Goal: Answer question/provide support: Share knowledge or assist other users

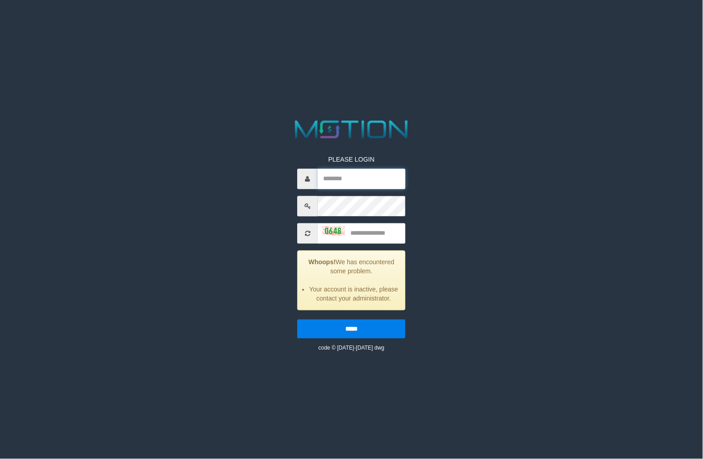
type input "**********"
click at [386, 239] on input "text" at bounding box center [362, 233] width 88 height 20
type input "****"
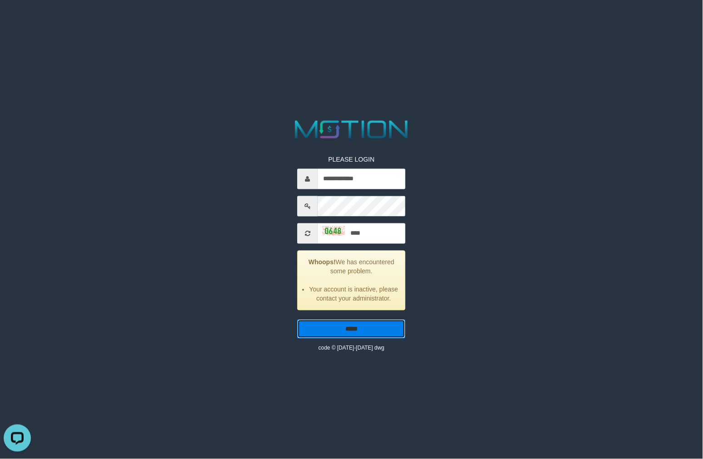
click at [356, 328] on input "*****" at bounding box center [351, 329] width 108 height 19
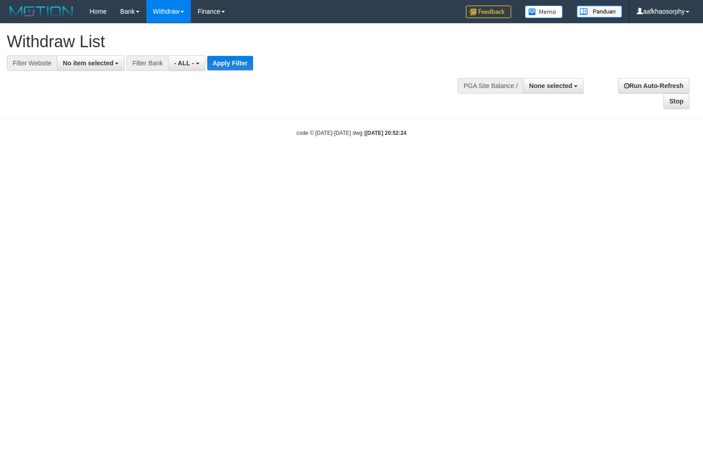
select select
click at [88, 65] on span "No item selected" at bounding box center [88, 62] width 50 height 7
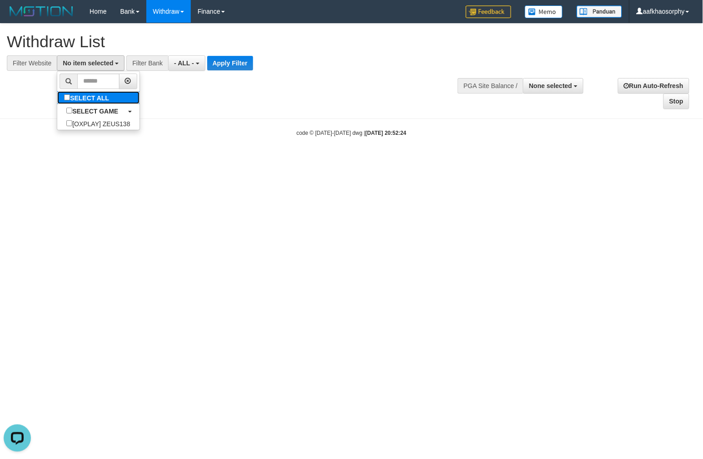
click at [83, 101] on label "SELECT ALL" at bounding box center [87, 97] width 61 height 13
select select "***"
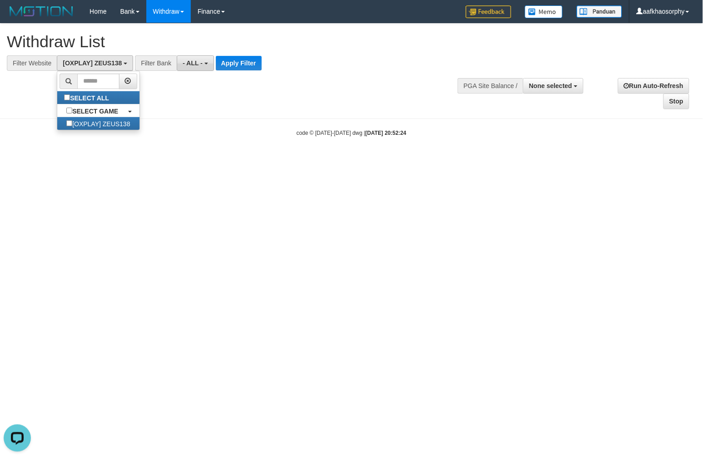
click at [197, 64] on span "- ALL -" at bounding box center [193, 62] width 20 height 7
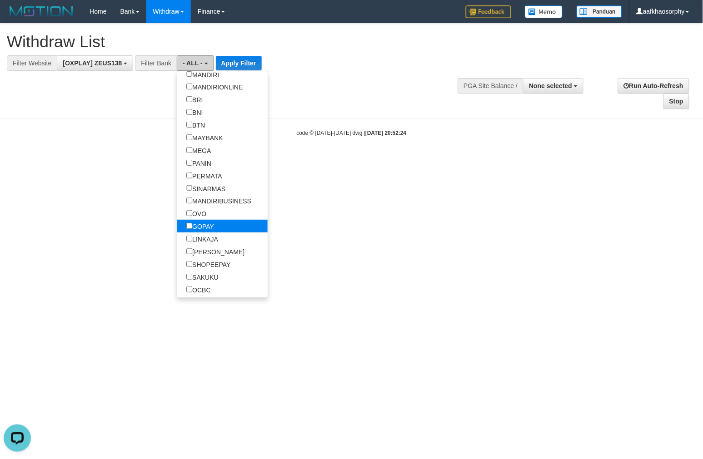
scroll to position [168, 0]
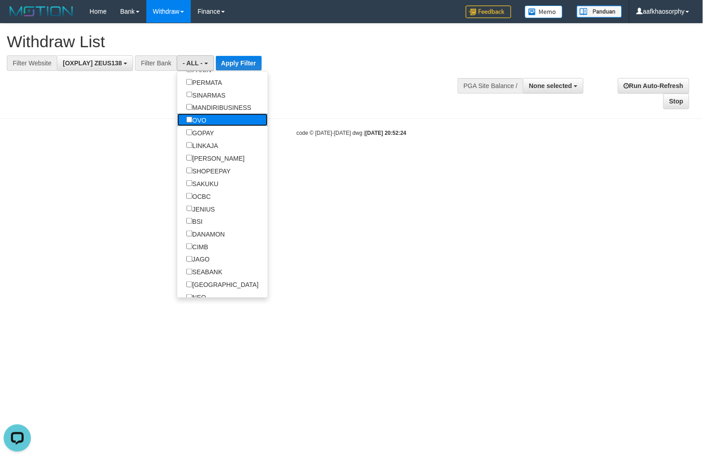
click at [197, 126] on label "OVO" at bounding box center [196, 120] width 38 height 13
select select "***"
click at [198, 139] on label "GOPAY" at bounding box center [200, 132] width 46 height 13
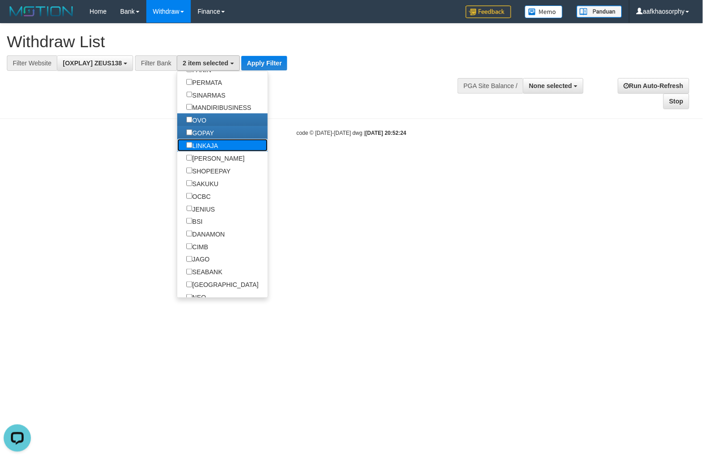
click at [198, 152] on label "LINKAJA" at bounding box center [202, 145] width 50 height 13
click at [261, 66] on button "Apply Filter" at bounding box center [264, 63] width 46 height 15
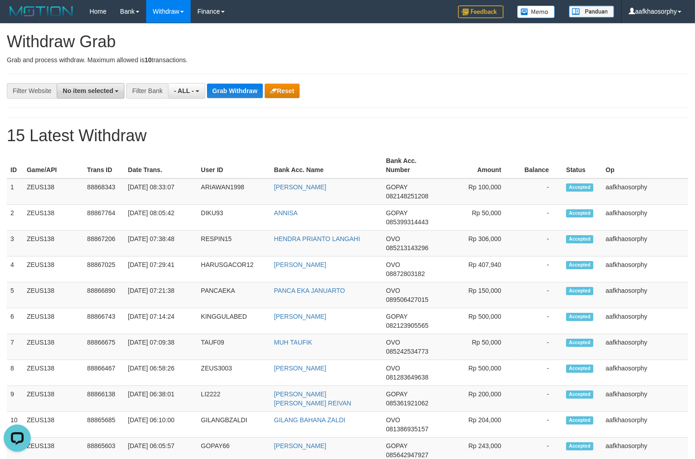
click at [78, 91] on span "No item selected" at bounding box center [88, 90] width 50 height 7
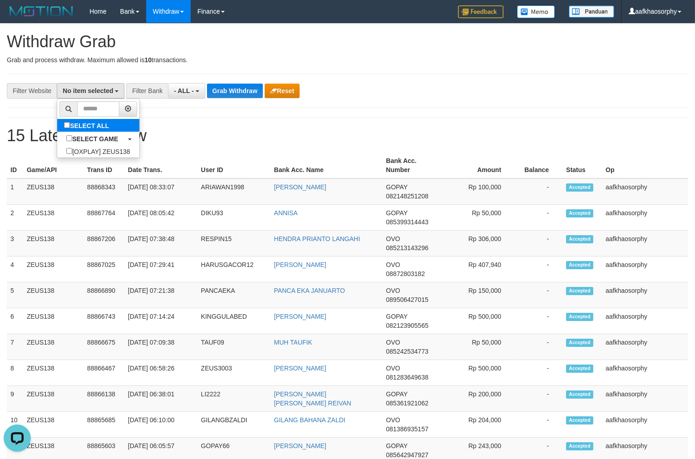
select select "***"
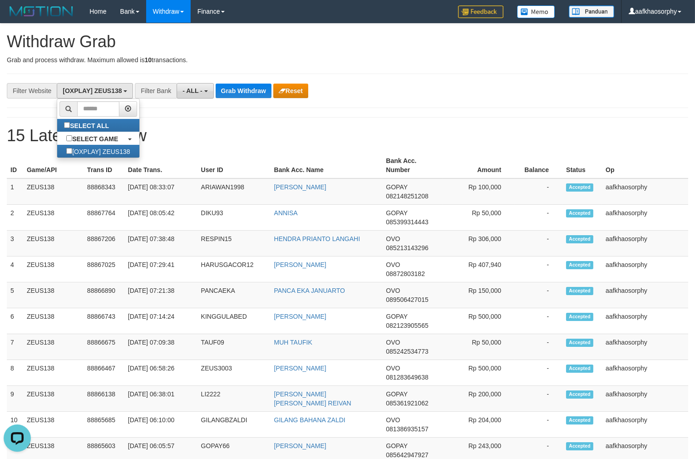
scroll to position [8, 0]
click at [203, 87] on button "- ALL -" at bounding box center [195, 90] width 37 height 15
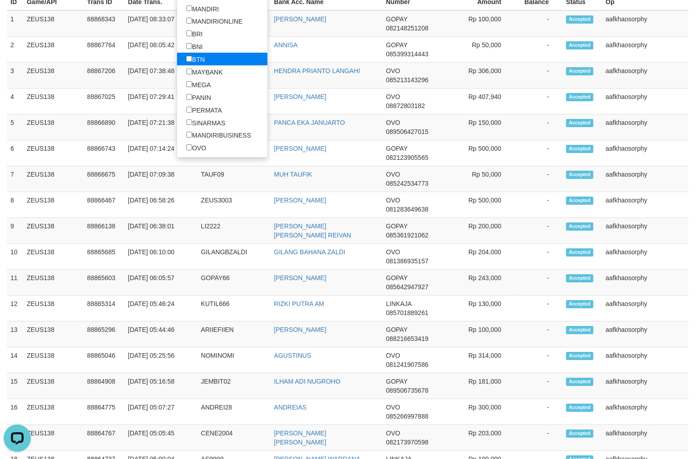
scroll to position [84, 0]
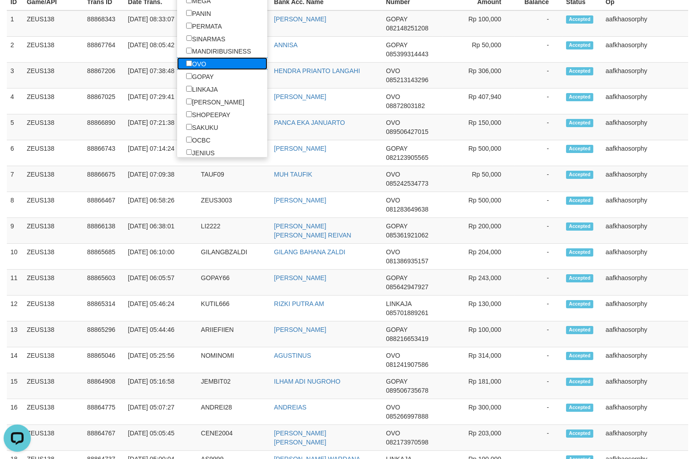
click at [193, 70] on label "OVO" at bounding box center [196, 63] width 38 height 13
select select "***"
click at [198, 83] on label "GOPAY" at bounding box center [200, 76] width 46 height 13
click at [196, 95] on label "LINKAJA" at bounding box center [202, 89] width 50 height 13
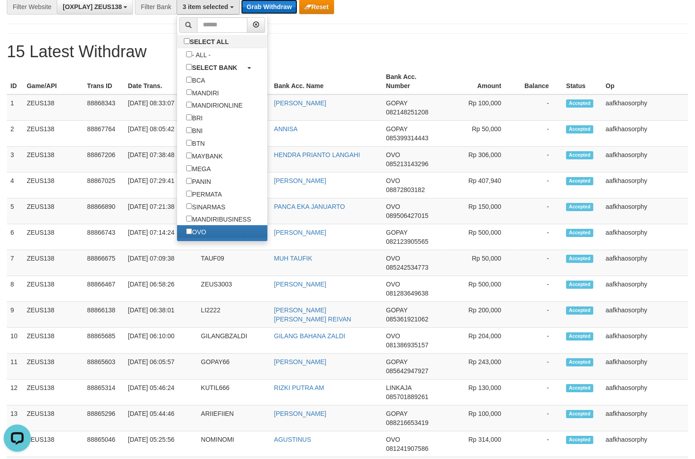
click at [280, 8] on button "Grab Withdraw" at bounding box center [269, 7] width 56 height 15
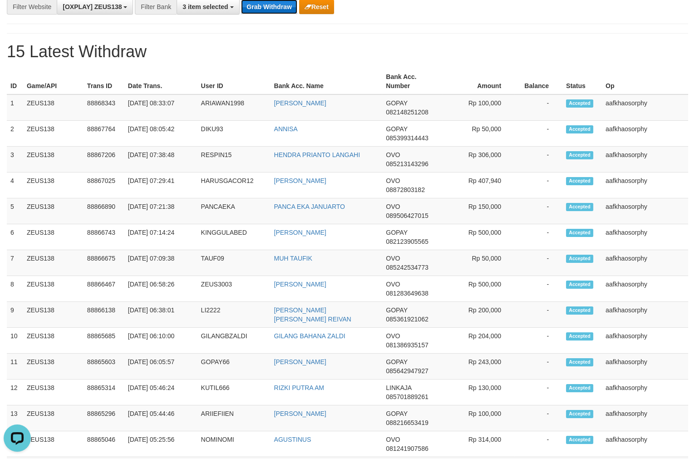
click at [280, 8] on button "Grab Withdraw" at bounding box center [269, 7] width 56 height 15
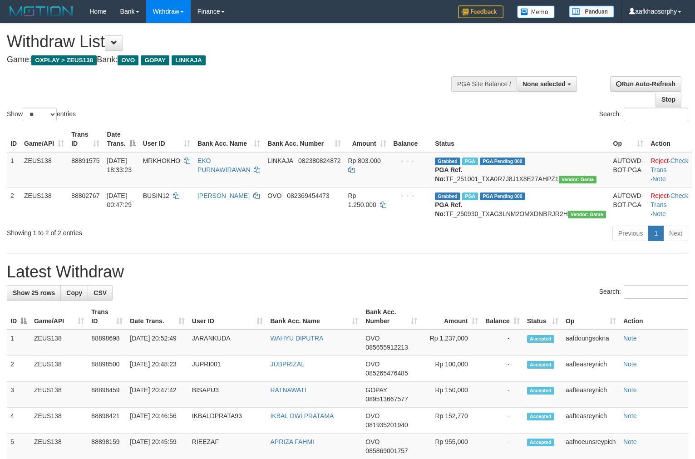
select select
select select "**"
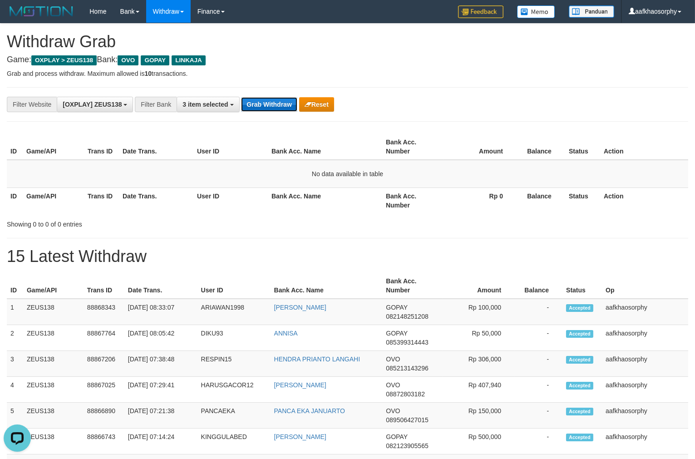
click at [265, 99] on button "Grab Withdraw" at bounding box center [269, 104] width 56 height 15
click at [265, 101] on button "Grab Withdraw" at bounding box center [269, 104] width 56 height 15
click at [258, 109] on button "Grab Withdraw" at bounding box center [269, 104] width 56 height 15
click at [258, 110] on button "Grab Withdraw" at bounding box center [269, 104] width 56 height 15
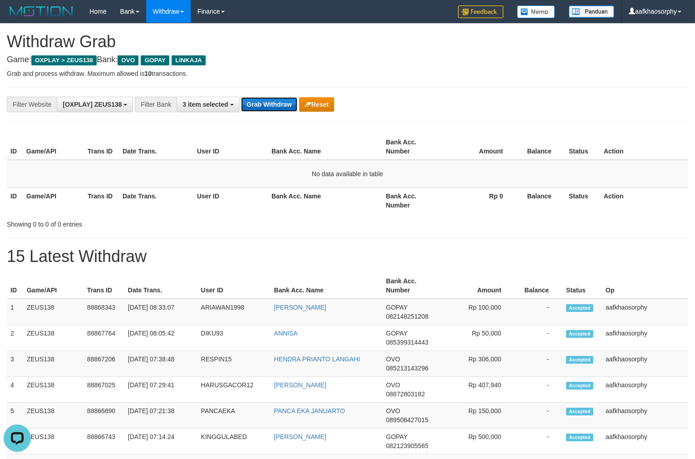
click at [258, 110] on button "Grab Withdraw" at bounding box center [269, 104] width 56 height 15
click at [272, 107] on button "Grab Withdraw" at bounding box center [269, 104] width 56 height 15
click at [272, 105] on button "Grab Withdraw" at bounding box center [269, 104] width 56 height 15
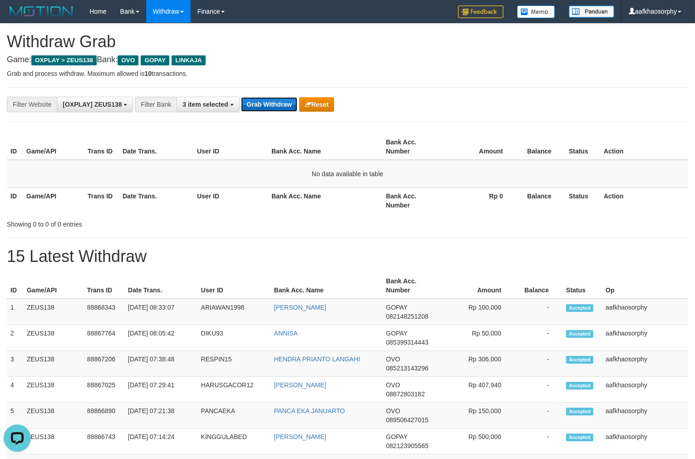
click at [272, 105] on button "Grab Withdraw" at bounding box center [269, 104] width 56 height 15
click at [282, 102] on button "Grab Withdraw" at bounding box center [269, 104] width 56 height 15
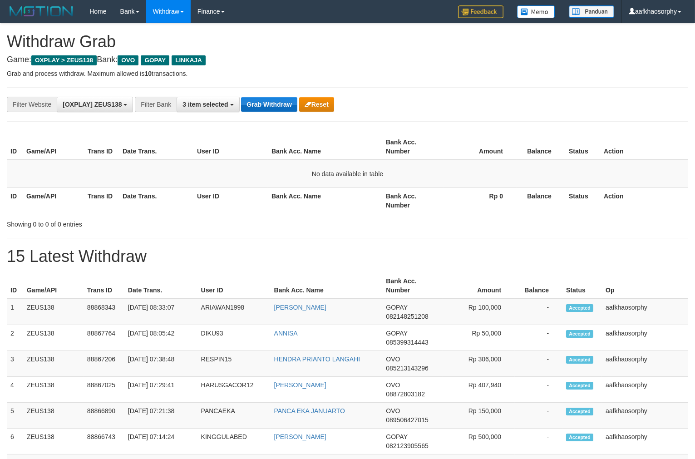
click at [282, 102] on button "Grab Withdraw" at bounding box center [269, 104] width 56 height 15
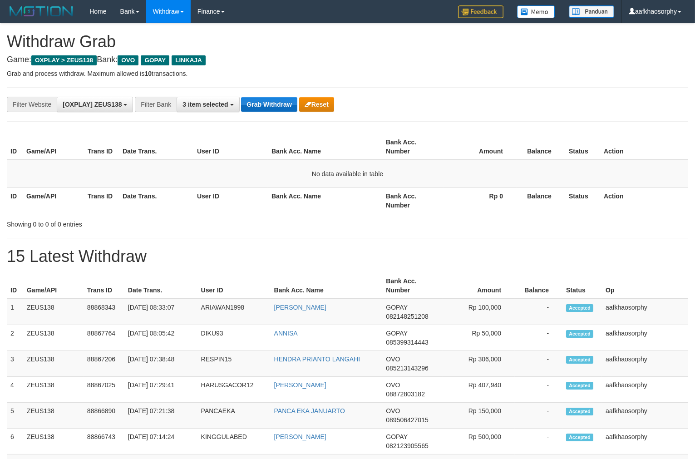
click at [282, 102] on button "Grab Withdraw" at bounding box center [269, 104] width 56 height 15
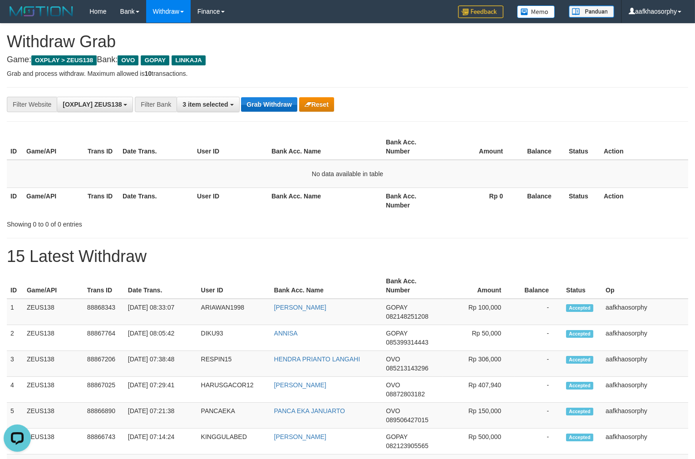
drag, startPoint x: 282, startPoint y: 102, endPoint x: 688, endPoint y: 109, distance: 405.6
click at [282, 102] on button "Grab Withdraw" at bounding box center [269, 104] width 56 height 15
click at [264, 94] on div "**********" at bounding box center [348, 104] width 682 height 35
click at [258, 105] on button "Grab Withdraw" at bounding box center [269, 104] width 56 height 15
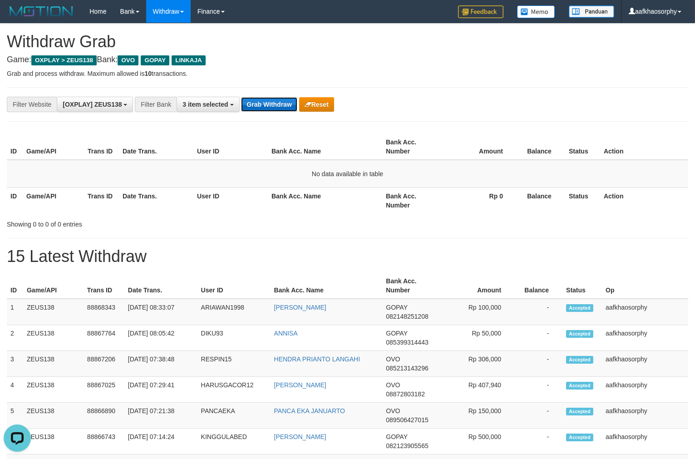
click at [258, 105] on button "Grab Withdraw" at bounding box center [269, 104] width 56 height 15
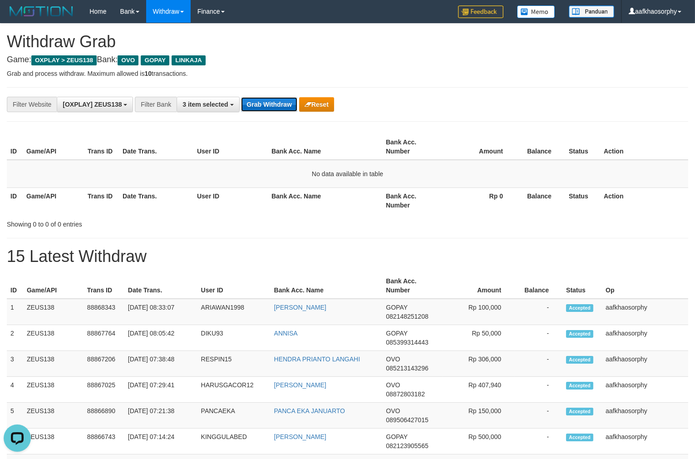
click at [258, 105] on button "Grab Withdraw" at bounding box center [269, 104] width 56 height 15
click at [258, 106] on button "Grab Withdraw" at bounding box center [269, 104] width 56 height 15
click at [258, 107] on button "Grab Withdraw" at bounding box center [269, 104] width 56 height 15
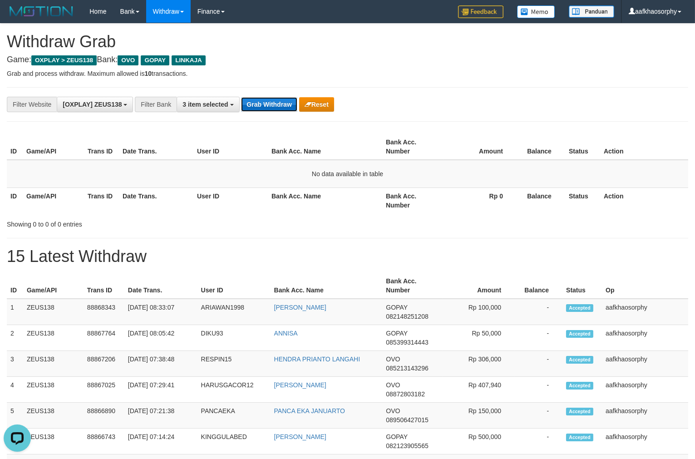
click at [258, 108] on button "Grab Withdraw" at bounding box center [269, 104] width 56 height 15
drag, startPoint x: 258, startPoint y: 109, endPoint x: 262, endPoint y: 116, distance: 7.7
click at [256, 109] on button "Grab Withdraw" at bounding box center [269, 104] width 56 height 15
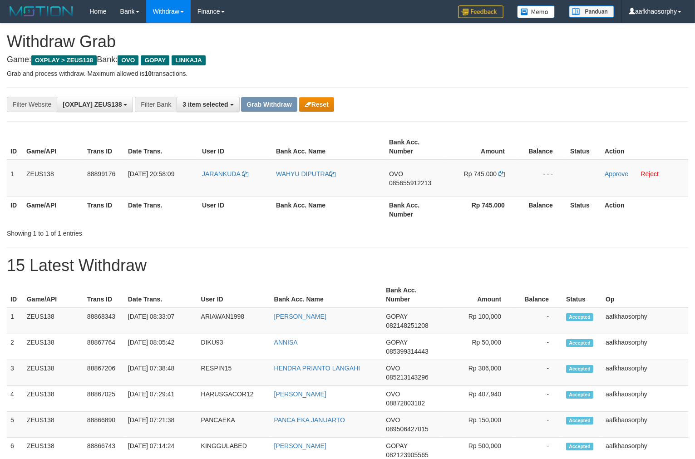
click at [434, 120] on div "**********" at bounding box center [348, 104] width 682 height 35
click at [325, 110] on button "Reset" at bounding box center [316, 104] width 35 height 15
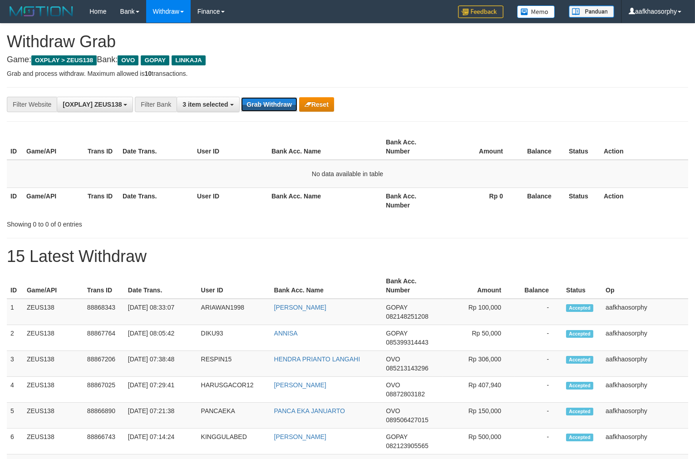
click at [280, 108] on button "Grab Withdraw" at bounding box center [269, 104] width 56 height 15
click at [280, 107] on button "Grab Withdraw" at bounding box center [269, 104] width 56 height 15
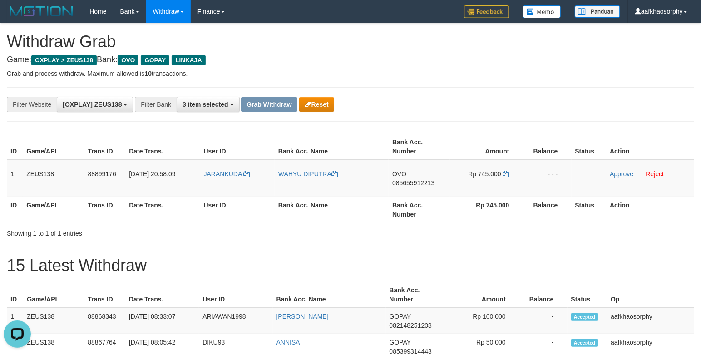
click at [458, 93] on div "**********" at bounding box center [351, 104] width 688 height 35
click at [403, 173] on span "OVO" at bounding box center [399, 173] width 14 height 7
drag, startPoint x: 378, startPoint y: 206, endPoint x: 385, endPoint y: 191, distance: 16.3
click at [378, 206] on th "Bank Acc. Name" at bounding box center [331, 210] width 114 height 26
click at [392, 188] on td "OVO 085655912213" at bounding box center [419, 178] width 61 height 37
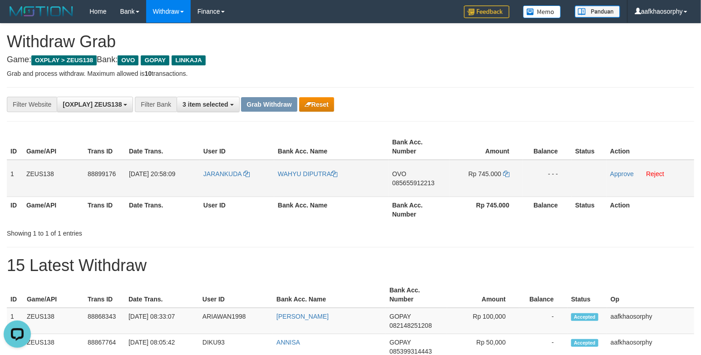
click at [415, 185] on span "085655912213" at bounding box center [413, 182] width 42 height 7
click at [415, 184] on span "085655912213" at bounding box center [413, 182] width 42 height 7
click at [501, 173] on span "Rp 745.000" at bounding box center [485, 173] width 33 height 7
click at [505, 173] on icon at bounding box center [506, 174] width 6 height 6
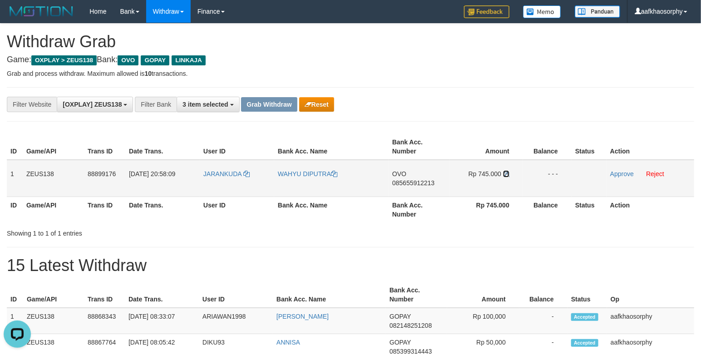
click at [505, 173] on icon at bounding box center [506, 174] width 6 height 6
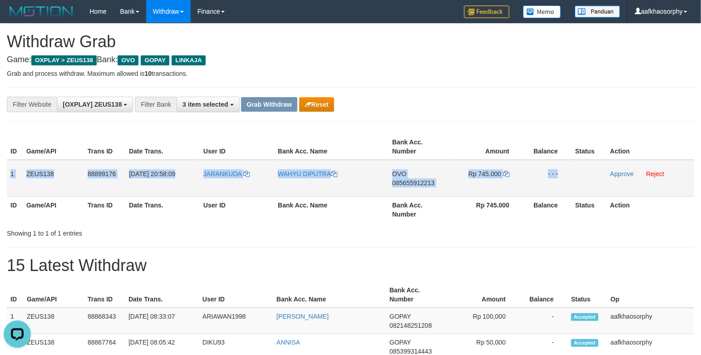
copy tr "1 ZEUS138 88899176 01/10/2025 20:58:09 JARANKUDA WAHYU DIPUTRA OVO 085655912213…"
drag, startPoint x: 9, startPoint y: 168, endPoint x: 582, endPoint y: 170, distance: 573.1
click at [582, 170] on tr "1 ZEUS138 88899176 01/10/2025 20:58:09 JARANKUDA WAHYU DIPUTRA OVO 085655912213…" at bounding box center [351, 178] width 688 height 37
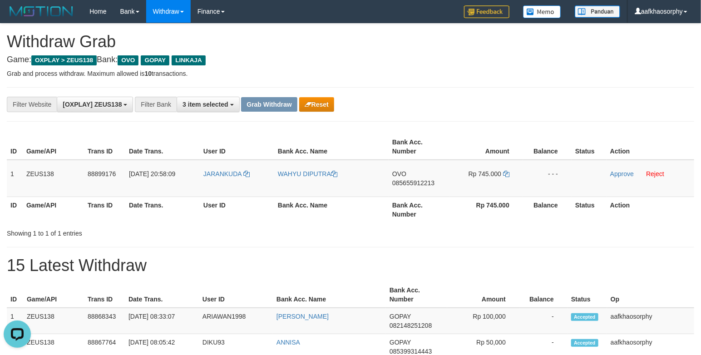
drag, startPoint x: 389, startPoint y: 247, endPoint x: 405, endPoint y: 244, distance: 16.1
drag, startPoint x: 624, startPoint y: 175, endPoint x: 399, endPoint y: 107, distance: 235.6
click at [624, 174] on link "Approve" at bounding box center [622, 173] width 24 height 7
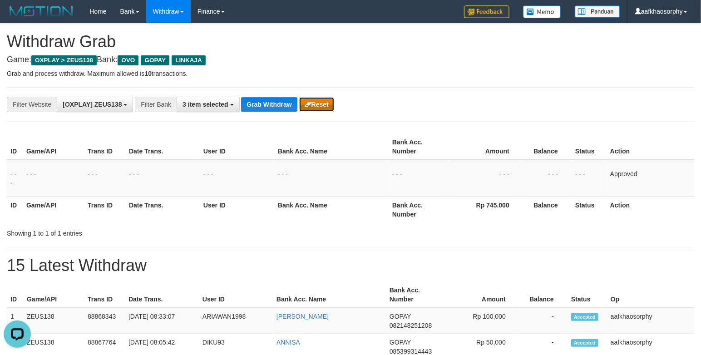
click at [302, 107] on button "Reset" at bounding box center [316, 104] width 35 height 15
click at [274, 97] on button "Grab Withdraw" at bounding box center [269, 104] width 56 height 15
click at [276, 97] on button "Grab Withdraw" at bounding box center [269, 104] width 56 height 15
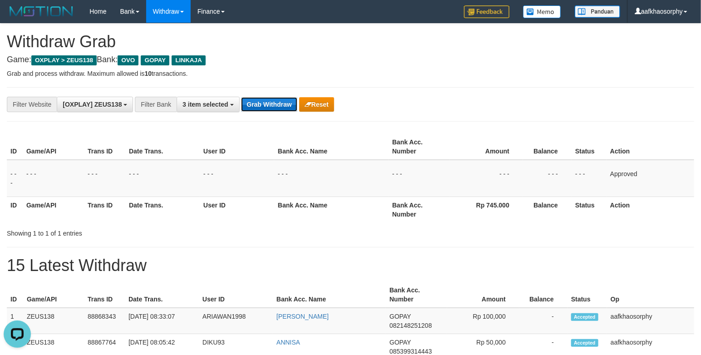
click at [277, 97] on button "Grab Withdraw" at bounding box center [269, 104] width 56 height 15
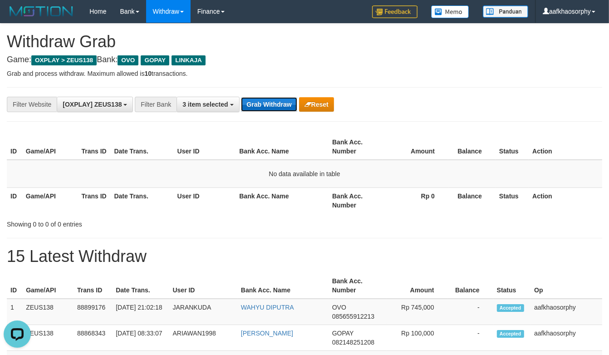
click at [283, 105] on button "Grab Withdraw" at bounding box center [269, 104] width 56 height 15
drag, startPoint x: 283, startPoint y: 105, endPoint x: 612, endPoint y: 129, distance: 330.1
click at [364, 109] on div "**********" at bounding box center [254, 104] width 508 height 15
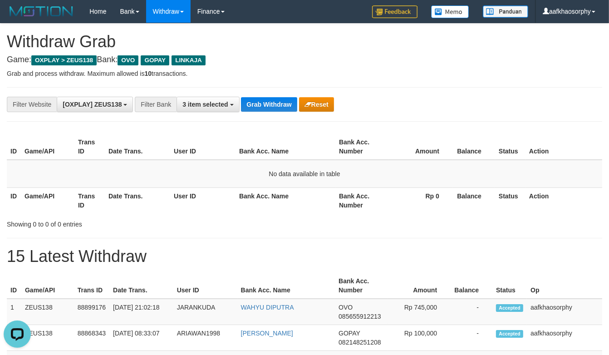
drag, startPoint x: 306, startPoint y: 71, endPoint x: 317, endPoint y: 56, distance: 18.2
click at [319, 175] on td "No data available in table" at bounding box center [305, 174] width 596 height 28
click at [276, 110] on button "Grab Withdraw" at bounding box center [269, 104] width 56 height 15
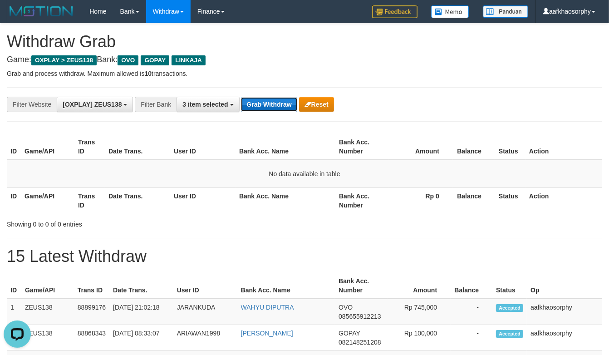
click at [276, 110] on button "Grab Withdraw" at bounding box center [269, 104] width 56 height 15
click at [265, 108] on button "Grab Withdraw" at bounding box center [269, 104] width 56 height 15
click at [266, 108] on button "Grab Withdraw" at bounding box center [269, 104] width 56 height 15
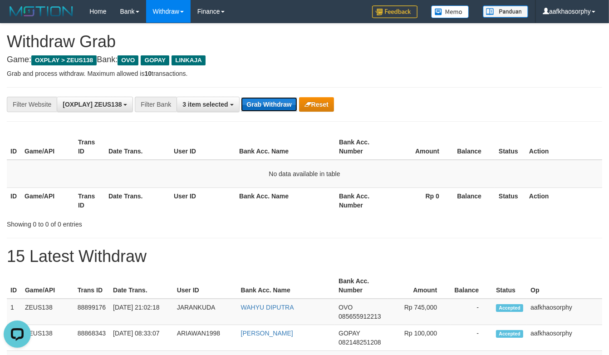
click at [266, 107] on button "Grab Withdraw" at bounding box center [269, 104] width 56 height 15
click at [282, 101] on button "Grab Withdraw" at bounding box center [269, 104] width 56 height 15
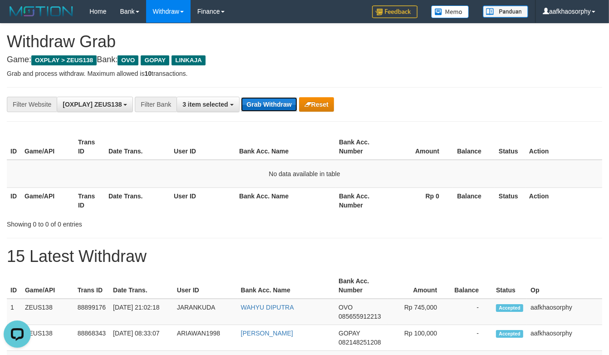
click at [282, 101] on button "Grab Withdraw" at bounding box center [269, 104] width 56 height 15
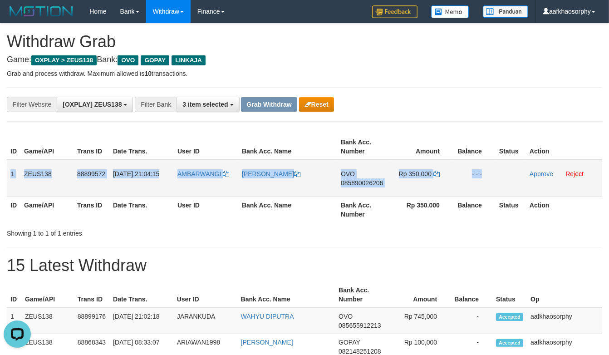
drag, startPoint x: 10, startPoint y: 166, endPoint x: 520, endPoint y: 173, distance: 510.1
click at [520, 173] on tr "1 ZEUS138 88899572 [DATE] 21:04:15 [GEOGRAPHIC_DATA] [PERSON_NAME] OVO 08589002…" at bounding box center [305, 178] width 596 height 37
copy tr "1 ZEUS138 88899572 [DATE] 21:04:15 AMBARWANGI EVANDIO PUTRA OVO 085890026206 Rp…"
click at [370, 187] on td "OVO 085890026206" at bounding box center [363, 178] width 53 height 37
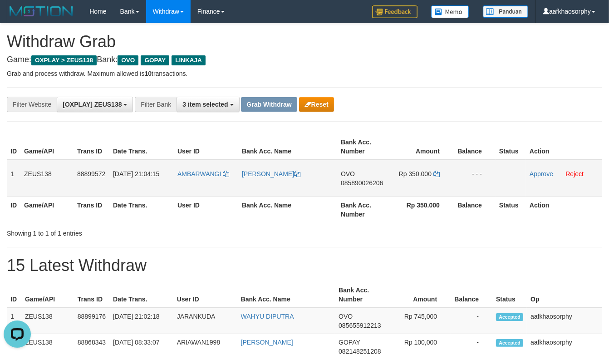
click at [371, 181] on span "085890026206" at bounding box center [362, 182] width 42 height 7
click at [432, 173] on td "Rp 350.000" at bounding box center [422, 178] width 63 height 37
click at [433, 174] on td "Rp 350.000" at bounding box center [422, 178] width 63 height 37
click at [434, 174] on icon at bounding box center [437, 174] width 6 height 6
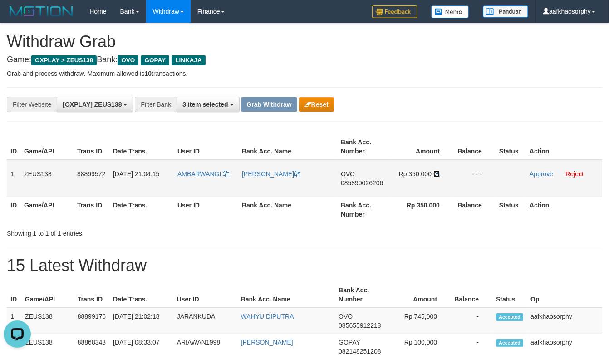
click at [434, 174] on icon at bounding box center [437, 174] width 6 height 6
drag, startPoint x: 434, startPoint y: 174, endPoint x: 616, endPoint y: 177, distance: 181.7
click at [438, 173] on icon at bounding box center [437, 174] width 6 height 6
click at [222, 182] on td "AMBARWANGI" at bounding box center [206, 178] width 64 height 37
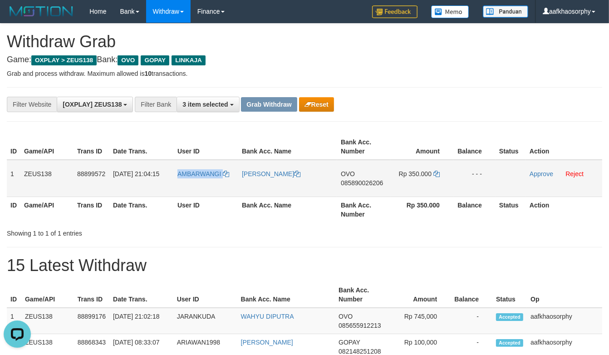
click at [222, 182] on td "AMBARWANGI" at bounding box center [206, 178] width 64 height 37
copy link "AMBARWANGI"
click at [491, 111] on div "**********" at bounding box center [254, 104] width 508 height 15
click at [205, 180] on td "AMBARWANGI" at bounding box center [206, 178] width 64 height 37
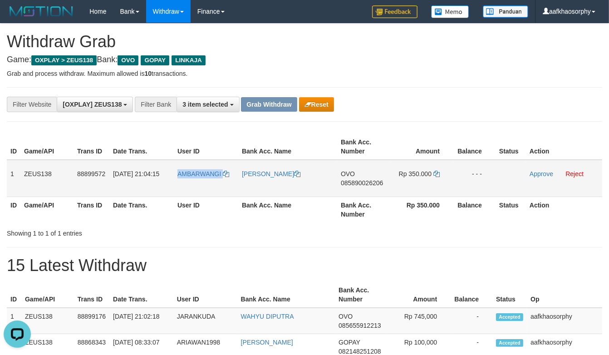
click at [205, 180] on td "AMBARWANGI" at bounding box center [206, 178] width 64 height 37
copy link "AMBARWANGI"
click at [374, 183] on span "085890026206" at bounding box center [362, 182] width 42 height 7
click at [433, 174] on td "Rp 350.000" at bounding box center [422, 178] width 63 height 37
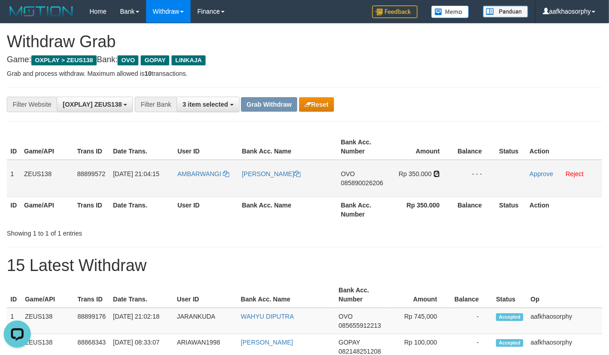
click at [435, 174] on icon at bounding box center [437, 174] width 6 height 6
click at [435, 173] on icon at bounding box center [437, 174] width 6 height 6
click at [309, 318] on td "WAHYU DIPUTRA" at bounding box center [287, 321] width 98 height 26
click at [205, 188] on td "AMBARWANGI" at bounding box center [206, 178] width 64 height 37
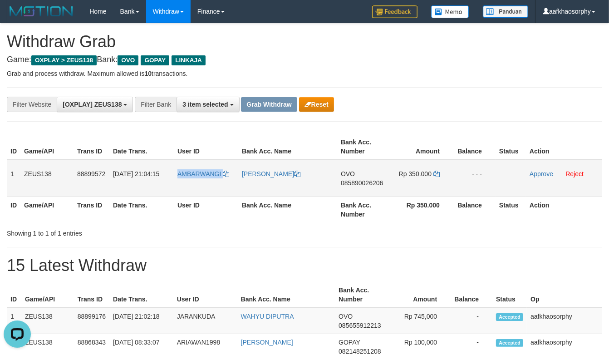
click at [205, 188] on td "AMBARWANGI" at bounding box center [206, 178] width 64 height 37
copy link "AMBARWANGI"
click at [203, 172] on span "AMBARWANGI" at bounding box center [200, 173] width 44 height 7
copy link "AMBARWANGI"
click at [357, 180] on span "085890026206" at bounding box center [362, 182] width 42 height 7
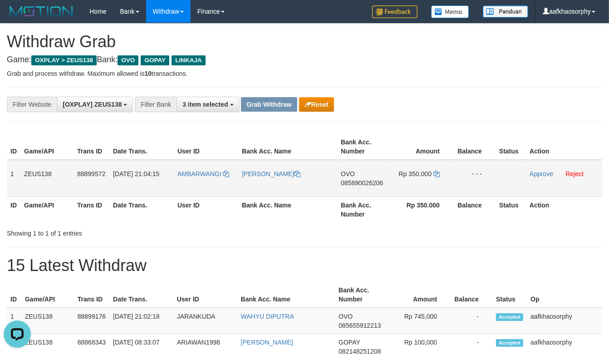
click at [357, 180] on span "085890026206" at bounding box center [362, 182] width 42 height 7
click at [434, 174] on icon at bounding box center [437, 174] width 6 height 6
drag, startPoint x: 435, startPoint y: 174, endPoint x: 443, endPoint y: 174, distance: 8.2
click at [435, 174] on icon at bounding box center [437, 174] width 6 height 6
click at [204, 191] on td "AMBARWANGI" at bounding box center [206, 178] width 64 height 37
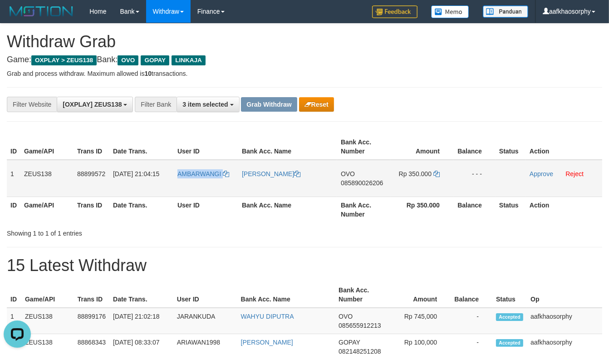
click at [204, 191] on td "AMBARWANGI" at bounding box center [206, 178] width 64 height 37
copy link "AMBARWANGI"
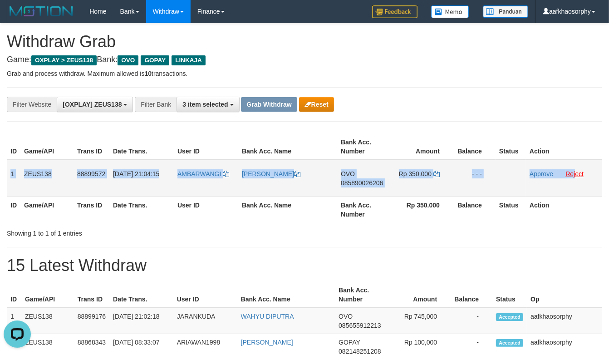
drag, startPoint x: 11, startPoint y: 171, endPoint x: 575, endPoint y: 174, distance: 564.1
click at [575, 174] on tr "1 ZEUS138 88899572 01/10/2025 21:04:15 AMBARWANGI EVANDIO PUTRA OVO 08589002620…" at bounding box center [305, 178] width 596 height 37
copy tr "1 ZEUS138 88899572 01/10/2025 21:04:15 AMBARWANGI EVANDIO PUTRA OVO 08589002620…"
click at [542, 173] on link "Approve" at bounding box center [542, 173] width 24 height 7
click at [248, 107] on button "Grab Withdraw" at bounding box center [269, 104] width 56 height 15
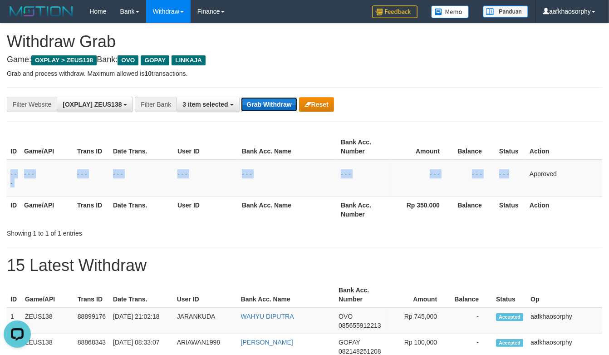
click at [248, 107] on button "Grab Withdraw" at bounding box center [269, 104] width 56 height 15
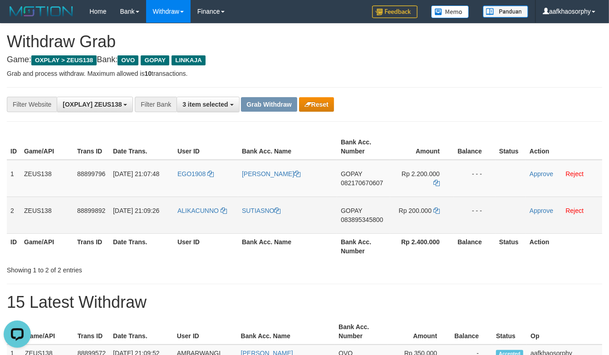
click at [374, 224] on td "GOPAY 083895345800" at bounding box center [363, 215] width 53 height 37
click at [373, 209] on td "GOPAY 083895345800" at bounding box center [363, 215] width 53 height 37
click at [374, 213] on td "GOPAY 083895345800" at bounding box center [363, 215] width 53 height 37
click at [375, 216] on span "083895345800" at bounding box center [362, 219] width 42 height 7
drag, startPoint x: 375, startPoint y: 215, endPoint x: 412, endPoint y: 215, distance: 37.2
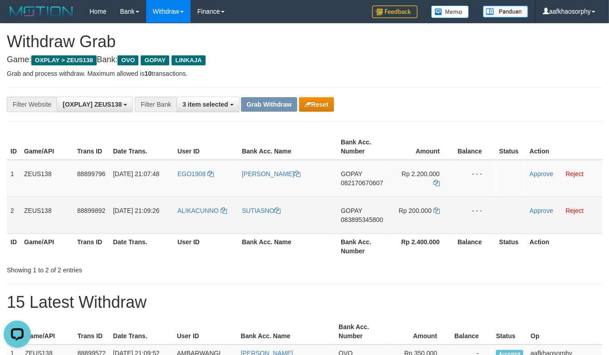
click at [377, 216] on span "083895345800" at bounding box center [362, 219] width 42 height 7
click at [441, 211] on td "Rp 200.000" at bounding box center [422, 215] width 63 height 37
click at [439, 212] on td "Rp 200.000" at bounding box center [422, 215] width 63 height 37
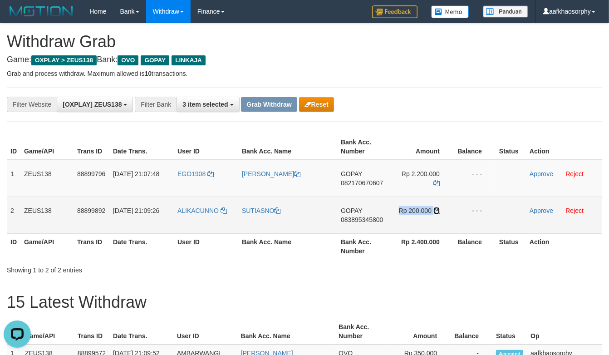
click at [439, 212] on icon at bounding box center [437, 211] width 6 height 6
copy tr "Rp 200.000"
click at [439, 212] on icon at bounding box center [437, 211] width 6 height 6
click at [223, 225] on td "ALIKACUNNO" at bounding box center [206, 215] width 64 height 37
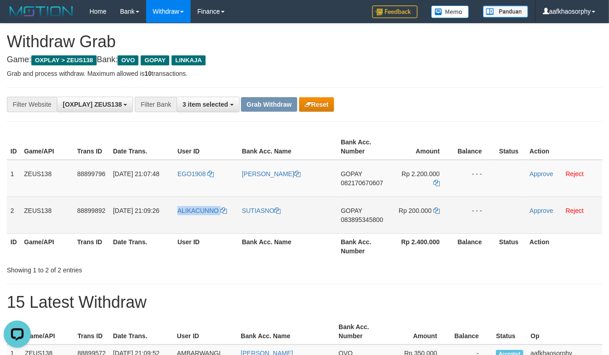
click at [223, 225] on td "ALIKACUNNO" at bounding box center [206, 215] width 64 height 37
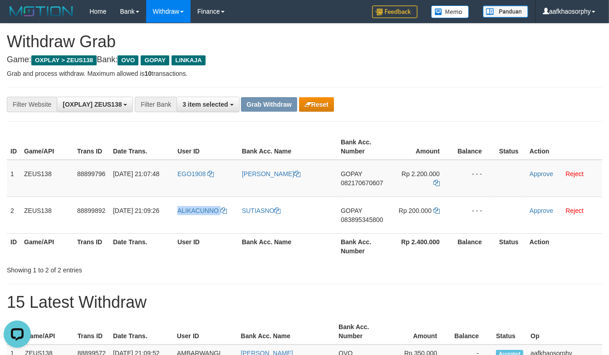
copy tr "ALIKACUNNO"
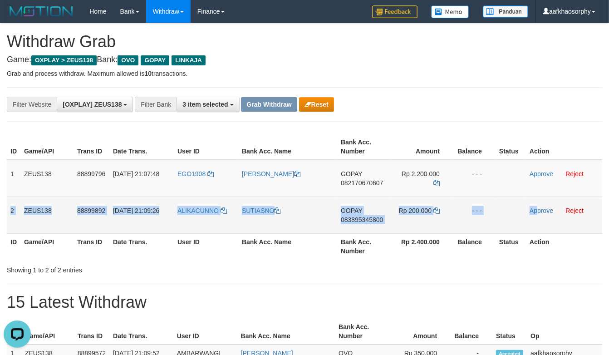
drag, startPoint x: 7, startPoint y: 215, endPoint x: 537, endPoint y: 205, distance: 530.5
click at [537, 203] on tr "2 ZEUS138 88899892 01/10/2025 21:09:26 ALIKACUNNO SUTIASNO GOPAY 083895345800 R…" at bounding box center [305, 215] width 596 height 37
copy tr "2 ZEUS138 88899892 01/10/2025 21:09:26 ALIKACUNNO SUTIASNO GOPAY 083895345800 R…"
click at [538, 211] on link "Approve" at bounding box center [542, 210] width 24 height 7
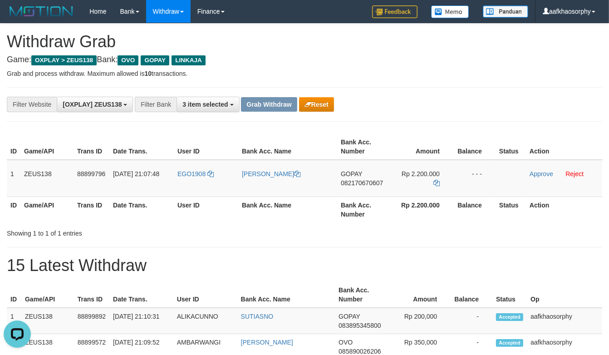
click at [230, 225] on div "Showing 1 to 1 of 1 entries" at bounding box center [127, 231] width 240 height 13
click at [371, 187] on td "GOPAY 082170670607" at bounding box center [363, 178] width 53 height 37
click at [371, 183] on span "082170670607" at bounding box center [362, 182] width 42 height 7
click at [439, 182] on icon at bounding box center [437, 183] width 6 height 6
drag, startPoint x: 439, startPoint y: 182, endPoint x: 615, endPoint y: 197, distance: 176.9
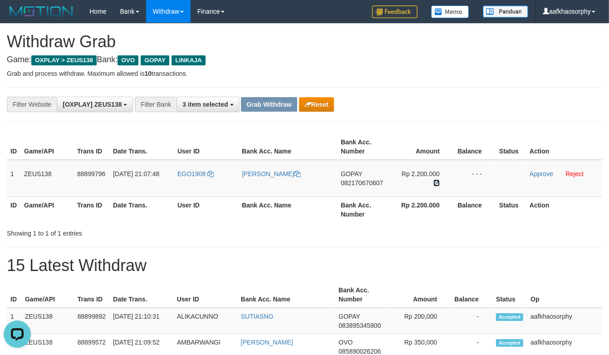
click at [440, 182] on icon at bounding box center [437, 183] width 6 height 6
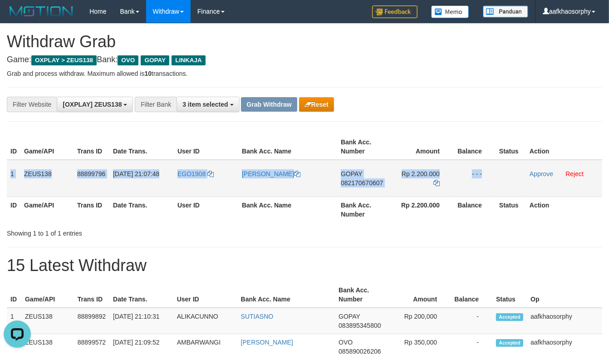
drag, startPoint x: 6, startPoint y: 170, endPoint x: 526, endPoint y: 176, distance: 519.6
click at [526, 176] on tr "1 ZEUS138 88899796 01/10/2025 21:07:48 EGO1908 EGO PRATAMA PUTRA GOPAY 08217067…" at bounding box center [305, 178] width 596 height 37
copy tr "1 ZEUS138 88899796 01/10/2025 21:07:48 EGO1908 EGO PRATAMA PUTRA GOPAY 08217067…"
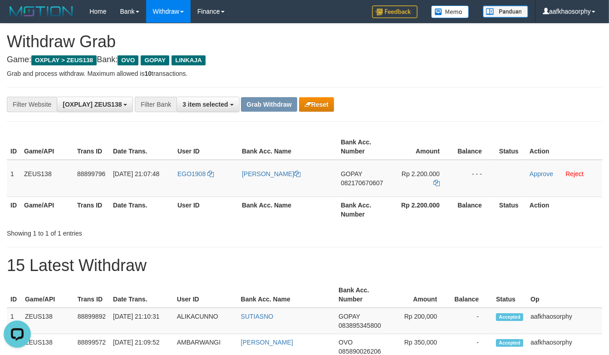
drag, startPoint x: 386, startPoint y: 246, endPoint x: 384, endPoint y: 242, distance: 4.7
click at [174, 188] on td "EGO1908" at bounding box center [206, 178] width 64 height 37
click at [185, 183] on td "EGO1908" at bounding box center [206, 178] width 64 height 37
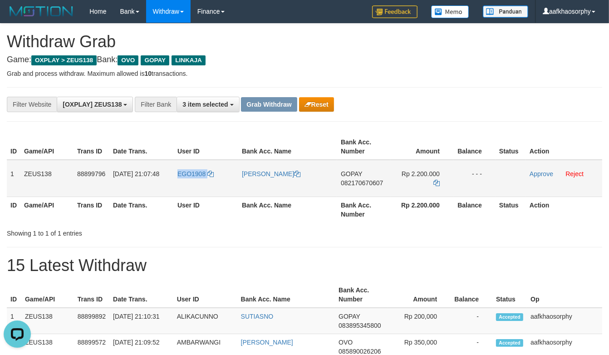
click at [185, 184] on td "EGO1908" at bounding box center [206, 178] width 64 height 37
copy link "EGO1908"
click at [537, 175] on link "Approve" at bounding box center [542, 173] width 24 height 7
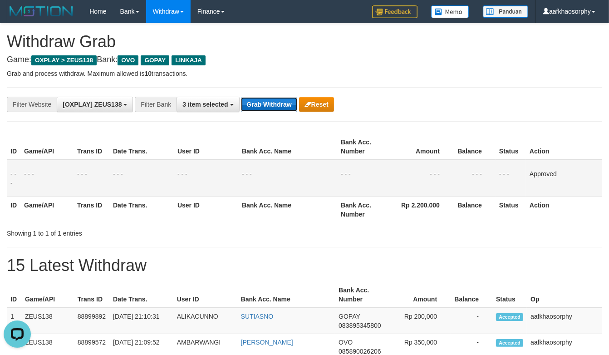
click at [258, 111] on button "Grab Withdraw" at bounding box center [269, 104] width 56 height 15
click at [241, 97] on button "Grab Withdraw" at bounding box center [269, 104] width 56 height 15
click at [261, 109] on button "Grab Withdraw" at bounding box center [269, 104] width 56 height 15
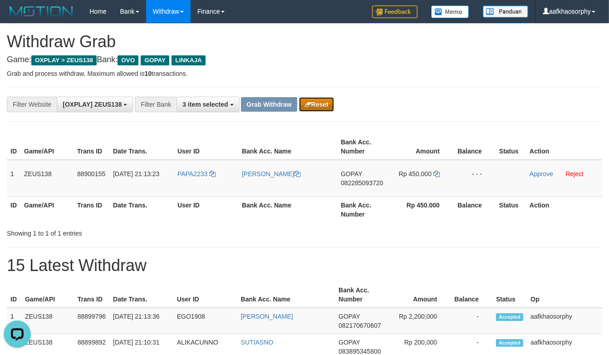
click at [321, 99] on button "Reset" at bounding box center [316, 104] width 35 height 15
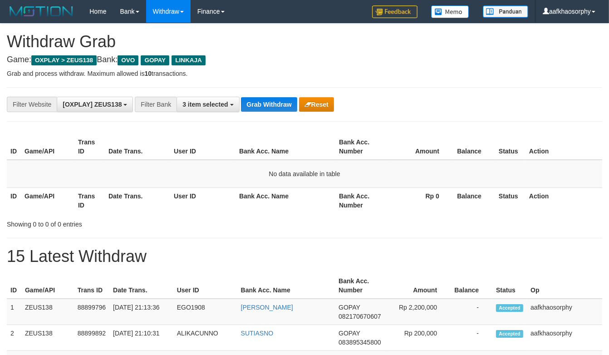
scroll to position [107, 0]
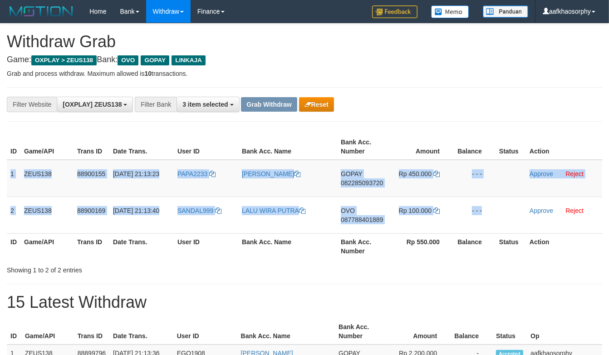
click at [507, 207] on tbody "1 ZEUS138 88900155 01/10/2025 21:13:23 PAPA2233 AMRI RAHADI GOPAY 082285093720 …" at bounding box center [305, 197] width 596 height 74
click at [363, 184] on span "082285093720" at bounding box center [362, 182] width 42 height 7
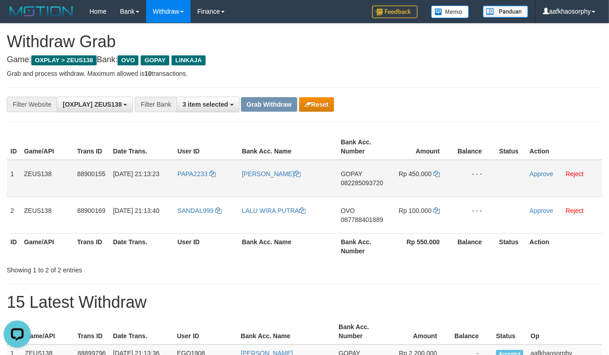
click at [363, 184] on span "082285093720" at bounding box center [362, 182] width 42 height 7
click at [435, 173] on icon at bounding box center [437, 174] width 6 height 6
drag, startPoint x: 435, startPoint y: 173, endPoint x: 612, endPoint y: 178, distance: 176.8
click at [448, 173] on td "Rp 450.000" at bounding box center [422, 178] width 63 height 37
click at [192, 191] on td "PAPA2233" at bounding box center [206, 178] width 64 height 37
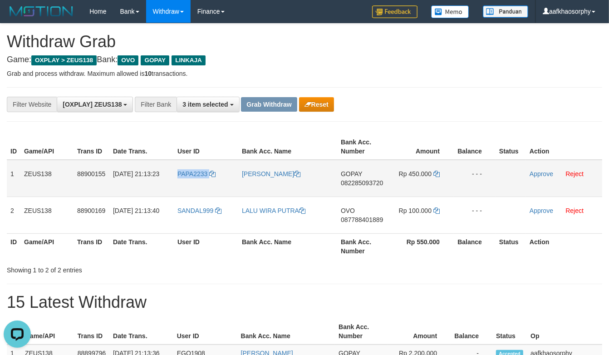
click at [192, 191] on td "PAPA2233" at bounding box center [206, 178] width 64 height 37
copy link "PAPA2233"
click at [550, 174] on link "Approve" at bounding box center [542, 173] width 24 height 7
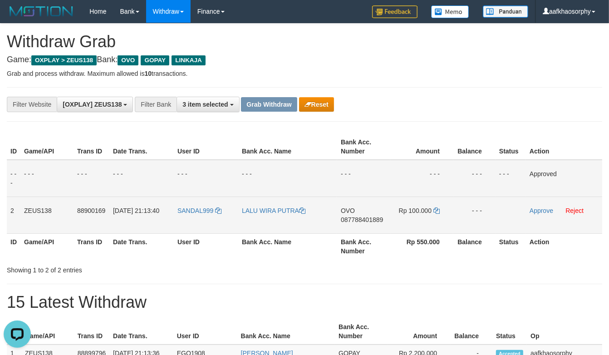
click at [377, 221] on span "087788401889" at bounding box center [362, 219] width 42 height 7
click at [437, 211] on icon at bounding box center [437, 211] width 6 height 6
click at [462, 210] on tr "2 ZEUS138 88900169 01/10/2025 21:13:40 SANDAL999 LALU WIRA PUTRA OVO 0877884018…" at bounding box center [305, 215] width 596 height 37
click at [203, 228] on td "SANDAL999" at bounding box center [206, 215] width 64 height 37
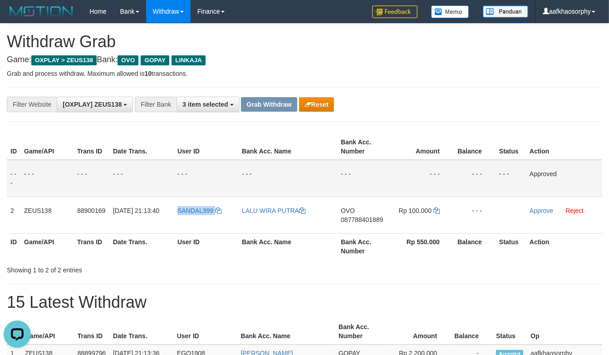
copy link "SANDAL999"
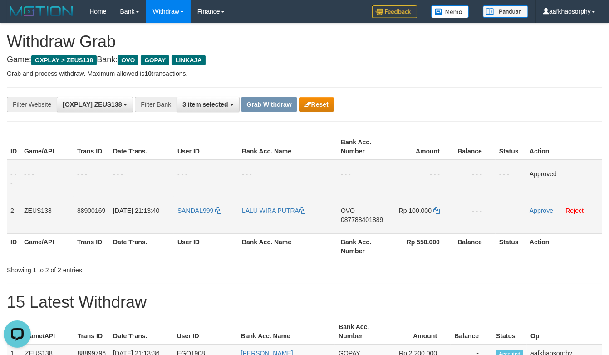
click at [541, 213] on td "Approve Reject" at bounding box center [564, 215] width 76 height 37
click at [544, 212] on link "Approve" at bounding box center [542, 210] width 24 height 7
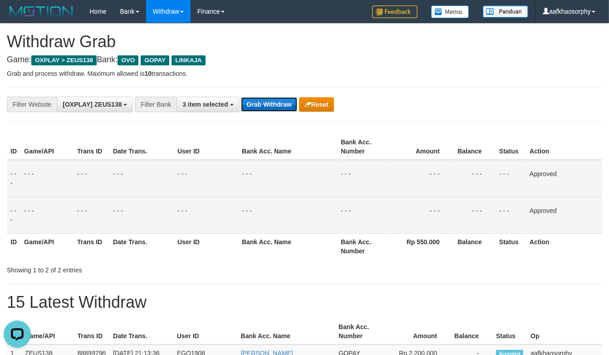
click at [241, 106] on button "Grab Withdraw" at bounding box center [269, 104] width 56 height 15
click at [266, 104] on button "Grab Withdraw" at bounding box center [269, 104] width 56 height 15
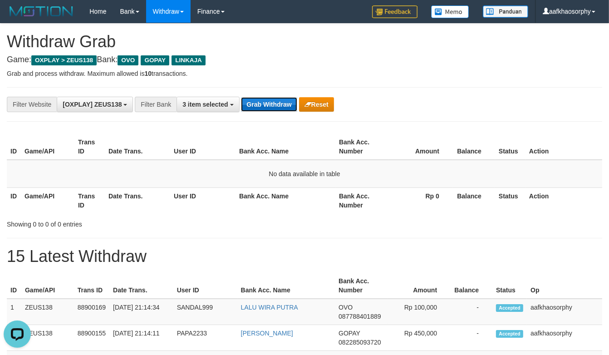
click at [280, 104] on button "Grab Withdraw" at bounding box center [269, 104] width 56 height 15
click at [279, 110] on button "Grab Withdraw" at bounding box center [269, 104] width 56 height 15
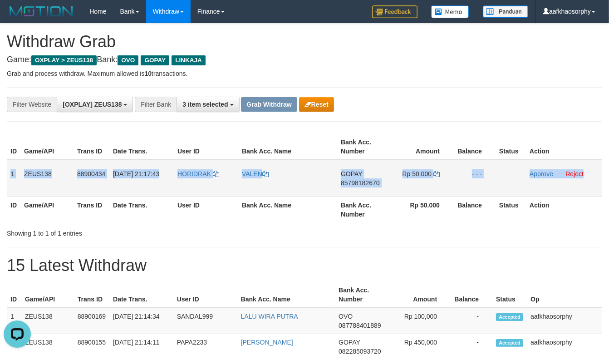
drag, startPoint x: 9, startPoint y: 168, endPoint x: 598, endPoint y: 173, distance: 588.6
click at [598, 173] on tr "1 ZEUS138 88900434 01/10/2025 21:17:43 HORIDRAK VALEN GOPAY 85798182670 Rp 50.0…" at bounding box center [305, 178] width 596 height 37
copy tr "1 ZEUS138 88900434 01/10/2025 21:17:43 HORIDRAK VALEN GOPAY 85798182670 Rp 50.0…"
click at [377, 171] on td "GOPAY 85798182670" at bounding box center [363, 178] width 53 height 37
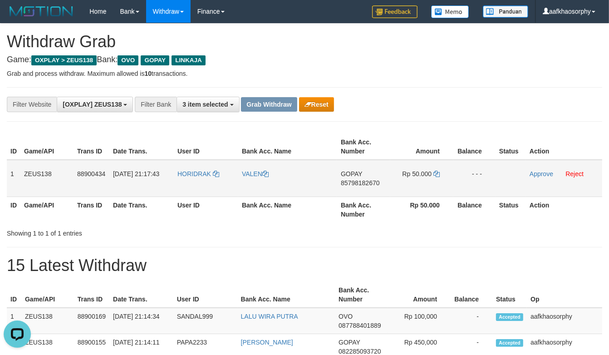
click at [369, 183] on span "85798182670" at bounding box center [360, 182] width 39 height 7
drag, startPoint x: 170, startPoint y: 187, endPoint x: 187, endPoint y: 187, distance: 17.3
click at [172, 187] on td "[DATE] 21:17:43" at bounding box center [141, 178] width 64 height 37
click at [194, 186] on td "HORIDRAK" at bounding box center [206, 178] width 64 height 37
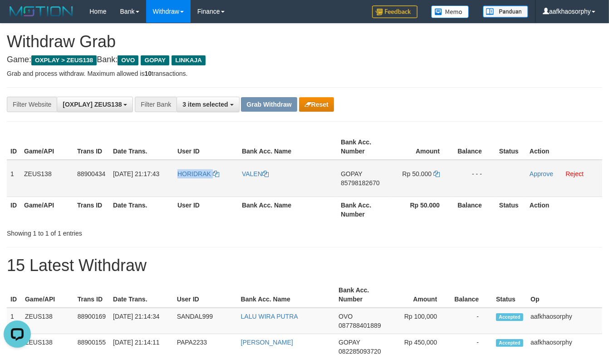
click at [194, 186] on td "HORIDRAK" at bounding box center [206, 178] width 64 height 37
copy link "HORIDRAK"
click at [191, 188] on td "HORIDRAK" at bounding box center [206, 178] width 64 height 37
click at [201, 181] on td "HORIDRAK" at bounding box center [206, 178] width 64 height 37
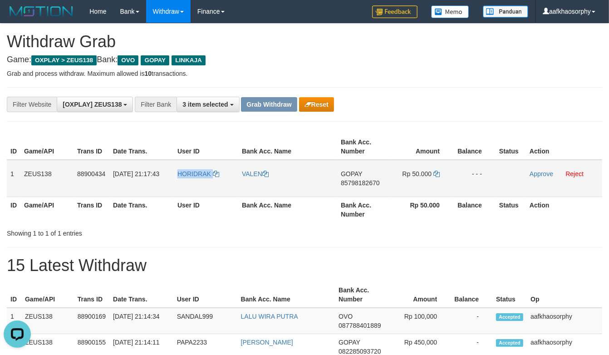
click at [201, 181] on td "HORIDRAK" at bounding box center [206, 178] width 64 height 37
copy link "HORIDRAK"
click at [569, 176] on link "Reject" at bounding box center [575, 173] width 18 height 7
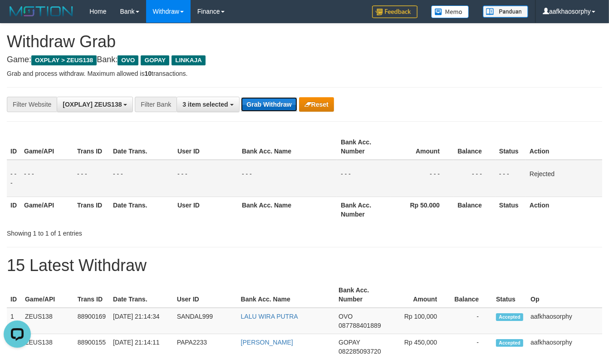
click at [272, 106] on button "Grab Withdraw" at bounding box center [269, 104] width 56 height 15
click at [241, 97] on button "Grab Withdraw" at bounding box center [269, 104] width 56 height 15
drag, startPoint x: 272, startPoint y: 106, endPoint x: 340, endPoint y: 119, distance: 69.3
click at [272, 106] on button "Grab Withdraw" at bounding box center [269, 104] width 56 height 15
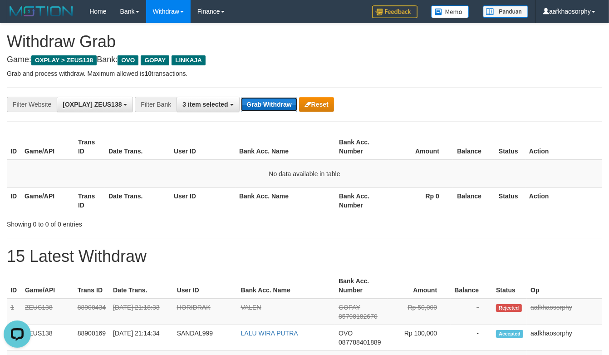
click at [256, 98] on button "Grab Withdraw" at bounding box center [269, 104] width 56 height 15
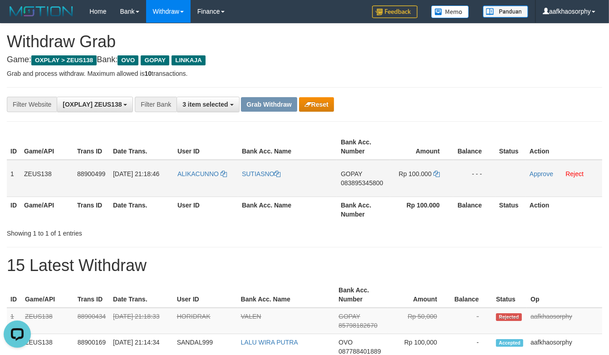
click at [384, 182] on td "GOPAY 083895345800" at bounding box center [363, 178] width 53 height 37
click at [381, 182] on span "083895345800" at bounding box center [362, 182] width 42 height 7
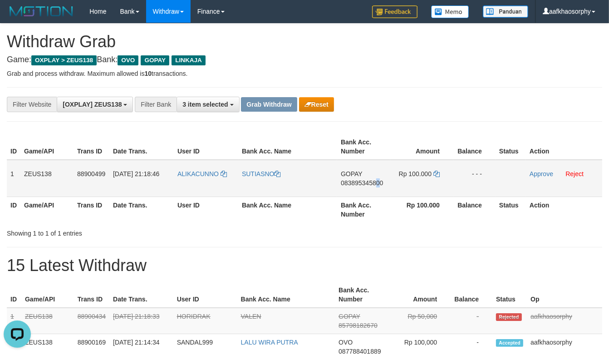
click at [378, 182] on span "083895345800" at bounding box center [362, 182] width 42 height 7
click at [375, 180] on span "083895345800" at bounding box center [362, 182] width 42 height 7
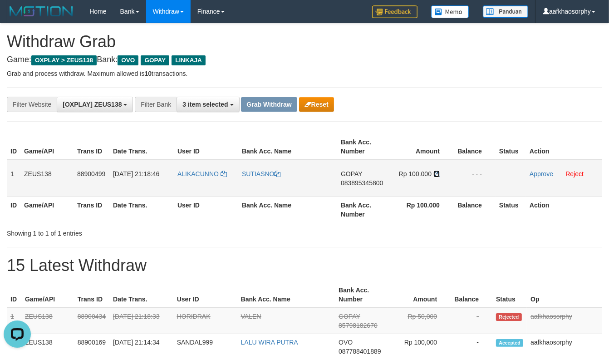
click at [440, 173] on icon at bounding box center [437, 174] width 6 height 6
drag, startPoint x: 440, startPoint y: 173, endPoint x: 607, endPoint y: 183, distance: 167.9
click at [442, 173] on td "Rp 100.000" at bounding box center [422, 178] width 63 height 37
click at [163, 192] on td "01/10/2025 21:18:46" at bounding box center [141, 178] width 64 height 37
click at [189, 193] on td "ALIKACUNNO" at bounding box center [206, 178] width 64 height 37
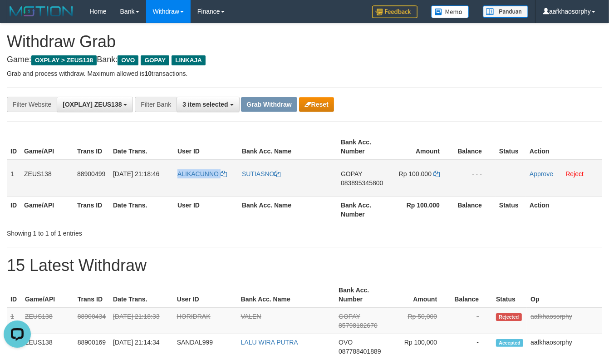
click at [189, 193] on td "ALIKACUNNO" at bounding box center [206, 178] width 64 height 37
copy link "ALIKACUNNO"
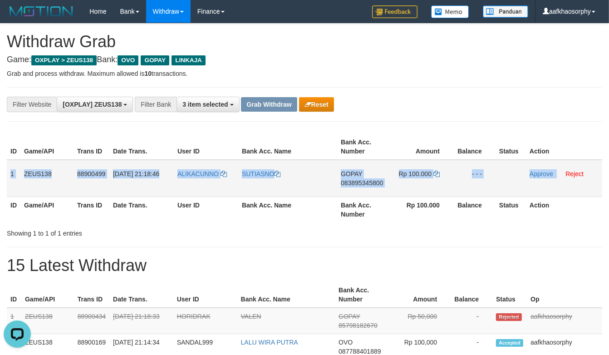
drag, startPoint x: 8, startPoint y: 173, endPoint x: 557, endPoint y: 180, distance: 549.6
click at [557, 180] on tr "1 ZEUS138 88900499 01/10/2025 21:18:46 ALIKACUNNO SUTIASNO GOPAY 083895345800 R…" at bounding box center [305, 178] width 596 height 37
copy tr "1 ZEUS138 88900499 01/10/2025 21:18:46 ALIKACUNNO SUTIASNO GOPAY 083895345800 R…"
click at [537, 173] on link "Approve" at bounding box center [542, 173] width 24 height 7
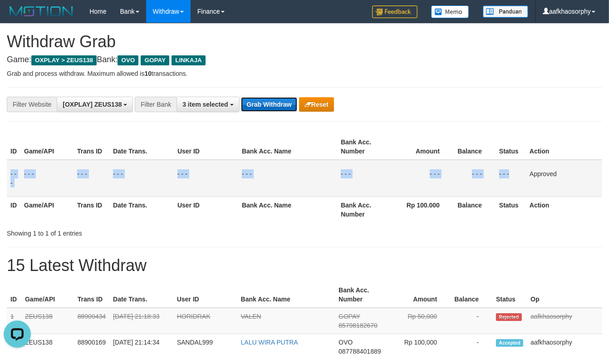
click at [242, 106] on button "Grab Withdraw" at bounding box center [269, 104] width 56 height 15
click at [241, 97] on button "Grab Withdraw" at bounding box center [269, 104] width 56 height 15
click at [246, 106] on button "Grab Withdraw" at bounding box center [269, 104] width 56 height 15
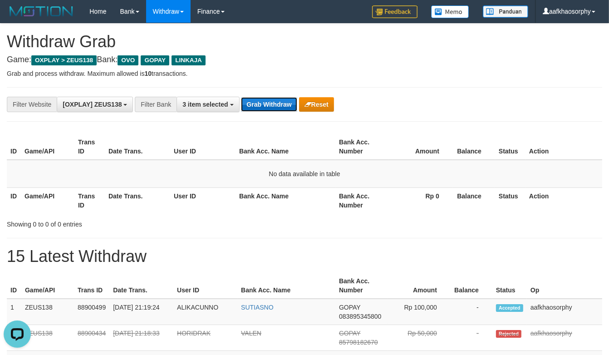
click at [262, 102] on button "Grab Withdraw" at bounding box center [269, 104] width 56 height 15
click at [249, 108] on button "Grab Withdraw" at bounding box center [269, 104] width 56 height 15
click at [258, 110] on button "Grab Withdraw" at bounding box center [269, 104] width 56 height 15
click at [286, 114] on div "**********" at bounding box center [305, 104] width 596 height 35
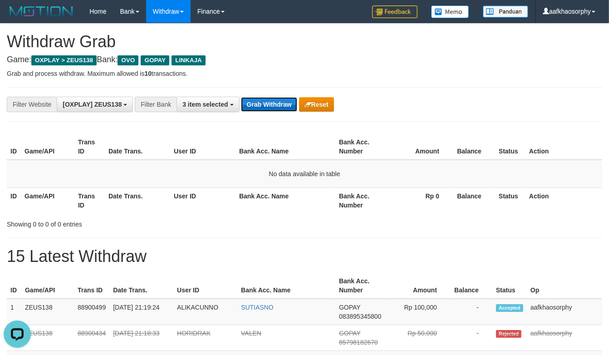
click at [287, 110] on button "Grab Withdraw" at bounding box center [269, 104] width 56 height 15
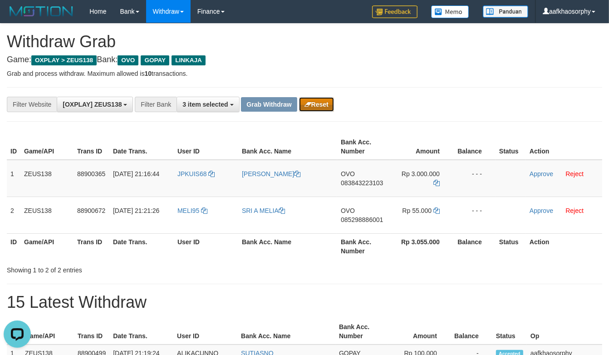
click at [321, 106] on button "Reset" at bounding box center [316, 104] width 35 height 15
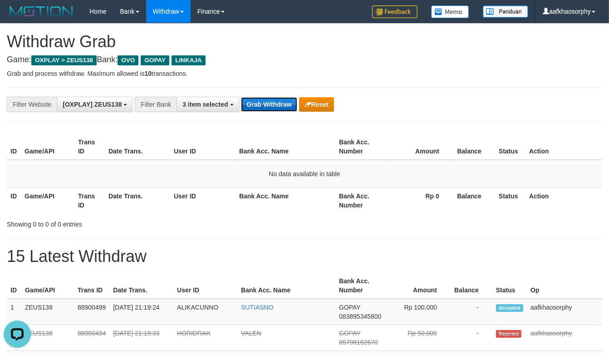
click at [273, 106] on button "Grab Withdraw" at bounding box center [269, 104] width 56 height 15
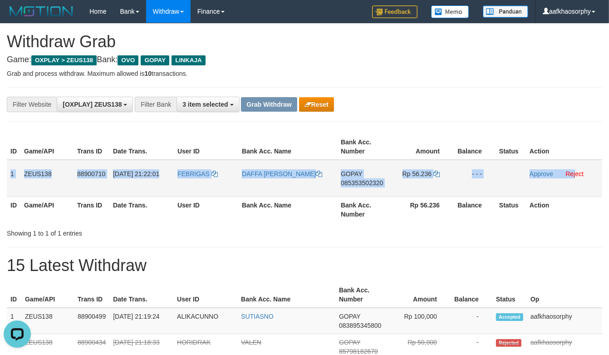
drag, startPoint x: 8, startPoint y: 169, endPoint x: 577, endPoint y: 187, distance: 569.3
click at [577, 187] on tr "1 ZEUS138 88900710 [DATE] 21:22:01 FEBRIGAS DAFFA ATHALLA RAJASA GOPAY 08535350…" at bounding box center [305, 178] width 596 height 37
copy tr "1 ZEUS138 88900710 [DATE] 21:22:01 FEBRIGAS DAFFA ATHALLA RAJASA GOPAY 08535350…"
click at [367, 183] on span "085353502320" at bounding box center [362, 182] width 42 height 7
copy tr "1 ZEUS138 88900710 [DATE] 21:22:01 FEBRIGAS DAFFA ATHALLA RAJASA GOPAY 08535350…"
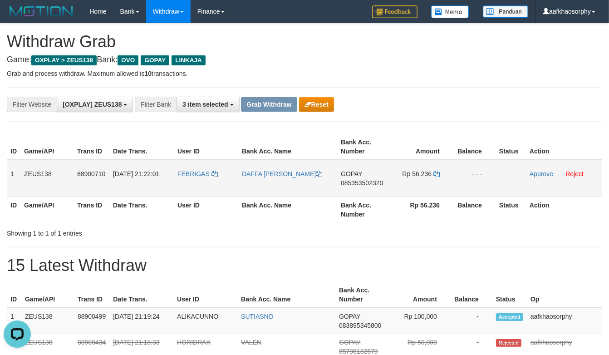
click at [370, 184] on span "085353502320" at bounding box center [362, 182] width 42 height 7
click at [430, 176] on span "Rp 56.236" at bounding box center [418, 173] width 30 height 7
click at [432, 175] on td "Rp 56.236" at bounding box center [422, 178] width 63 height 37
click at [434, 175] on icon at bounding box center [437, 174] width 6 height 6
drag, startPoint x: 434, startPoint y: 175, endPoint x: 527, endPoint y: 170, distance: 92.8
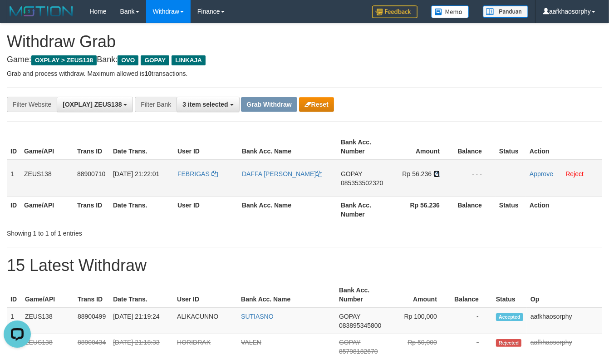
click at [435, 175] on icon at bounding box center [437, 174] width 6 height 6
click at [208, 188] on td "FEBRIGAS" at bounding box center [206, 178] width 64 height 37
drag, startPoint x: 208, startPoint y: 188, endPoint x: 275, endPoint y: 200, distance: 68.3
click at [210, 188] on td "FEBRIGAS" at bounding box center [206, 178] width 64 height 37
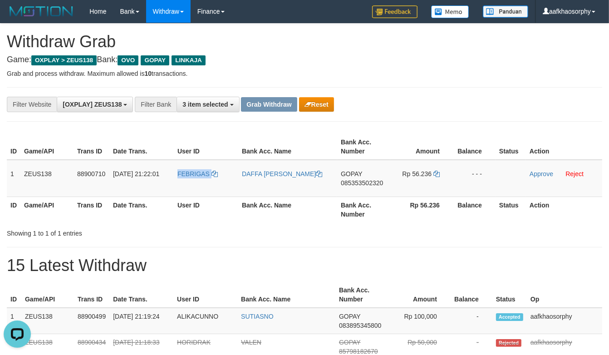
copy link "FEBRIGAS"
click at [540, 178] on td "Approve Reject" at bounding box center [564, 178] width 76 height 37
click at [541, 174] on link "Approve" at bounding box center [542, 173] width 24 height 7
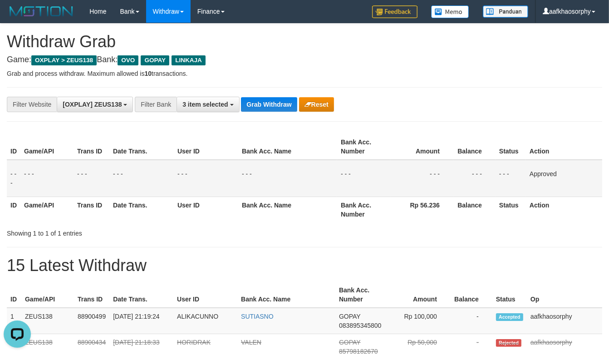
click at [269, 114] on div "**********" at bounding box center [305, 104] width 596 height 35
click at [280, 107] on button "Grab Withdraw" at bounding box center [269, 104] width 56 height 15
click at [283, 106] on button "Grab Withdraw" at bounding box center [269, 104] width 56 height 15
click at [283, 105] on button "Grab Withdraw" at bounding box center [269, 104] width 56 height 15
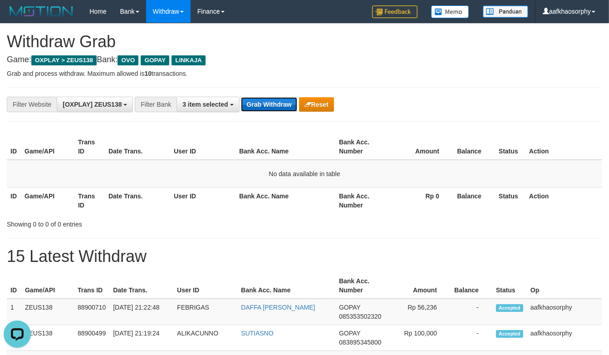
click at [262, 108] on button "Grab Withdraw" at bounding box center [269, 104] width 56 height 15
click at [241, 97] on button "Grab Withdraw" at bounding box center [269, 104] width 56 height 15
drag, startPoint x: 262, startPoint y: 108, endPoint x: 271, endPoint y: 110, distance: 8.9
click at [263, 109] on button "Grab Withdraw" at bounding box center [269, 104] width 56 height 15
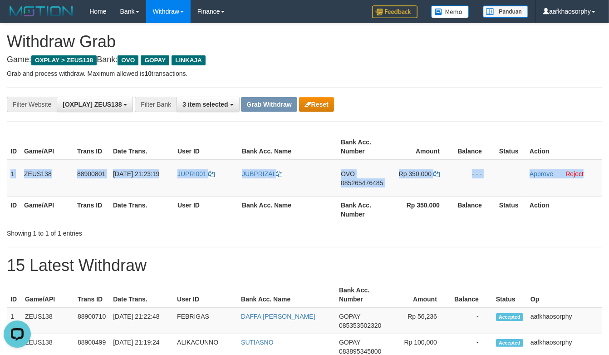
drag, startPoint x: 11, startPoint y: 170, endPoint x: 616, endPoint y: 192, distance: 605.8
click at [596, 193] on tr "1 ZEUS138 88900801 01/10/2025 21:23:19 JUPRI001 JUBPRIZAL OVO 085265476485 Rp 3…" at bounding box center [305, 178] width 596 height 37
copy tr "1 ZEUS138 88900801 01/10/2025 21:23:19 JUPRI001 JUBPRIZAL OVO 085265476485 Rp 3…"
click at [383, 189] on td "OVO 085265476485" at bounding box center [363, 178] width 53 height 37
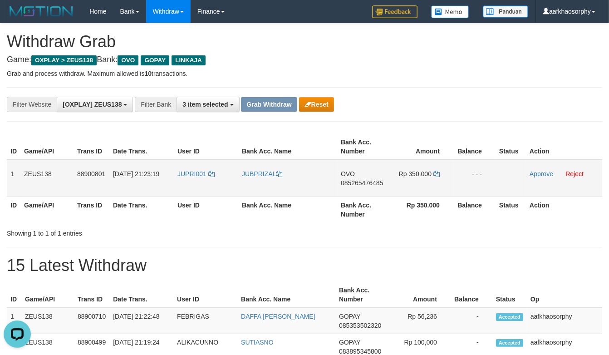
click at [380, 184] on span "085265476485" at bounding box center [362, 182] width 42 height 7
drag, startPoint x: 435, startPoint y: 173, endPoint x: 576, endPoint y: 179, distance: 141.4
click at [435, 173] on icon at bounding box center [437, 174] width 6 height 6
click at [208, 190] on td "JUPRI001" at bounding box center [206, 178] width 64 height 37
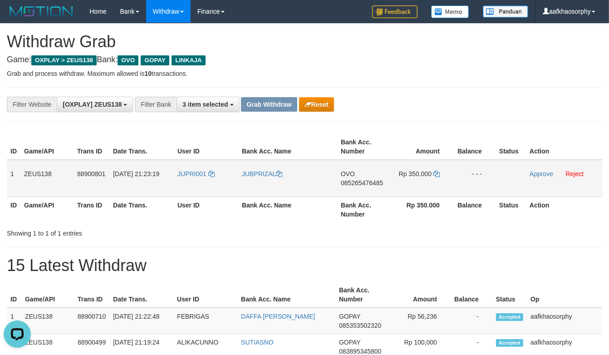
click at [208, 190] on td "JUPRI001" at bounding box center [206, 178] width 64 height 37
copy tr "JUPRI001"
click at [544, 178] on td "Approve Reject" at bounding box center [564, 178] width 76 height 37
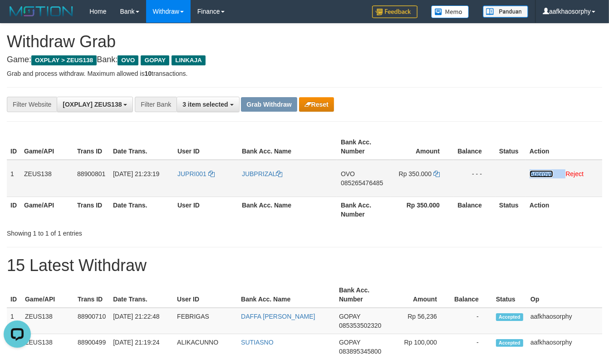
click at [544, 175] on link "Approve" at bounding box center [542, 173] width 24 height 7
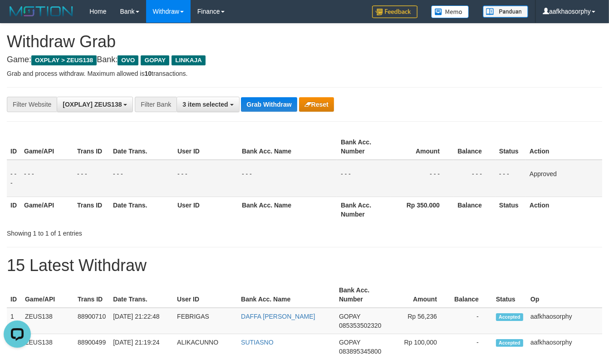
click at [268, 113] on div "**********" at bounding box center [305, 104] width 596 height 35
click at [269, 110] on button "Grab Withdraw" at bounding box center [269, 104] width 56 height 15
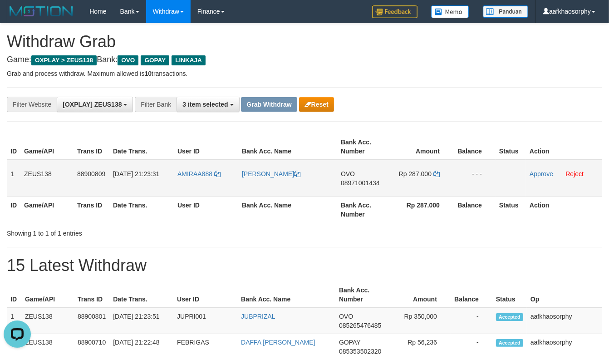
click at [363, 176] on td "OVO 08971001434" at bounding box center [363, 178] width 53 height 37
click at [363, 185] on td "OVO 08971001434" at bounding box center [363, 178] width 53 height 37
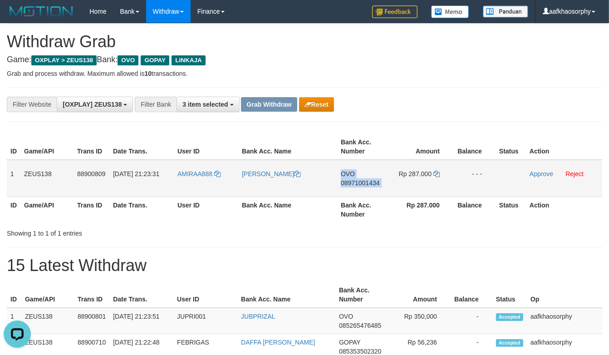
click at [363, 185] on td "OVO 08971001434" at bounding box center [363, 178] width 53 height 37
click at [370, 179] on span "08971001434" at bounding box center [360, 182] width 39 height 7
copy tr "OVO 08971001434"
click at [437, 171] on icon at bounding box center [437, 174] width 6 height 6
drag, startPoint x: 437, startPoint y: 171, endPoint x: 611, endPoint y: 178, distance: 174.5
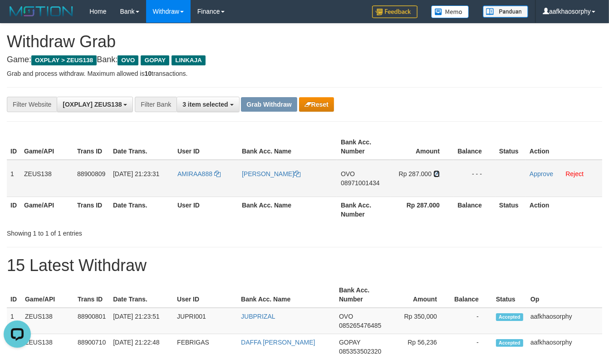
click at [438, 171] on icon at bounding box center [437, 174] width 6 height 6
click at [182, 188] on td "AMIRAA888" at bounding box center [206, 178] width 64 height 37
click at [192, 189] on td "AMIRAA888" at bounding box center [206, 178] width 64 height 37
copy link "AMIRAA888"
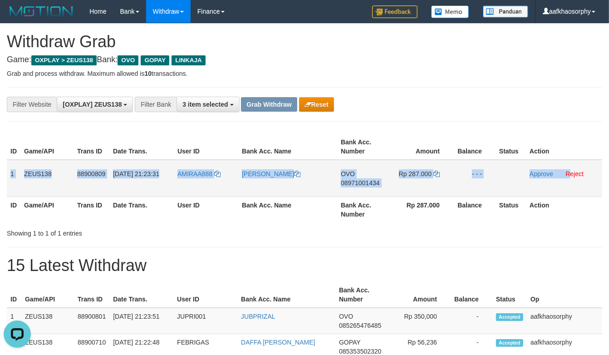
drag, startPoint x: 10, startPoint y: 172, endPoint x: 571, endPoint y: 180, distance: 560.9
click at [572, 180] on tr "1 ZEUS138 88900809 [DATE] 21:23:31 AMIRAA888 [PERSON_NAME] OVO 08971001434 Rp 2…" at bounding box center [305, 178] width 596 height 37
copy tr "1 ZEUS138 88900809 [DATE] 21:23:31 AMIRAA888 [PERSON_NAME] OVO 08971001434 Rp 2…"
click at [540, 174] on link "Approve" at bounding box center [542, 173] width 24 height 7
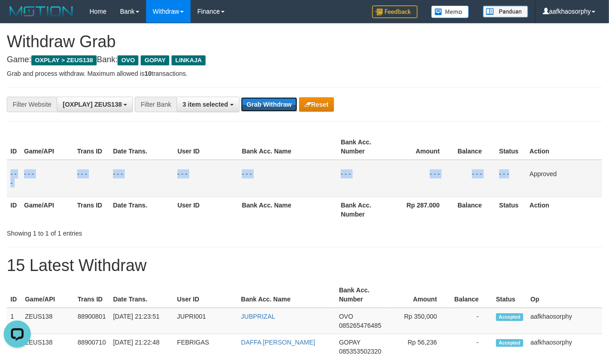
drag, startPoint x: 261, startPoint y: 99, endPoint x: 352, endPoint y: 108, distance: 90.8
click at [262, 99] on button "Grab Withdraw" at bounding box center [269, 104] width 56 height 15
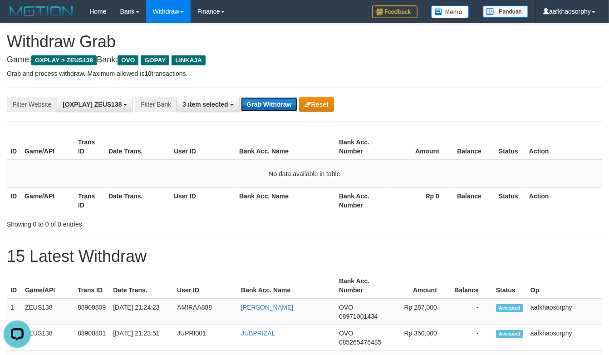
click at [272, 103] on button "Grab Withdraw" at bounding box center [269, 104] width 56 height 15
click at [241, 97] on button "Grab Withdraw" at bounding box center [269, 104] width 56 height 15
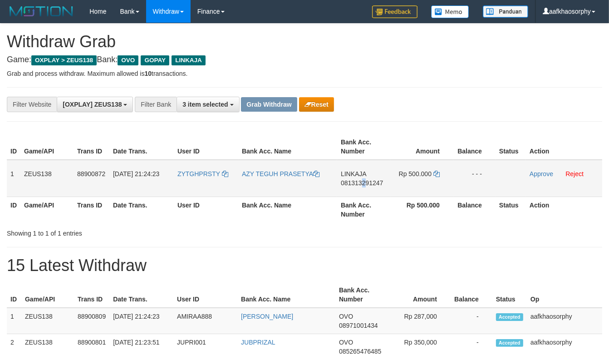
click at [363, 185] on span "081313291247" at bounding box center [362, 182] width 42 height 7
click at [439, 173] on icon at bounding box center [437, 174] width 6 height 6
drag, startPoint x: 439, startPoint y: 173, endPoint x: 611, endPoint y: 177, distance: 171.7
click at [442, 174] on td "Rp 500.000" at bounding box center [422, 178] width 63 height 37
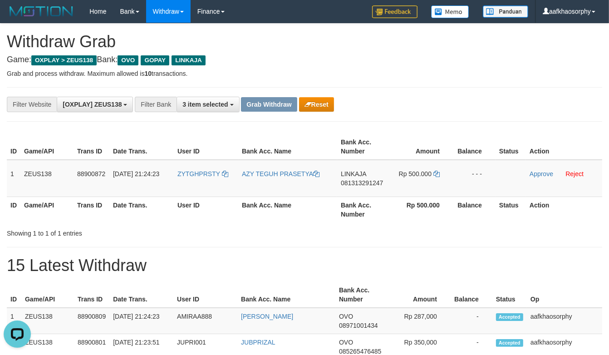
click at [198, 197] on th "User ID" at bounding box center [206, 210] width 64 height 26
click at [208, 198] on th "User ID" at bounding box center [206, 210] width 64 height 26
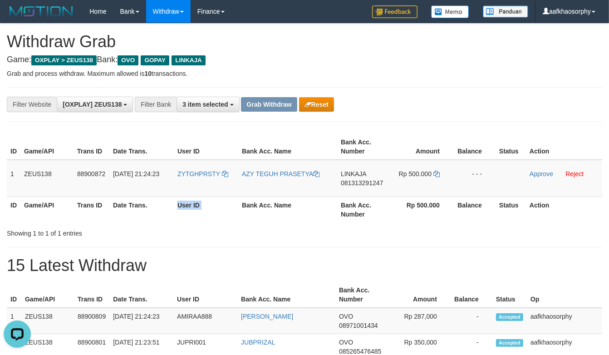
click at [219, 201] on th "User ID" at bounding box center [206, 210] width 64 height 26
click at [219, 189] on td "ZYTGHPRSTY" at bounding box center [206, 178] width 64 height 37
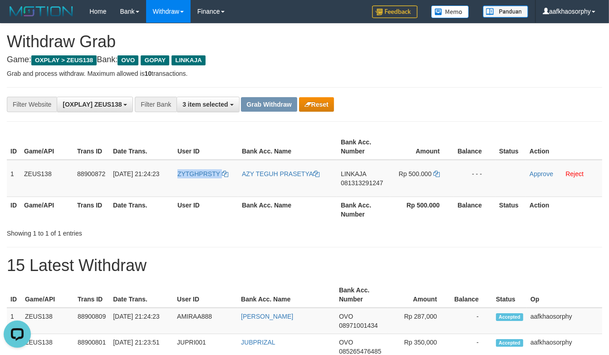
copy link "ZYTGHPRSTY"
drag, startPoint x: 11, startPoint y: 173, endPoint x: 17, endPoint y: 174, distance: 6.1
click at [17, 174] on td "1" at bounding box center [14, 178] width 14 height 37
click at [7, 172] on td "1" at bounding box center [14, 178] width 14 height 37
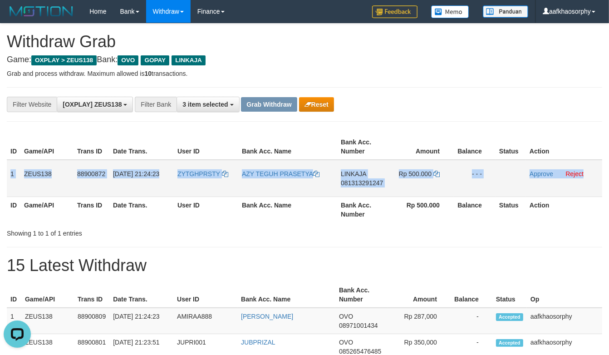
drag, startPoint x: 7, startPoint y: 172, endPoint x: 572, endPoint y: 178, distance: 565.0
click at [572, 178] on tr "1 ZEUS138 88900872 01/10/2025 21:24:23 ZYTGHPRSTY AZY TEGUH PRASETYA LINKAJA 08…" at bounding box center [305, 178] width 596 height 37
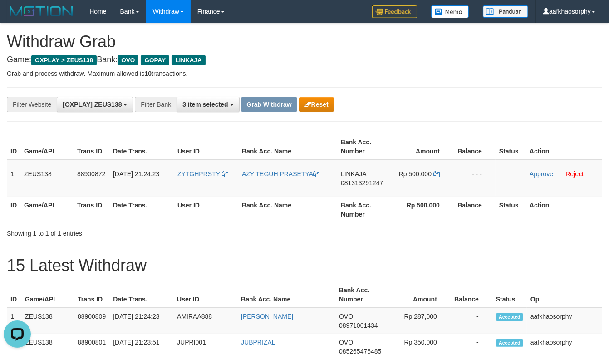
drag, startPoint x: 476, startPoint y: 217, endPoint x: 612, endPoint y: 235, distance: 137.5
click at [501, 217] on tr "ID Game/API Trans ID Date Trans. User ID Bank Acc. Name Bank Acc. Number Rp 500…" at bounding box center [305, 210] width 596 height 26
drag, startPoint x: 201, startPoint y: 237, endPoint x: 615, endPoint y: 244, distance: 414.2
click at [210, 235] on div "Showing 1 to 1 of 1 entries" at bounding box center [127, 231] width 240 height 13
click at [169, 259] on h1 "15 Latest Withdraw" at bounding box center [305, 266] width 596 height 18
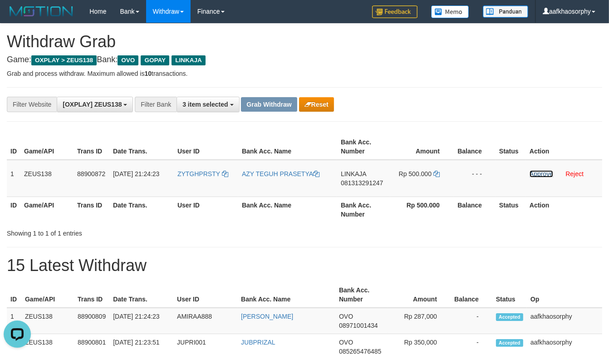
drag, startPoint x: 541, startPoint y: 174, endPoint x: 357, endPoint y: 110, distance: 194.6
click at [541, 174] on link "Approve" at bounding box center [542, 173] width 24 height 7
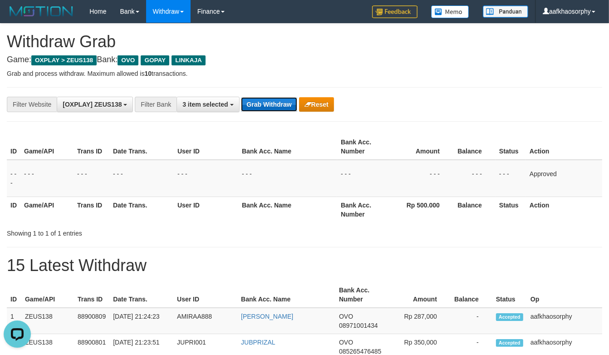
click at [263, 100] on button "Grab Withdraw" at bounding box center [269, 104] width 56 height 15
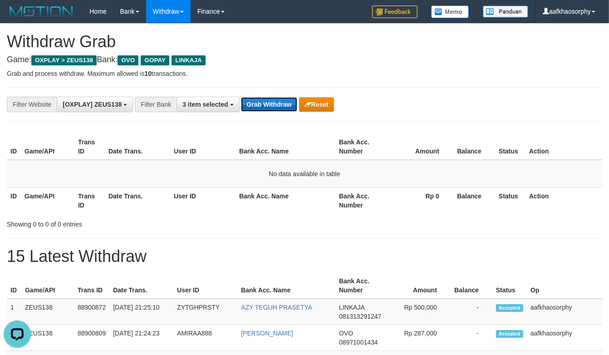
click at [278, 106] on button "Grab Withdraw" at bounding box center [269, 104] width 56 height 15
click at [276, 106] on button "Grab Withdraw" at bounding box center [269, 104] width 56 height 15
click at [275, 106] on button "Grab Withdraw" at bounding box center [269, 104] width 56 height 15
click at [273, 104] on button "Grab Withdraw" at bounding box center [269, 104] width 56 height 15
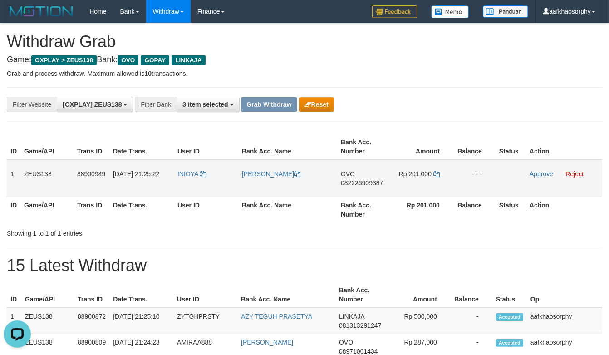
drag, startPoint x: 353, startPoint y: 178, endPoint x: 357, endPoint y: 171, distance: 8.3
click at [353, 178] on td "OVO 082226909387" at bounding box center [363, 178] width 53 height 37
click at [357, 171] on td "OVO 082226909387" at bounding box center [363, 178] width 53 height 37
click at [351, 182] on span "082226909387" at bounding box center [362, 182] width 42 height 7
click at [441, 179] on td "Rp 201.000" at bounding box center [422, 178] width 63 height 37
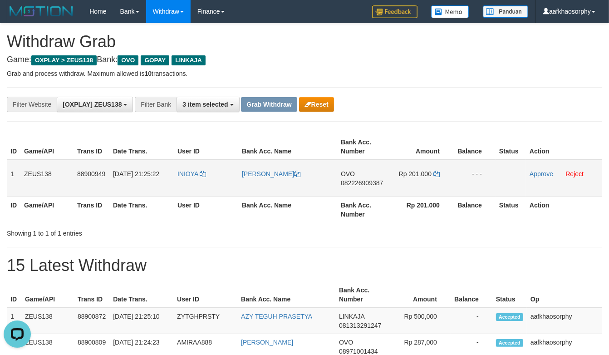
click at [441, 178] on td "Rp 201.000" at bounding box center [422, 178] width 63 height 37
click at [442, 174] on td "Rp 201.000" at bounding box center [422, 178] width 63 height 37
click at [436, 173] on icon at bounding box center [437, 174] width 6 height 6
drag, startPoint x: 436, startPoint y: 173, endPoint x: 614, endPoint y: 178, distance: 177.6
click at [441, 173] on td "Rp 201.000" at bounding box center [422, 178] width 63 height 37
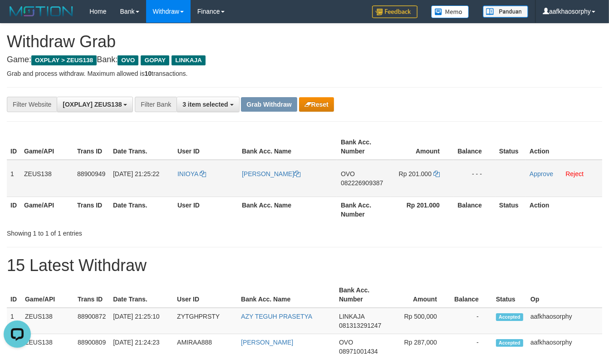
click at [239, 187] on td "[PERSON_NAME]" at bounding box center [287, 178] width 99 height 37
click at [195, 187] on td "INIOYA" at bounding box center [206, 178] width 64 height 37
click at [193, 186] on td "INIOYA" at bounding box center [206, 178] width 64 height 37
copy link "INIOYA"
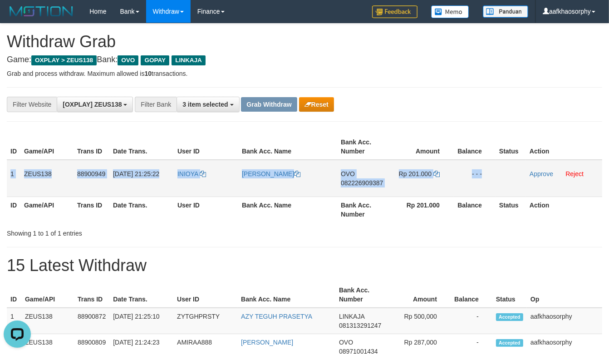
drag, startPoint x: 10, startPoint y: 165, endPoint x: 523, endPoint y: 174, distance: 513.3
click at [523, 174] on tr "1 ZEUS138 88900949 01/10/2025 21:25:22 INIOYA AHMAD ASADULLOH ADDAUDI OVO 08222…" at bounding box center [305, 178] width 596 height 37
copy tr "1 ZEUS138 88900949 01/10/2025 21:25:22 INIOYA AHMAD ASADULLOH ADDAUDI OVO 08222…"
click at [536, 170] on link "Approve" at bounding box center [542, 173] width 24 height 7
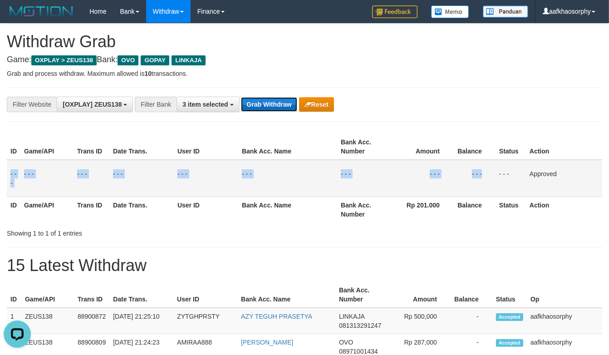
click at [267, 101] on button "Grab Withdraw" at bounding box center [269, 104] width 56 height 15
drag, startPoint x: 267, startPoint y: 101, endPoint x: 611, endPoint y: 139, distance: 345.9
click at [302, 101] on div "Grab Withdraw Reset" at bounding box center [287, 104] width 93 height 15
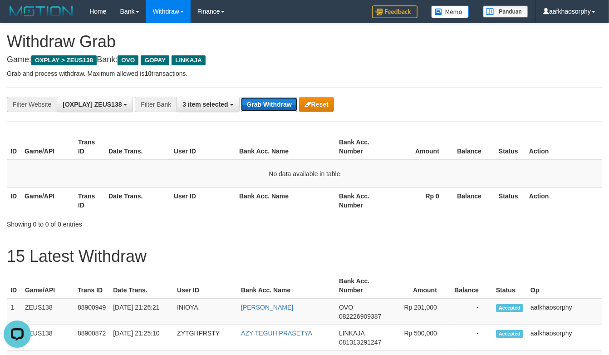
click at [251, 102] on button "Grab Withdraw" at bounding box center [269, 104] width 56 height 15
click at [273, 105] on button "Grab Withdraw" at bounding box center [269, 104] width 56 height 15
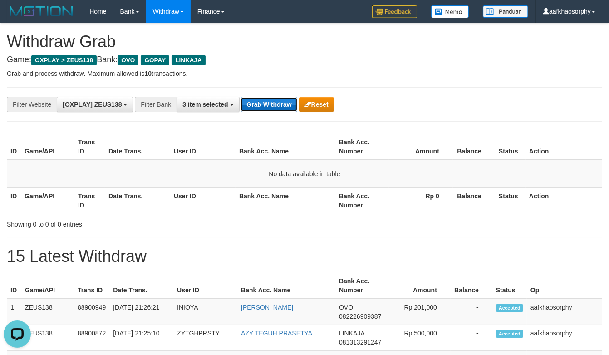
click at [241, 107] on button "Grab Withdraw" at bounding box center [269, 104] width 56 height 15
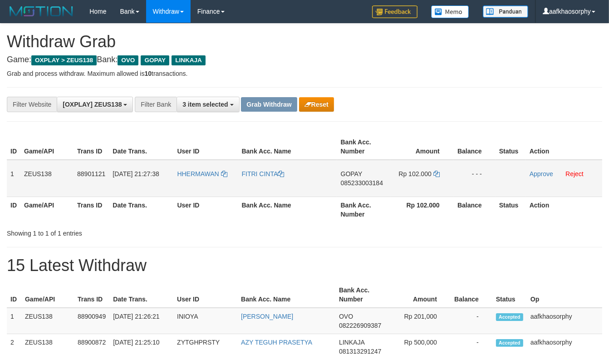
click at [351, 182] on span "085233003184" at bounding box center [362, 182] width 42 height 7
click at [439, 173] on td "Rp 102.000" at bounding box center [422, 178] width 63 height 37
click at [439, 173] on icon at bounding box center [437, 174] width 6 height 6
drag, startPoint x: 130, startPoint y: 187, endPoint x: 140, endPoint y: 188, distance: 9.5
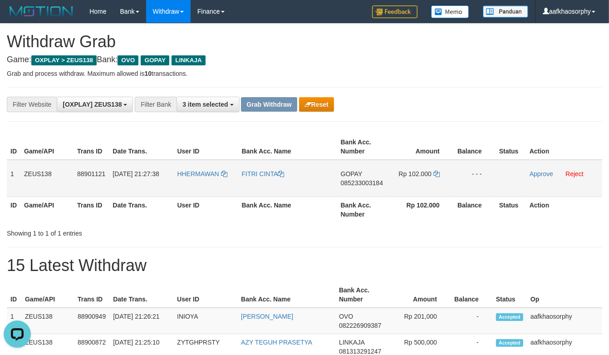
click at [130, 187] on td "01/10/2025 21:27:38" at bounding box center [141, 178] width 64 height 37
click at [167, 186] on td "01/10/2025 21:27:38" at bounding box center [141, 178] width 64 height 37
click at [197, 183] on td "HHERMAWAN" at bounding box center [205, 178] width 64 height 37
click at [197, 182] on td "HHERMAWAN" at bounding box center [205, 178] width 64 height 37
copy link "HHERMAWAN"
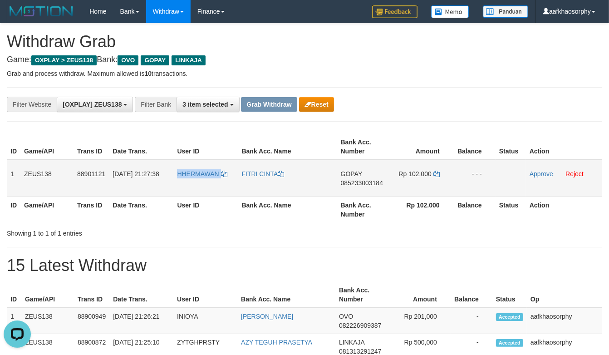
click at [192, 178] on td "HHERMAWAN" at bounding box center [205, 178] width 64 height 37
click at [192, 180] on td "HHERMAWAN" at bounding box center [205, 178] width 64 height 37
copy link "HHERMAWAN"
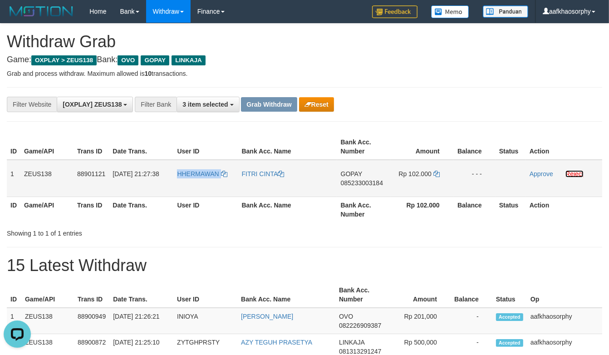
click at [574, 173] on link "Reject" at bounding box center [575, 173] width 18 height 7
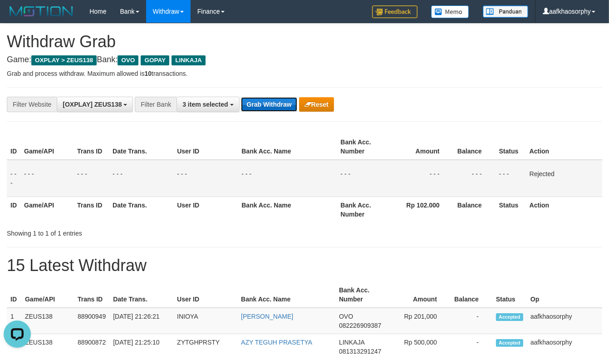
click at [269, 107] on button "Grab Withdraw" at bounding box center [269, 104] width 56 height 15
drag, startPoint x: 269, startPoint y: 107, endPoint x: 535, endPoint y: 197, distance: 280.2
click at [324, 121] on div "**********" at bounding box center [305, 104] width 596 height 35
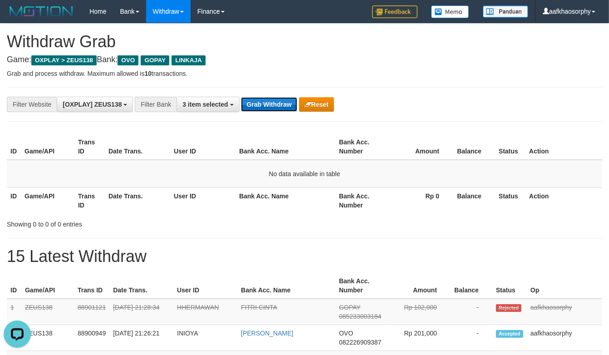
click at [268, 107] on button "Grab Withdraw" at bounding box center [269, 104] width 56 height 15
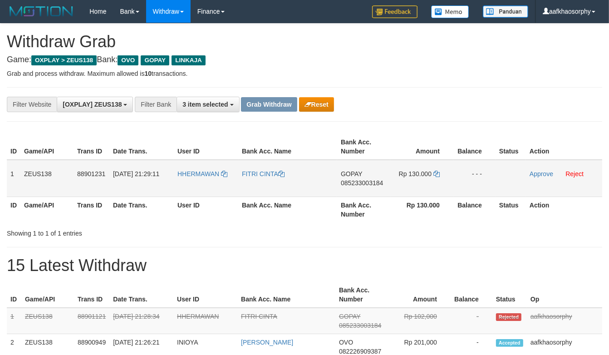
click at [366, 183] on span "085233003184" at bounding box center [362, 182] width 42 height 7
click at [571, 174] on link "Reject" at bounding box center [575, 173] width 18 height 7
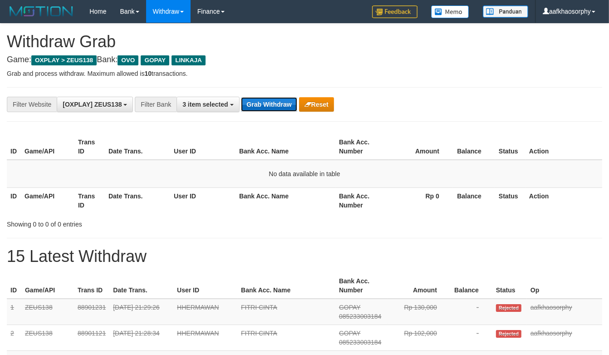
click at [266, 103] on button "Grab Withdraw" at bounding box center [269, 104] width 56 height 15
click at [241, 97] on button "Grab Withdraw" at bounding box center [269, 104] width 56 height 15
click at [266, 103] on button "Grab Withdraw" at bounding box center [269, 104] width 56 height 15
click at [263, 109] on button "Grab Withdraw" at bounding box center [269, 104] width 56 height 15
drag, startPoint x: 265, startPoint y: 109, endPoint x: 291, endPoint y: 109, distance: 25.4
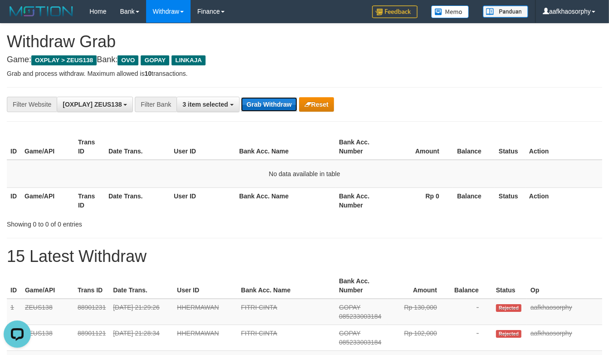
click at [266, 109] on button "Grab Withdraw" at bounding box center [269, 104] width 56 height 15
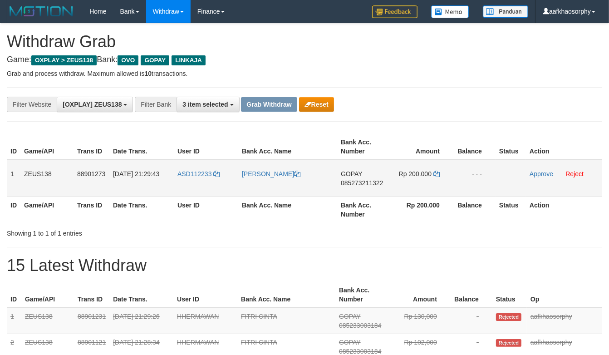
click at [361, 173] on span "GOPAY" at bounding box center [351, 173] width 21 height 7
click at [366, 188] on td "GOPAY 085273211322" at bounding box center [363, 178] width 53 height 37
click at [368, 184] on span "085273211322" at bounding box center [362, 182] width 42 height 7
click at [439, 173] on icon at bounding box center [437, 174] width 6 height 6
drag, startPoint x: 439, startPoint y: 173, endPoint x: 613, endPoint y: 182, distance: 174.6
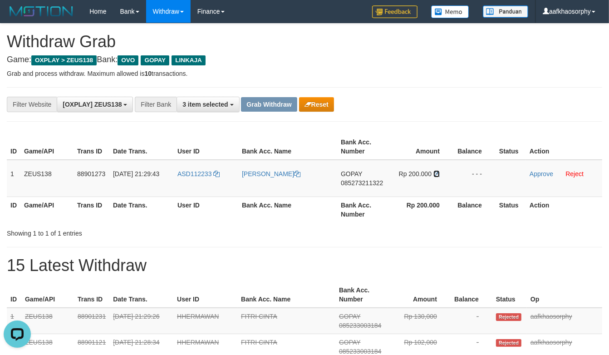
click at [509, 181] on tr "1 ZEUS138 88901273 [DATE] 21:29:43 ASD112233 [PERSON_NAME] GOPAY 085273211322 R…" at bounding box center [305, 178] width 596 height 37
click at [185, 183] on td "ASD112233" at bounding box center [206, 178] width 64 height 37
copy link "ASD112233"
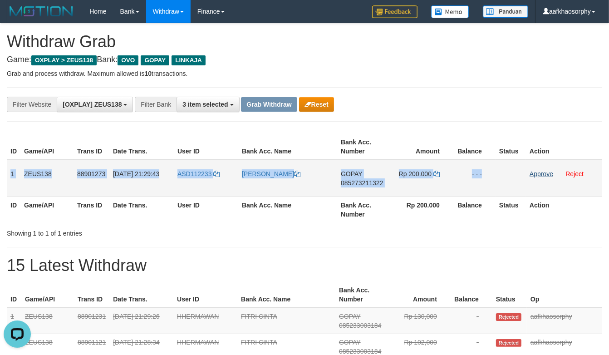
drag, startPoint x: 11, startPoint y: 171, endPoint x: 530, endPoint y: 173, distance: 518.6
click at [530, 173] on tr "1 ZEUS138 88901273 01/10/2025 21:29:43 ASD112233 HERDI IRAWAN GOPAY 08527321132…" at bounding box center [305, 178] width 596 height 37
copy tr "1 ZEUS138 88901273 01/10/2025 21:29:43 ASD112233 HERDI IRAWAN GOPAY 08527321132…"
click at [530, 173] on link "Approve" at bounding box center [542, 173] width 24 height 7
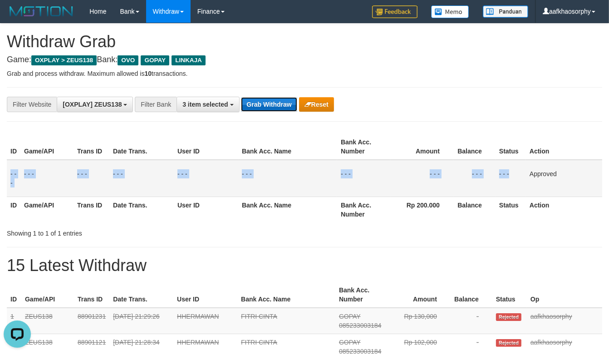
click at [276, 109] on button "Grab Withdraw" at bounding box center [269, 104] width 56 height 15
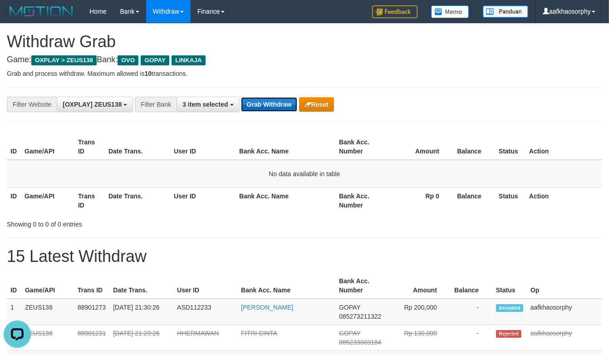
drag, startPoint x: 274, startPoint y: 108, endPoint x: 288, endPoint y: 111, distance: 14.5
click at [274, 108] on button "Grab Withdraw" at bounding box center [269, 104] width 56 height 15
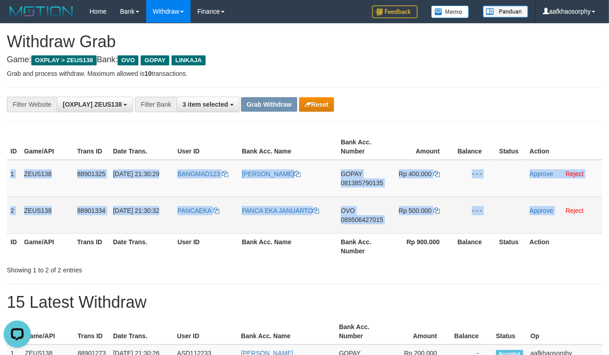
drag, startPoint x: 11, startPoint y: 164, endPoint x: 555, endPoint y: 208, distance: 545.8
click at [555, 208] on tbody "1 ZEUS138 88901325 [DATE] 21:30:29 BANGMAD123 [PERSON_NAME] GOPAY 081385790135 …" at bounding box center [305, 197] width 596 height 74
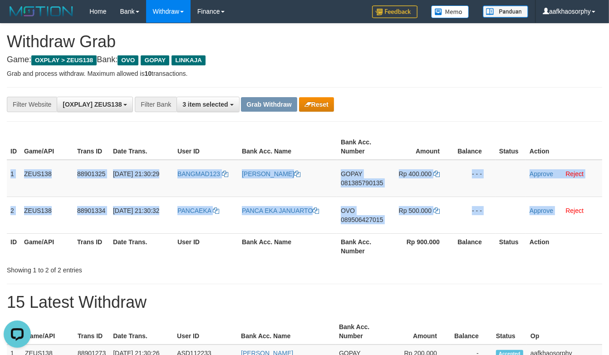
copy tbody "1 ZEUS138 88901325 [DATE] 21:30:29 BANGMAD123 [PERSON_NAME] 081385790135 Rp 400…"
click at [368, 183] on span "081385790135" at bounding box center [362, 182] width 42 height 7
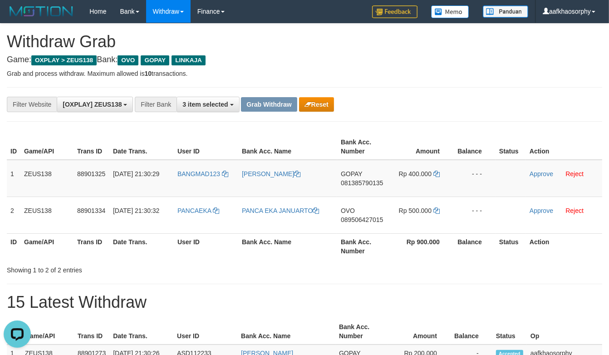
drag, startPoint x: 368, startPoint y: 183, endPoint x: 616, endPoint y: 176, distance: 248.1
click at [370, 183] on span "081385790135" at bounding box center [362, 182] width 42 height 7
drag, startPoint x: 438, startPoint y: 174, endPoint x: 443, endPoint y: 173, distance: 5.1
click at [438, 174] on icon at bounding box center [437, 174] width 6 height 6
click at [184, 178] on td "BANGMAD123" at bounding box center [206, 178] width 64 height 37
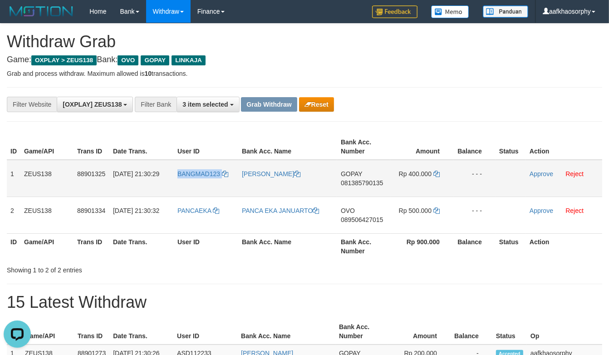
click at [184, 178] on td "BANGMAD123" at bounding box center [206, 178] width 64 height 37
copy link "BANGMAD123"
click at [532, 173] on link "Approve" at bounding box center [542, 173] width 24 height 7
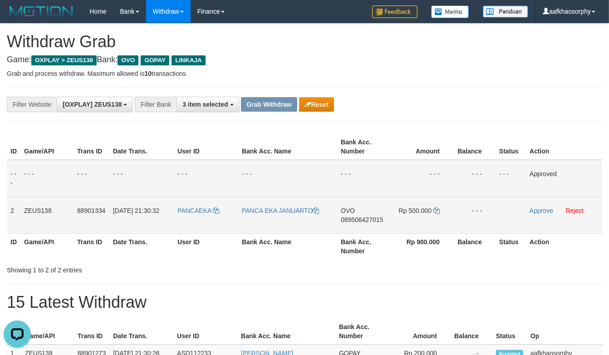
click at [383, 221] on span "089506427015" at bounding box center [362, 219] width 42 height 7
click at [435, 212] on icon at bounding box center [437, 211] width 6 height 6
click at [187, 223] on td "PANCAEKA" at bounding box center [206, 215] width 64 height 37
click at [186, 222] on td "PANCAEKA" at bounding box center [206, 215] width 64 height 37
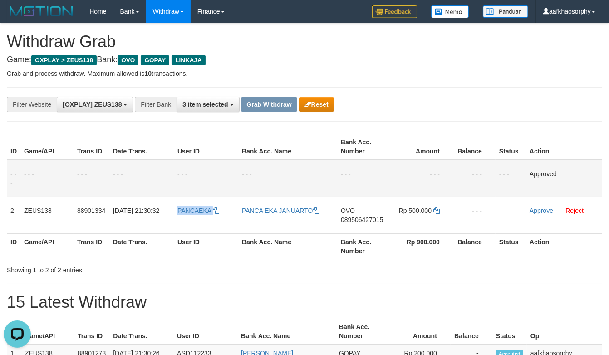
copy link "PANCAEKA"
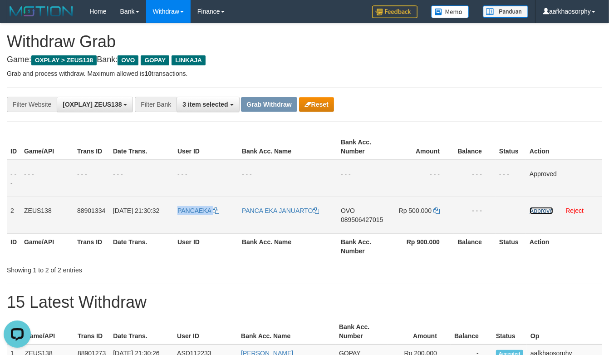
click at [535, 209] on link "Approve" at bounding box center [542, 210] width 24 height 7
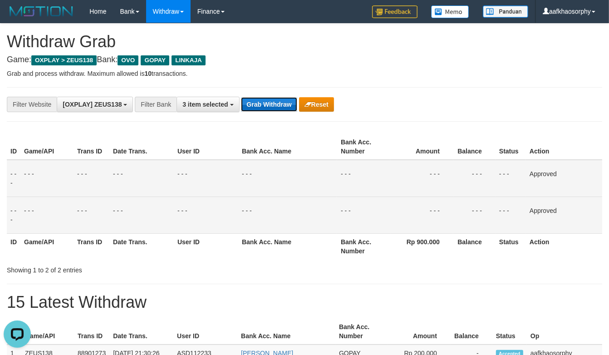
click at [276, 110] on button "Grab Withdraw" at bounding box center [269, 104] width 56 height 15
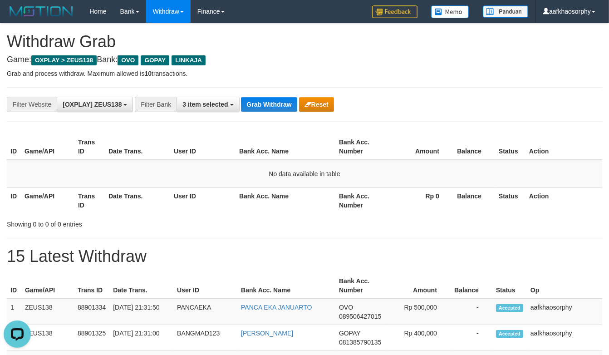
click at [239, 100] on div "**********" at bounding box center [254, 104] width 508 height 15
click at [259, 99] on button "Grab Withdraw" at bounding box center [269, 104] width 56 height 15
drag, startPoint x: 259, startPoint y: 99, endPoint x: 614, endPoint y: 112, distance: 355.4
click at [262, 99] on button "Grab Withdraw" at bounding box center [269, 104] width 56 height 15
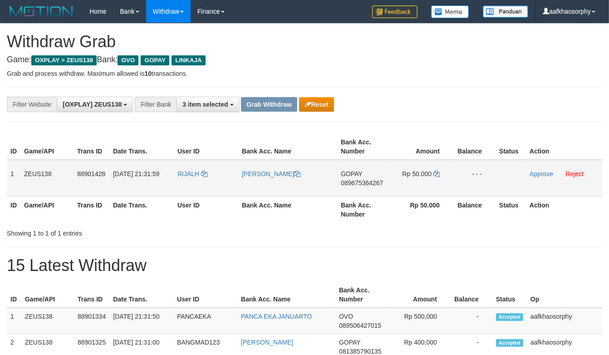
click at [373, 179] on span "089675364267" at bounding box center [362, 182] width 42 height 7
click at [436, 174] on icon at bounding box center [437, 174] width 6 height 6
click at [178, 187] on td "RIJALH" at bounding box center [206, 178] width 64 height 37
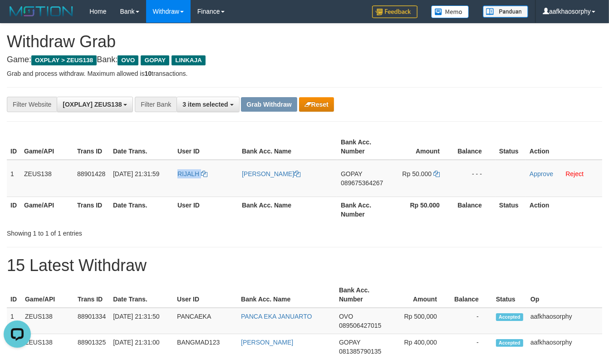
copy link "RIJALH"
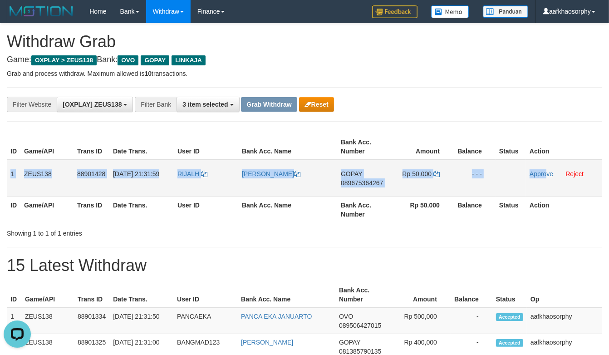
drag, startPoint x: 8, startPoint y: 167, endPoint x: 548, endPoint y: 160, distance: 540.5
click at [548, 160] on tr "1 ZEUS138 88901428 [DATE] 21:31:59 [GEOGRAPHIC_DATA] [PERSON_NAME] GOPAY 089675…" at bounding box center [305, 178] width 596 height 37
copy tr "1 ZEUS138 88901428 [DATE] 21:31:59 [PERSON_NAME] 089675364267 Rp 50.000 - - - A…"
click at [547, 171] on link "Approve" at bounding box center [542, 173] width 24 height 7
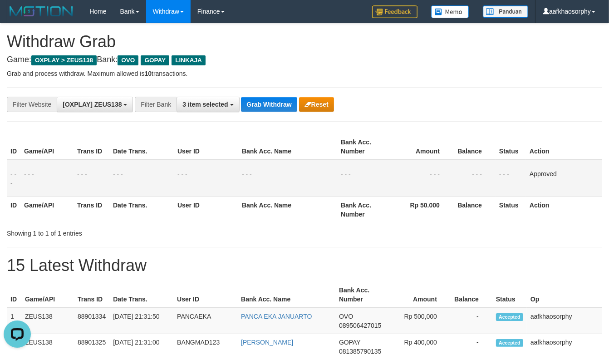
click at [271, 114] on div "**********" at bounding box center [305, 104] width 596 height 35
click at [271, 110] on button "Grab Withdraw" at bounding box center [269, 104] width 56 height 15
click at [241, 97] on button "Grab Withdraw" at bounding box center [269, 104] width 56 height 15
drag, startPoint x: 271, startPoint y: 110, endPoint x: 324, endPoint y: 119, distance: 54.2
click at [271, 110] on button "Grab Withdraw" at bounding box center [269, 104] width 56 height 15
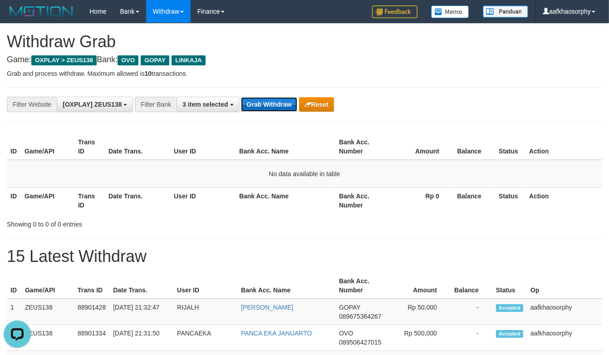
click at [287, 109] on button "Grab Withdraw" at bounding box center [269, 104] width 56 height 15
click at [269, 108] on button "Grab Withdraw" at bounding box center [269, 104] width 56 height 15
click at [241, 97] on button "Grab Withdraw" at bounding box center [269, 104] width 56 height 15
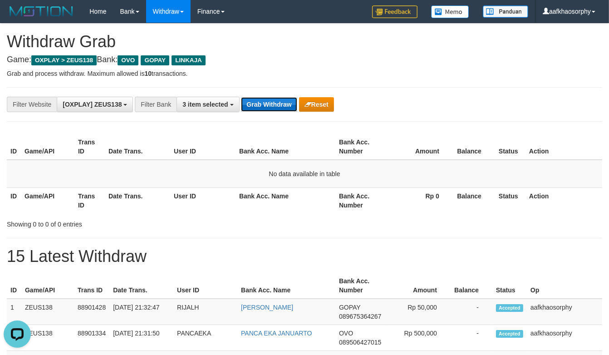
click at [269, 108] on button "Grab Withdraw" at bounding box center [269, 104] width 56 height 15
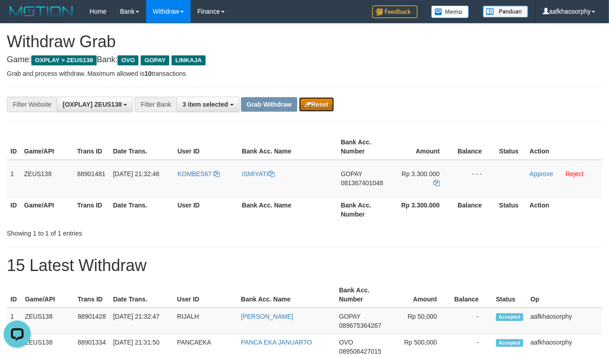
click at [317, 103] on button "Reset" at bounding box center [316, 104] width 35 height 15
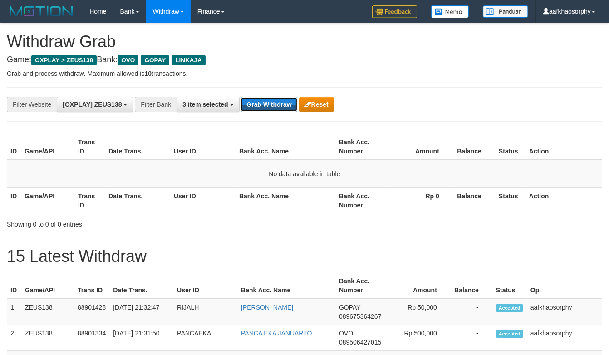
click at [272, 104] on button "Grab Withdraw" at bounding box center [269, 104] width 56 height 15
click at [241, 97] on button "Grab Withdraw" at bounding box center [269, 104] width 56 height 15
drag, startPoint x: 0, startPoint y: 0, endPoint x: 272, endPoint y: 104, distance: 291.8
click at [272, 104] on button "Grab Withdraw" at bounding box center [269, 104] width 56 height 15
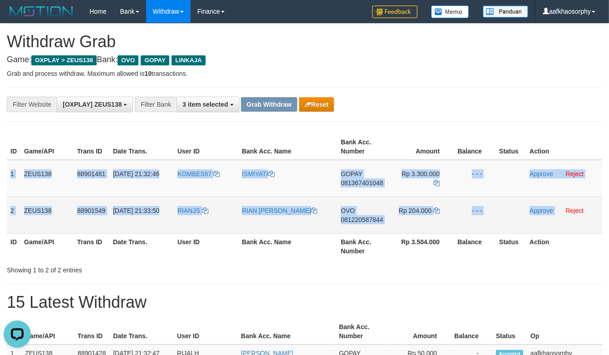
drag, startPoint x: 7, startPoint y: 176, endPoint x: 555, endPoint y: 202, distance: 548.3
click at [555, 203] on tbody "1 ZEUS138 88901481 [DATE] 21:32:46 KOMBES67 ISMIYATI GOPAY 081367401048 Rp 3.30…" at bounding box center [305, 197] width 596 height 74
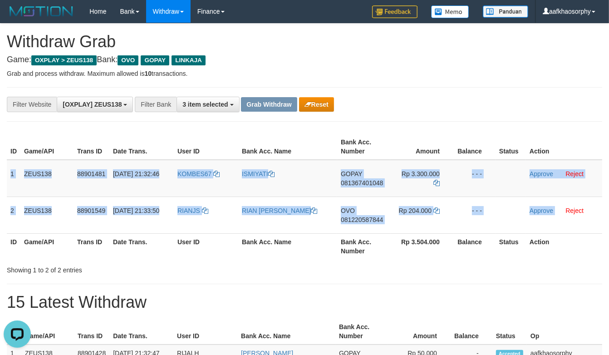
copy tbody "1 ZEUS138 88901481 [DATE] 21:32:46 KOMBES67 [PERSON_NAME] GOPAY 081367401048 Rp…"
click at [389, 184] on td "GOPAY 081367401048" at bounding box center [363, 178] width 53 height 37
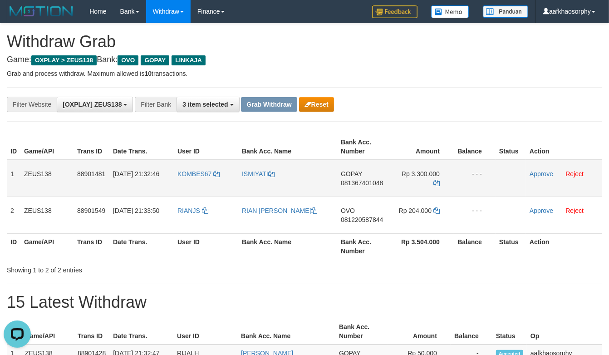
click at [369, 185] on span "081367401048" at bounding box center [362, 182] width 42 height 7
drag, startPoint x: 369, startPoint y: 185, endPoint x: 599, endPoint y: 151, distance: 232.8
click at [370, 185] on span "081367401048" at bounding box center [362, 182] width 42 height 7
click at [435, 182] on icon at bounding box center [437, 183] width 6 height 6
drag, startPoint x: 7, startPoint y: 169, endPoint x: 612, endPoint y: 156, distance: 605.1
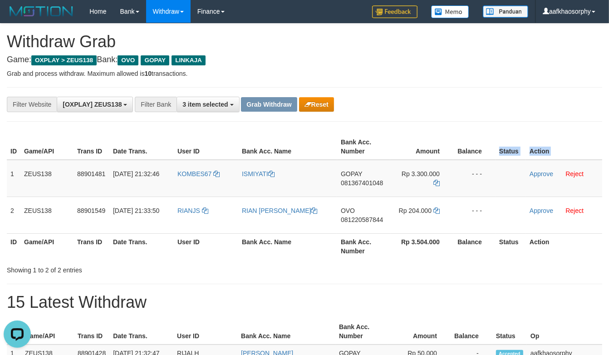
click at [484, 156] on table "ID Game/API Trans ID Date Trans. User ID Bank Acc. Name Bank Acc. Number Amount…" at bounding box center [305, 196] width 596 height 125
click at [372, 326] on th "Bank Acc. Number" at bounding box center [362, 332] width 53 height 26
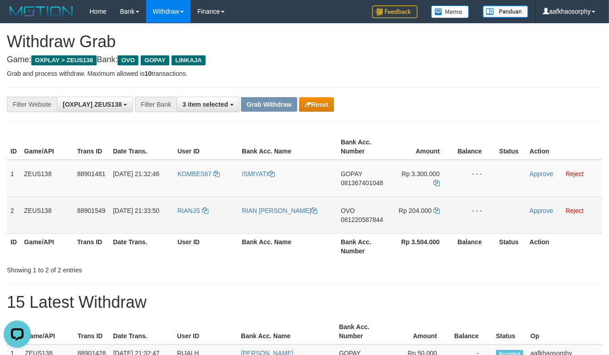
click at [206, 221] on td "RIANJS" at bounding box center [206, 215] width 64 height 37
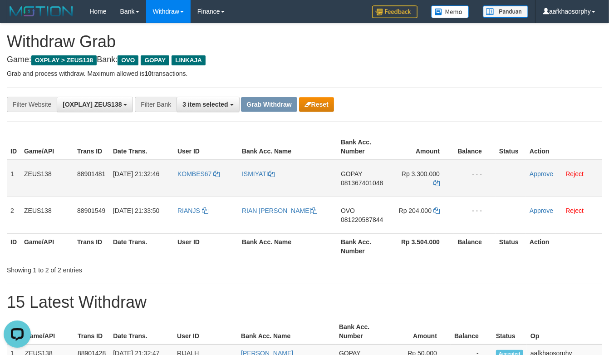
drag, startPoint x: 170, startPoint y: 192, endPoint x: 183, endPoint y: 188, distance: 13.4
click at [170, 192] on td "01/10/2025 21:32:46" at bounding box center [141, 178] width 64 height 37
click at [196, 185] on td "KOMBES67" at bounding box center [206, 178] width 64 height 37
copy link "KOMBES67"
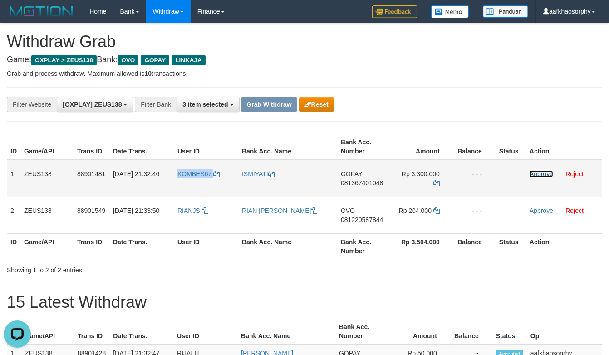
click at [530, 173] on link "Approve" at bounding box center [542, 173] width 24 height 7
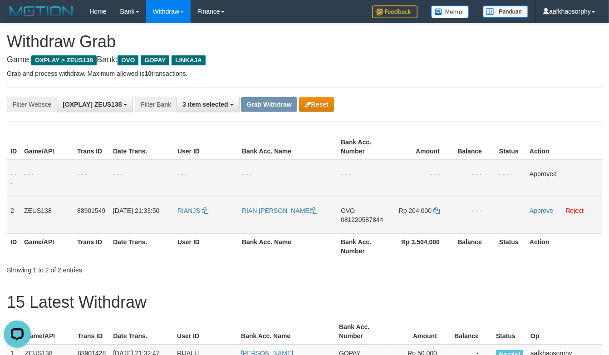
drag, startPoint x: 387, startPoint y: 219, endPoint x: 379, endPoint y: 219, distance: 7.7
click at [386, 219] on td "OVO 081220587844" at bounding box center [363, 215] width 53 height 37
click at [373, 219] on span "081220587844" at bounding box center [362, 219] width 42 height 7
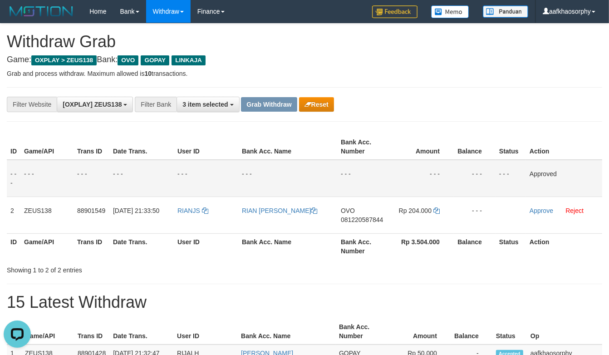
drag, startPoint x: 373, startPoint y: 219, endPoint x: 614, endPoint y: 191, distance: 242.3
click at [392, 215] on tr "2 ZEUS138 88901549 01/10/2025 21:33:50 RIANJS RIAN JOHNIE SIMBOLON OVO 08122058…" at bounding box center [305, 215] width 596 height 37
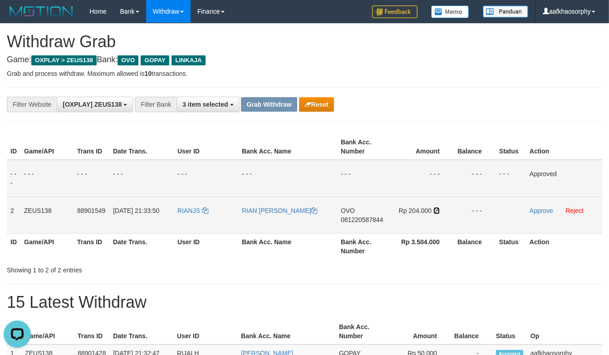
click at [439, 209] on icon at bounding box center [437, 211] width 6 height 6
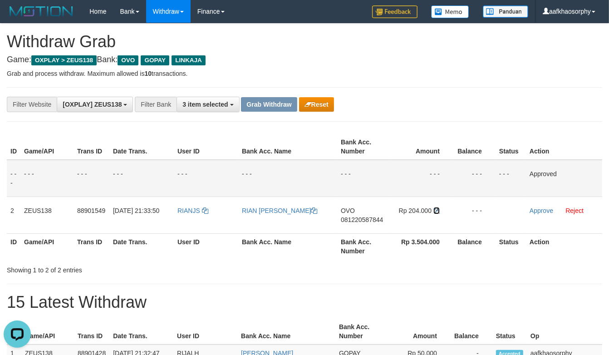
drag, startPoint x: 439, startPoint y: 209, endPoint x: 614, endPoint y: 205, distance: 174.9
click at [491, 208] on tr "2 ZEUS138 88901549 01/10/2025 21:33:50 RIANJS RIAN JOHNIE SIMBOLON OVO 08122058…" at bounding box center [305, 215] width 596 height 37
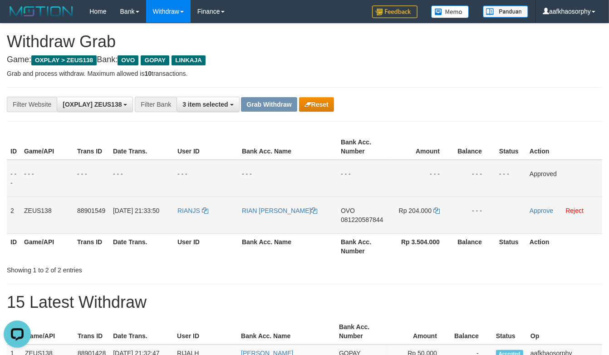
click at [206, 220] on td "RIANJS" at bounding box center [206, 215] width 64 height 37
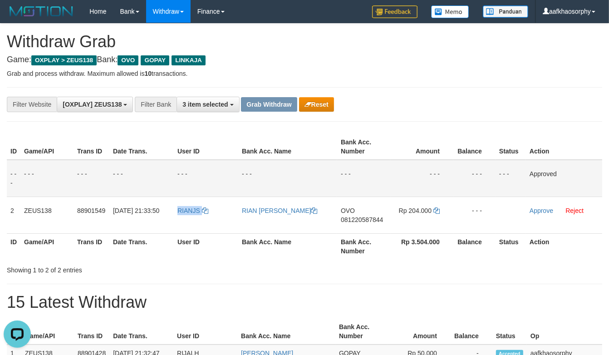
copy tr "RIANJS"
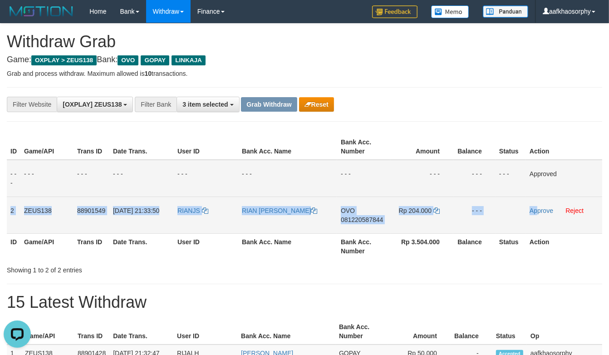
drag, startPoint x: 6, startPoint y: 212, endPoint x: 539, endPoint y: 223, distance: 532.4
click at [539, 223] on tr "2 ZEUS138 88901549 01/10/2025 21:33:50 RIANJS RIAN JOHNIE SIMBOLON OVO 08122058…" at bounding box center [305, 215] width 596 height 37
copy tr "2 ZEUS138 88901549 01/10/2025 21:33:50 RIANJS RIAN JOHNIE SIMBOLON OVO 08122058…"
click at [539, 210] on link "Approve" at bounding box center [542, 210] width 24 height 7
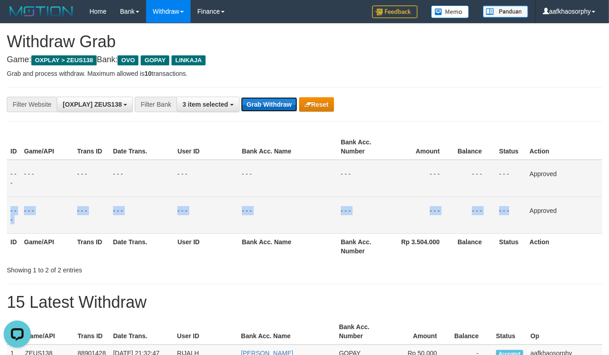
click at [264, 107] on button "Grab Withdraw" at bounding box center [269, 104] width 56 height 15
click at [241, 97] on button "Grab Withdraw" at bounding box center [269, 104] width 56 height 15
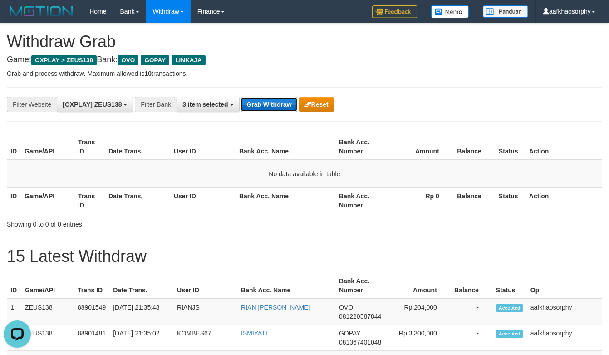
click at [281, 106] on button "Grab Withdraw" at bounding box center [269, 104] width 56 height 15
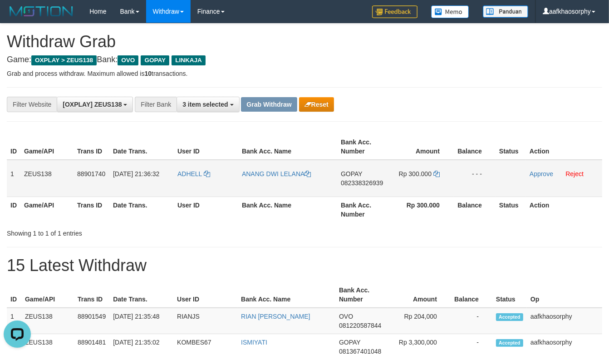
click at [371, 178] on td "GOPAY 082338326939" at bounding box center [363, 178] width 53 height 37
click at [371, 180] on span "082338326939" at bounding box center [362, 182] width 42 height 7
click at [436, 173] on icon at bounding box center [437, 174] width 6 height 6
drag, startPoint x: 436, startPoint y: 173, endPoint x: 464, endPoint y: 180, distance: 28.3
click at [438, 173] on icon at bounding box center [437, 174] width 6 height 6
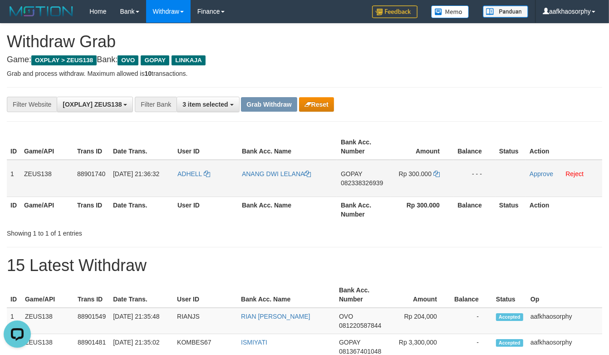
click at [219, 192] on td "ADHELL" at bounding box center [206, 178] width 64 height 37
copy tr "ADHELL"
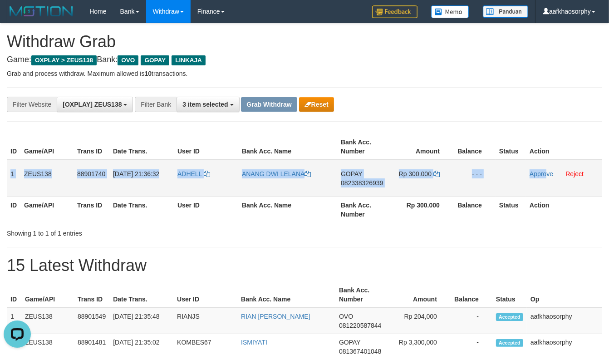
drag, startPoint x: 7, startPoint y: 176, endPoint x: 547, endPoint y: 187, distance: 540.1
click at [547, 187] on tr "1 ZEUS138 88901740 01/10/2025 21:36:32 ADHELL ANANG DWI LELANA GOPAY 0823383269…" at bounding box center [305, 178] width 596 height 37
copy tr "1 ZEUS138 88901740 01/10/2025 21:36:32 ADHELL ANANG DWI LELANA GOPAY 0823383269…"
click at [542, 175] on link "Approve" at bounding box center [542, 173] width 24 height 7
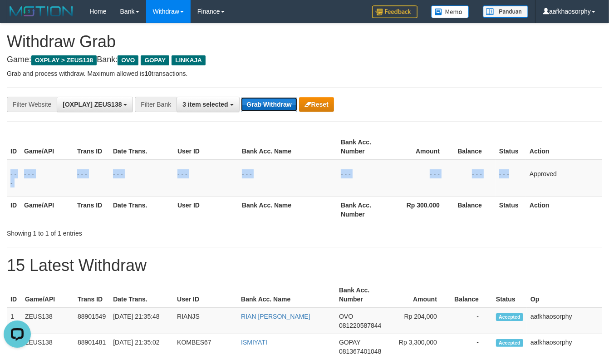
click at [258, 105] on button "Grab Withdraw" at bounding box center [269, 104] width 56 height 15
click at [241, 97] on button "Grab Withdraw" at bounding box center [269, 104] width 56 height 15
drag, startPoint x: 258, startPoint y: 105, endPoint x: 307, endPoint y: 123, distance: 52.6
click at [278, 113] on div "**********" at bounding box center [305, 104] width 596 height 35
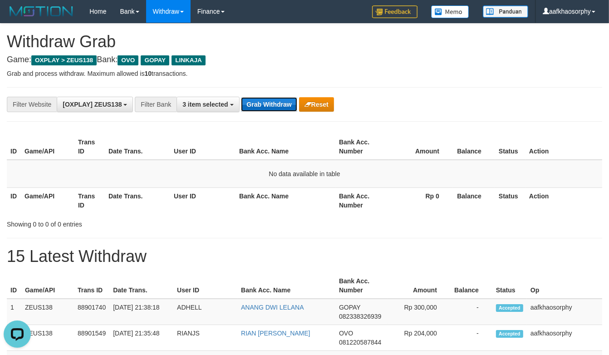
click at [262, 99] on button "Grab Withdraw" at bounding box center [269, 104] width 56 height 15
drag, startPoint x: 262, startPoint y: 99, endPoint x: 284, endPoint y: 102, distance: 22.4
click at [278, 101] on button "Grab Withdraw" at bounding box center [269, 104] width 56 height 15
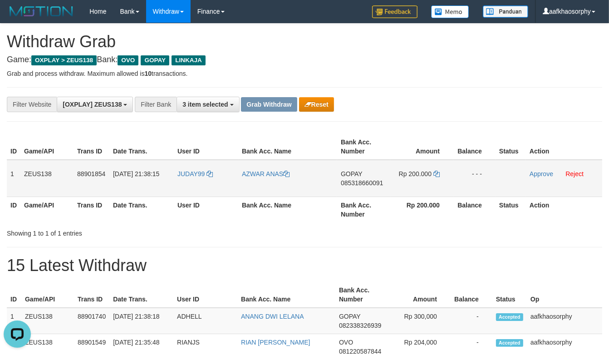
click at [350, 186] on td "GOPAY 085318660091" at bounding box center [363, 178] width 53 height 37
click at [355, 182] on span "085318660091" at bounding box center [362, 182] width 42 height 7
click at [436, 173] on icon at bounding box center [437, 174] width 6 height 6
drag, startPoint x: 436, startPoint y: 173, endPoint x: 514, endPoint y: 178, distance: 77.9
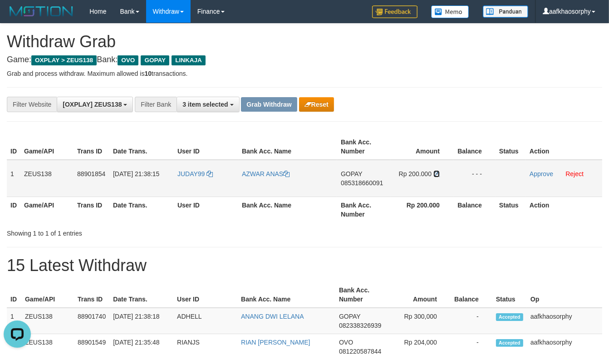
click at [438, 173] on icon at bounding box center [437, 174] width 6 height 6
click at [203, 191] on td "JUDAY99" at bounding box center [206, 178] width 64 height 37
copy link "JUDAY99"
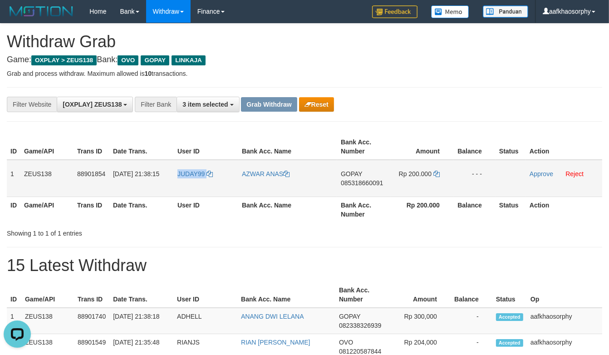
click at [198, 187] on td "JUDAY99" at bounding box center [206, 178] width 64 height 37
click at [200, 187] on td "JUDAY99" at bounding box center [206, 178] width 64 height 37
click at [327, 110] on button "Reset" at bounding box center [316, 104] width 35 height 15
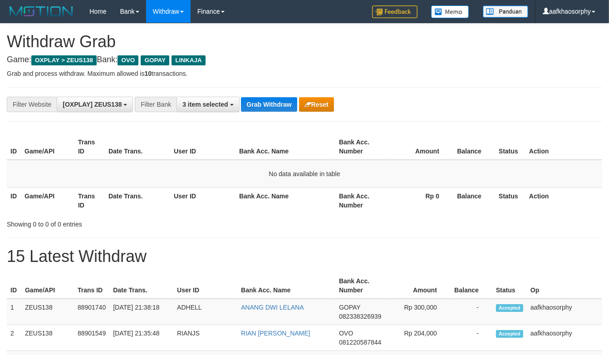
click at [241, 97] on button "Grab Withdraw" at bounding box center [269, 104] width 56 height 15
drag, startPoint x: 0, startPoint y: 0, endPoint x: 265, endPoint y: 101, distance: 283.3
click at [265, 101] on button "Grab Withdraw" at bounding box center [269, 104] width 56 height 15
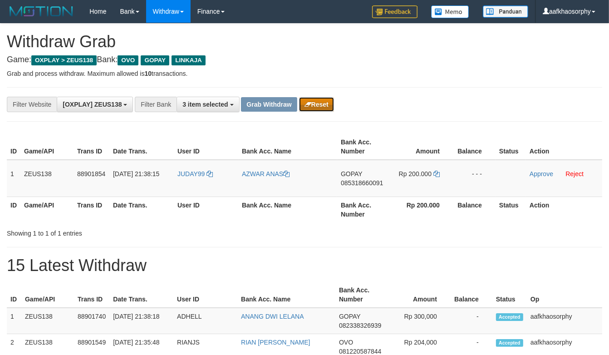
click at [313, 99] on button "Reset" at bounding box center [316, 104] width 35 height 15
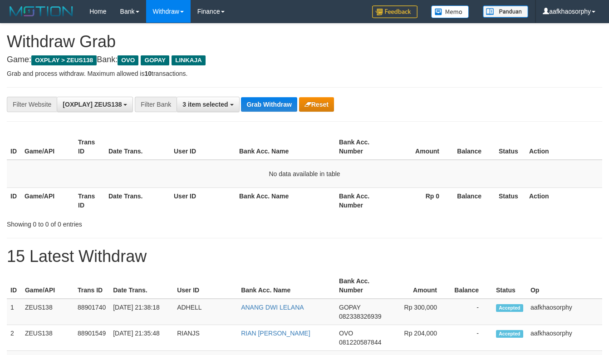
click at [241, 97] on button "Grab Withdraw" at bounding box center [269, 104] width 56 height 15
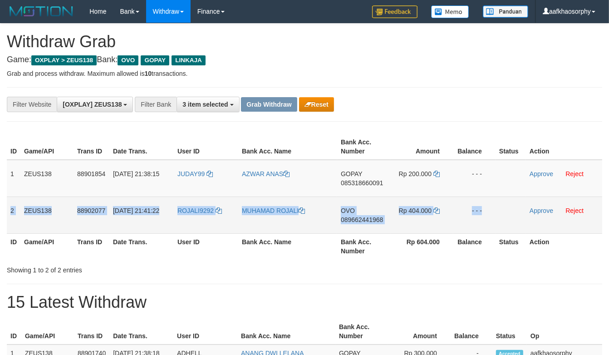
drag, startPoint x: 8, startPoint y: 203, endPoint x: 502, endPoint y: 210, distance: 494.2
click at [502, 210] on tr "2 ZEUS138 88902077 01/10/2025 21:41:22 ROJALI9292 MUHAMAD ROJALI OVO 0896624419…" at bounding box center [305, 215] width 596 height 37
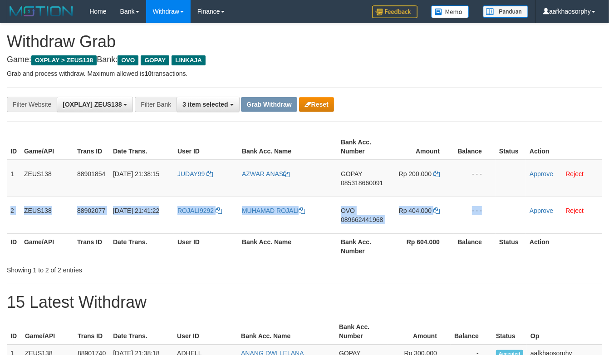
copy tr "2 ZEUS138 88902077 01/10/2025 21:41:22 ROJALI9292 MUHAMAD ROJALI OVO 0896624419…"
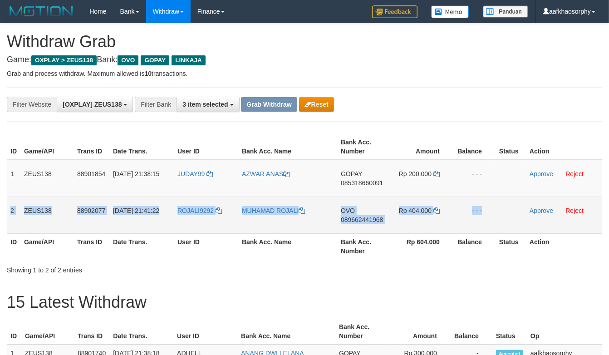
click at [286, 217] on td "MUHAMAD ROJALI" at bounding box center [287, 215] width 99 height 37
drag, startPoint x: 390, startPoint y: 224, endPoint x: 373, endPoint y: 219, distance: 17.1
click at [388, 224] on td "OVO 089662441968" at bounding box center [363, 215] width 53 height 37
click at [373, 219] on span "089662441968" at bounding box center [362, 219] width 42 height 7
copy tr "2 ZEUS138 88902077 01/10/2025 21:41:22 ROJALI9292 MUHAMAD ROJALI OVO 0896624419…"
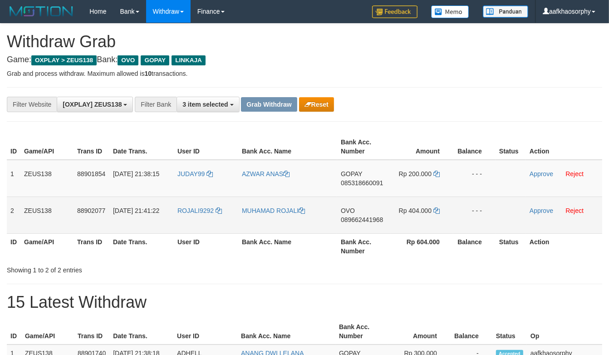
drag, startPoint x: 373, startPoint y: 219, endPoint x: 405, endPoint y: 221, distance: 31.8
click at [394, 220] on tr "2 ZEUS138 88902077 01/10/2025 21:41:22 ROJALI9292 MUHAMAD ROJALI OVO 0896624419…" at bounding box center [305, 215] width 596 height 37
click at [435, 211] on icon at bounding box center [437, 211] width 6 height 6
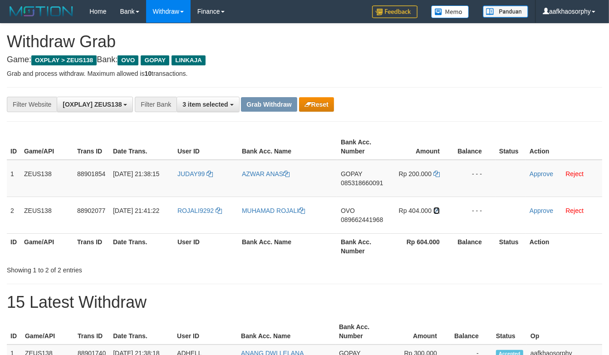
drag, startPoint x: 435, startPoint y: 211, endPoint x: 616, endPoint y: 202, distance: 181.4
click at [457, 210] on tr "2 ZEUS138 88902077 01/10/2025 21:41:22 ROJALI9292 MUHAMAD ROJALI OVO 0896624419…" at bounding box center [305, 215] width 596 height 37
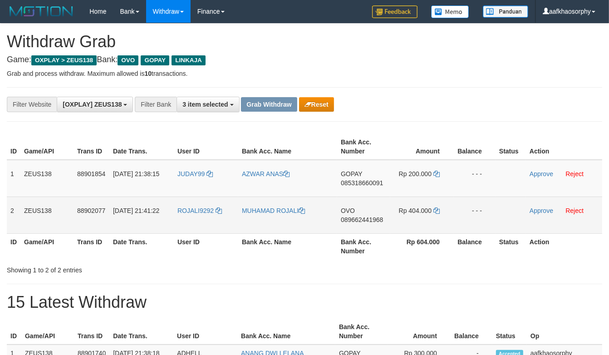
click at [207, 219] on td "ROJALI9292" at bounding box center [206, 215] width 64 height 37
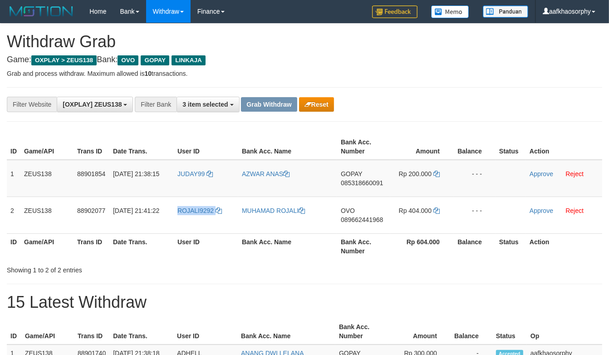
drag, startPoint x: 207, startPoint y: 219, endPoint x: 615, endPoint y: 284, distance: 413.5
click at [210, 219] on td "ROJALI9292" at bounding box center [206, 215] width 64 height 37
copy link "ROJALI9292"
drag, startPoint x: 531, startPoint y: 211, endPoint x: 337, endPoint y: 105, distance: 221.9
click at [531, 211] on link "Approve" at bounding box center [542, 210] width 24 height 7
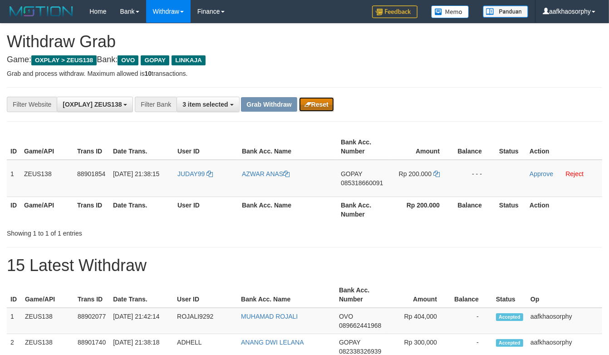
click at [322, 103] on button "Reset" at bounding box center [316, 104] width 35 height 15
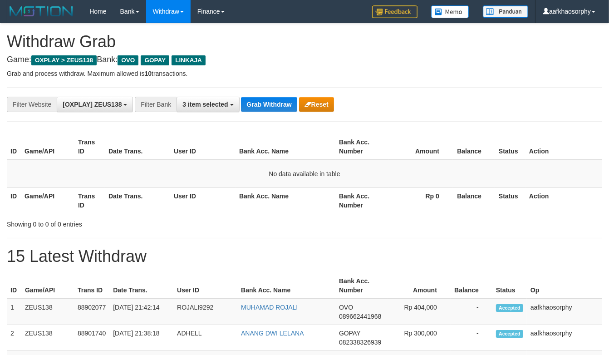
click at [255, 106] on button "Grab Withdraw" at bounding box center [269, 104] width 56 height 15
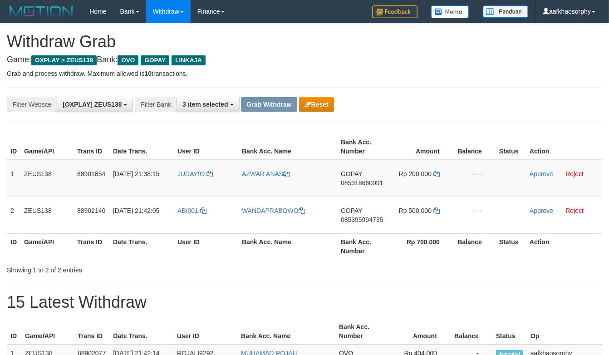
scroll to position [107, 0]
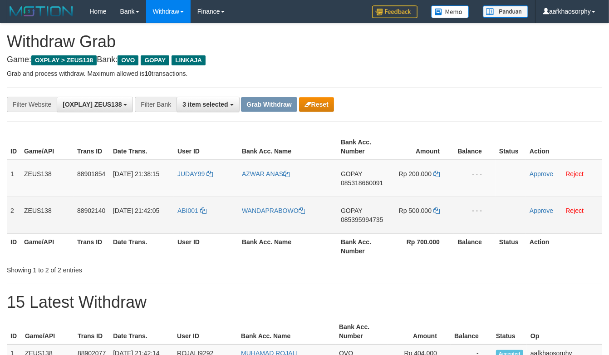
click at [364, 221] on span "085395994735" at bounding box center [362, 219] width 42 height 7
click at [435, 211] on icon at bounding box center [437, 211] width 6 height 6
drag, startPoint x: 435, startPoint y: 211, endPoint x: 441, endPoint y: 211, distance: 5.9
click at [436, 211] on icon at bounding box center [437, 211] width 6 height 6
click at [202, 215] on td "ABI001" at bounding box center [206, 215] width 64 height 37
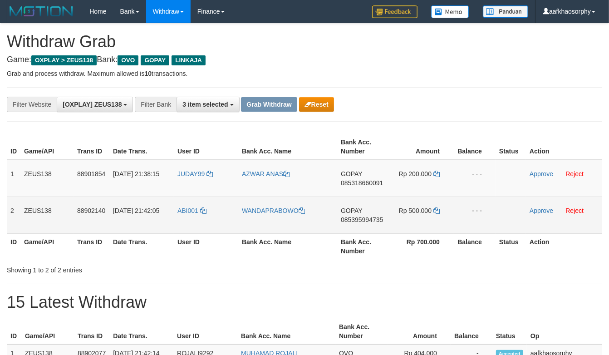
click at [202, 215] on td "ABI001" at bounding box center [206, 215] width 64 height 37
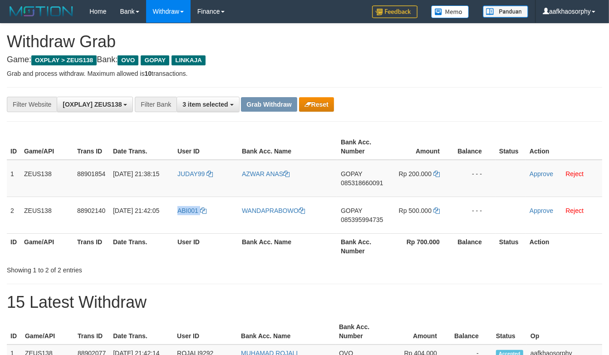
copy tr "ABI001"
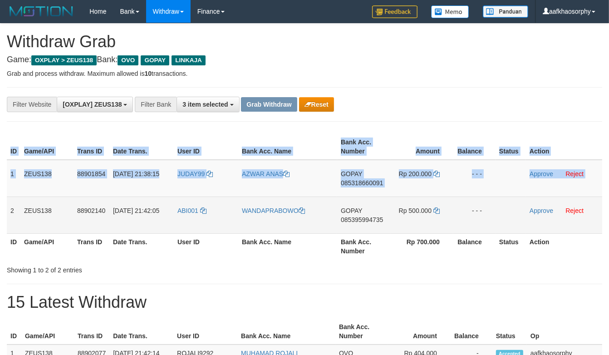
copy table "ID Game/API Trans ID Date Trans. User ID Bank Acc. Name Bank Acc. Number Amount…"
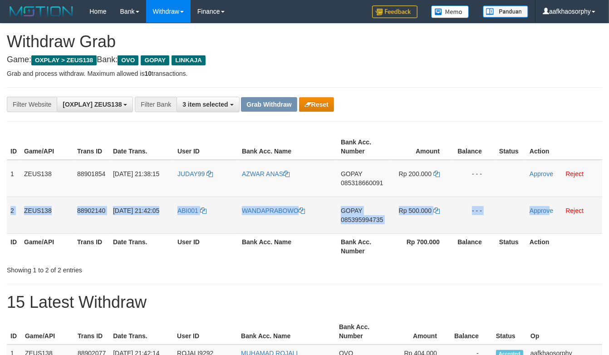
copy tr "2 ZEUS138 88902140 01/10/2025 21:42:05 ABI001 WANDAPRABOWO GOPAY 085395994735 R…"
drag, startPoint x: 9, startPoint y: 206, endPoint x: 550, endPoint y: 221, distance: 540.7
click at [550, 221] on tr "2 ZEUS138 88902140 01/10/2025 21:42:05 ABI001 WANDAPRABOWO GOPAY 085395994735 R…" at bounding box center [305, 215] width 596 height 37
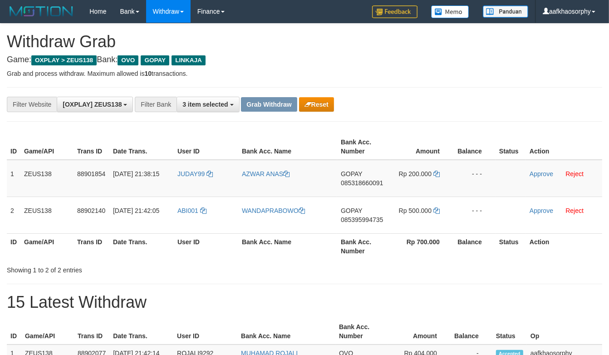
drag, startPoint x: 305, startPoint y: 261, endPoint x: 317, endPoint y: 256, distance: 12.2
click at [307, 261] on div "ID Game/API Trans ID Date Trans. User ID Bank Acc. Name Bank Acc. Number Amount…" at bounding box center [304, 196] width 609 height 131
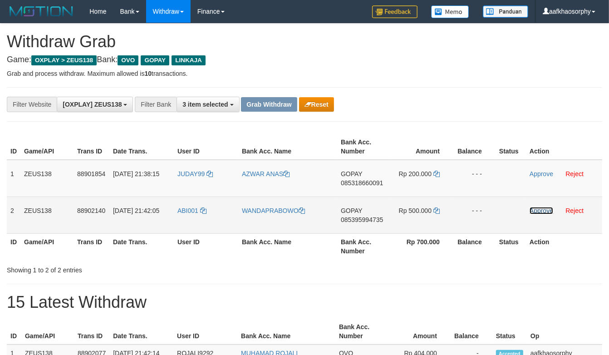
click at [530, 213] on link "Approve" at bounding box center [542, 210] width 24 height 7
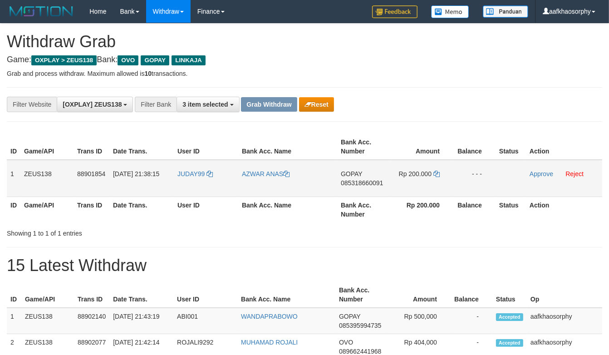
click at [198, 178] on td "JUDAY99" at bounding box center [206, 178] width 64 height 37
drag, startPoint x: 198, startPoint y: 178, endPoint x: 302, endPoint y: 133, distance: 112.7
click at [200, 176] on td "JUDAY99" at bounding box center [206, 178] width 64 height 37
click at [323, 111] on button "Reset" at bounding box center [316, 104] width 35 height 15
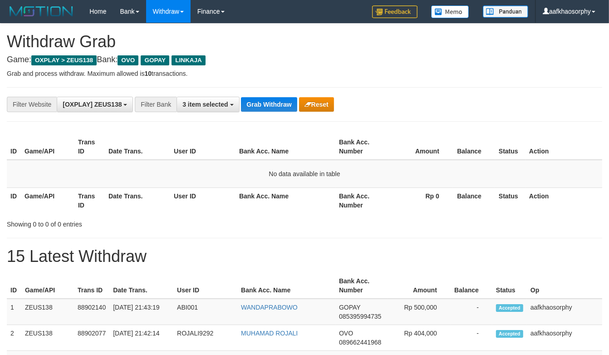
drag, startPoint x: 459, startPoint y: 91, endPoint x: 458, endPoint y: 99, distance: 7.3
click at [248, 103] on button "Grab Withdraw" at bounding box center [269, 104] width 56 height 15
drag, startPoint x: 248, startPoint y: 102, endPoint x: 254, endPoint y: 104, distance: 7.2
click at [253, 105] on button "Grab Withdraw" at bounding box center [269, 104] width 56 height 15
click at [241, 97] on button "Grab Withdraw" at bounding box center [269, 104] width 56 height 15
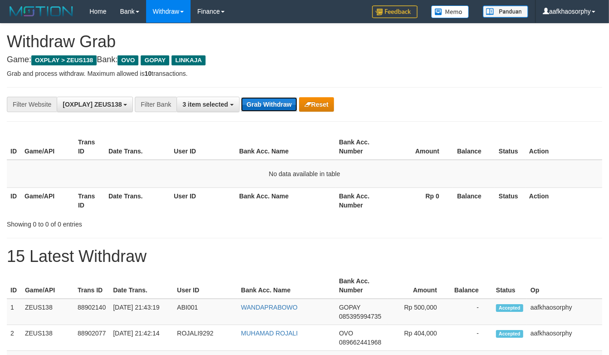
click at [254, 104] on button "Grab Withdraw" at bounding box center [269, 104] width 56 height 15
drag, startPoint x: 254, startPoint y: 104, endPoint x: 255, endPoint y: 97, distance: 6.9
click at [255, 97] on button "Grab Withdraw" at bounding box center [269, 104] width 56 height 15
click at [241, 97] on button "Grab Withdraw" at bounding box center [269, 104] width 56 height 15
drag, startPoint x: 0, startPoint y: 0, endPoint x: 253, endPoint y: 100, distance: 272.6
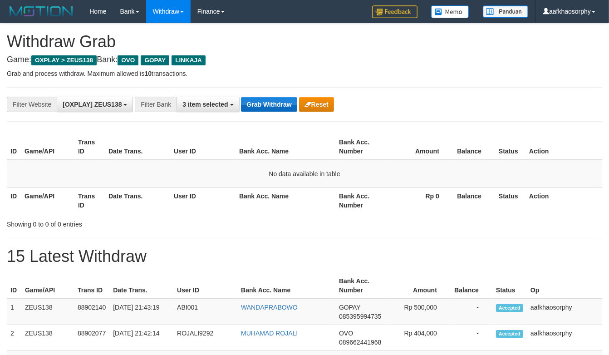
click at [253, 100] on button "Grab Withdraw" at bounding box center [269, 104] width 56 height 15
click at [263, 102] on button "Grab Withdraw" at bounding box center [269, 104] width 56 height 15
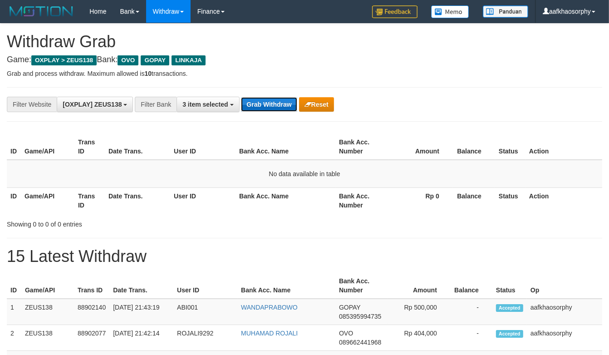
click at [263, 102] on button "Grab Withdraw" at bounding box center [269, 104] width 56 height 15
click at [264, 102] on button "Grab Withdraw" at bounding box center [269, 104] width 56 height 15
drag, startPoint x: 244, startPoint y: 94, endPoint x: 259, endPoint y: 101, distance: 16.3
click at [244, 95] on div "**********" at bounding box center [305, 104] width 596 height 35
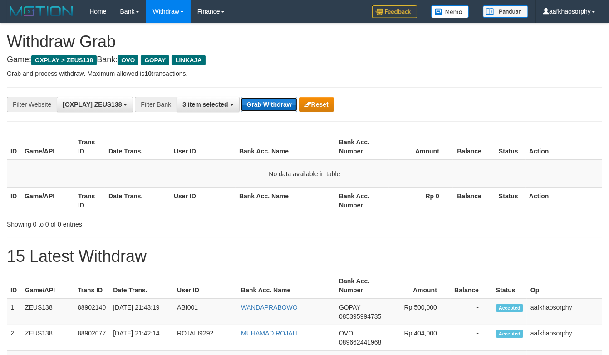
click at [269, 104] on button "Grab Withdraw" at bounding box center [269, 104] width 56 height 15
click at [270, 104] on button "Grab Withdraw" at bounding box center [269, 104] width 56 height 15
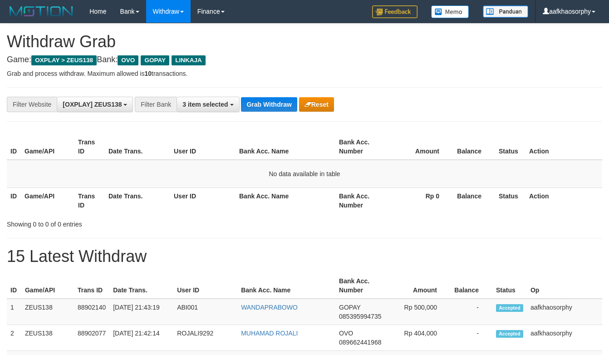
click at [277, 102] on button "Grab Withdraw" at bounding box center [269, 104] width 56 height 15
click at [258, 105] on button "Grab Withdraw" at bounding box center [269, 104] width 56 height 15
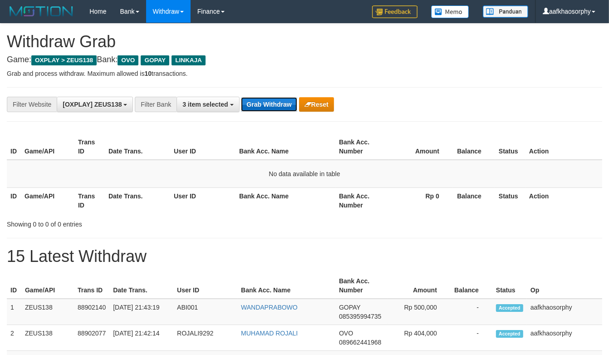
click at [258, 105] on button "Grab Withdraw" at bounding box center [269, 104] width 56 height 15
click at [278, 99] on button "Grab Withdraw" at bounding box center [269, 104] width 56 height 15
click at [241, 97] on button "Grab Withdraw" at bounding box center [269, 104] width 56 height 15
click at [278, 99] on button "Grab Withdraw" at bounding box center [269, 104] width 56 height 15
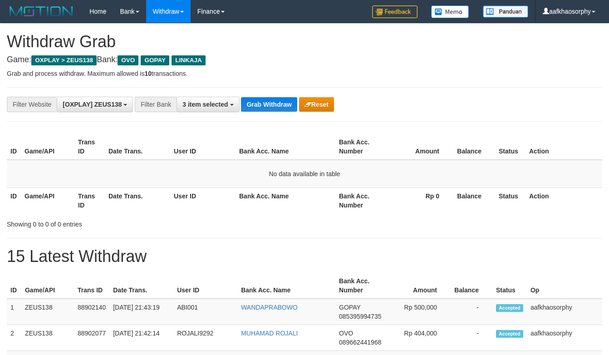
click at [280, 98] on button "Grab Withdraw" at bounding box center [269, 104] width 56 height 15
click at [241, 97] on button "Grab Withdraw" at bounding box center [269, 104] width 56 height 15
drag, startPoint x: 0, startPoint y: 0, endPoint x: 280, endPoint y: 98, distance: 296.9
click at [280, 98] on button "Grab Withdraw" at bounding box center [269, 104] width 56 height 15
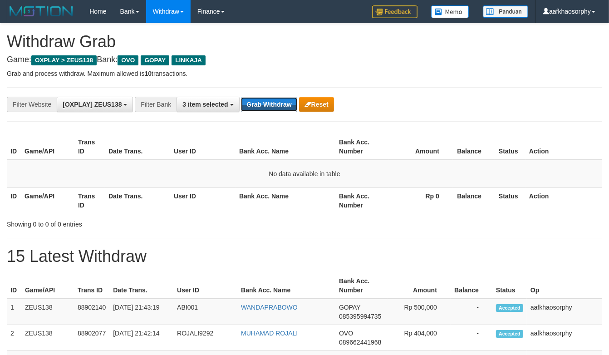
click at [241, 97] on button "Grab Withdraw" at bounding box center [269, 104] width 56 height 15
drag, startPoint x: 0, startPoint y: 0, endPoint x: 280, endPoint y: 98, distance: 296.9
click at [280, 98] on button "Grab Withdraw" at bounding box center [269, 104] width 56 height 15
click at [280, 100] on button "Grab Withdraw" at bounding box center [269, 104] width 56 height 15
click at [256, 102] on button "Grab Withdraw" at bounding box center [269, 104] width 56 height 15
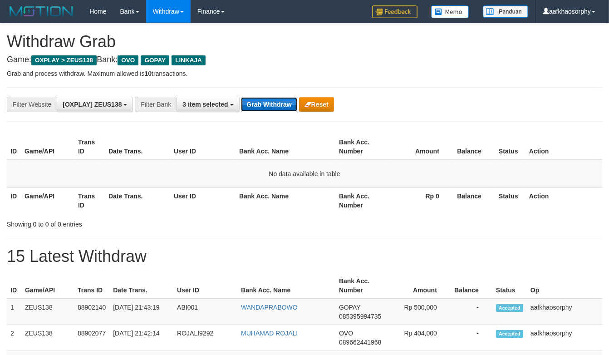
click at [264, 106] on button "Grab Withdraw" at bounding box center [269, 104] width 56 height 15
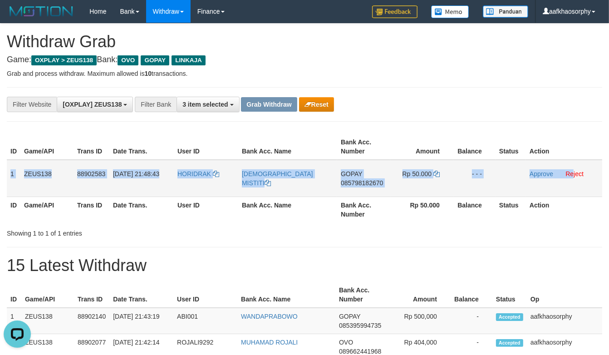
drag, startPoint x: 9, startPoint y: 166, endPoint x: 575, endPoint y: 184, distance: 565.7
click at [575, 184] on tr "1 ZEUS138 88902583 01/10/2025 21:48:43 HORIDRAK CRISTINE MISTITI GOPAY 08579818…" at bounding box center [305, 178] width 596 height 37
copy tr "1 ZEUS138 88902583 01/10/2025 21:48:43 HORIDRAK CRISTINE MISTITI GOPAY 08579818…"
drag, startPoint x: 253, startPoint y: 188, endPoint x: 343, endPoint y: 200, distance: 91.1
click at [253, 188] on td "[DEMOGRAPHIC_DATA] MISTITI" at bounding box center [287, 178] width 99 height 37
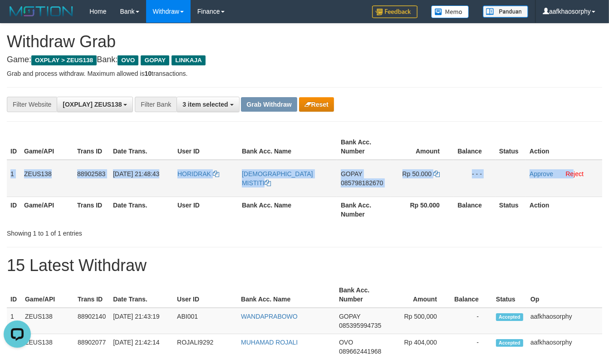
click at [362, 186] on td "GOPAY 085798182670" at bounding box center [363, 178] width 53 height 37
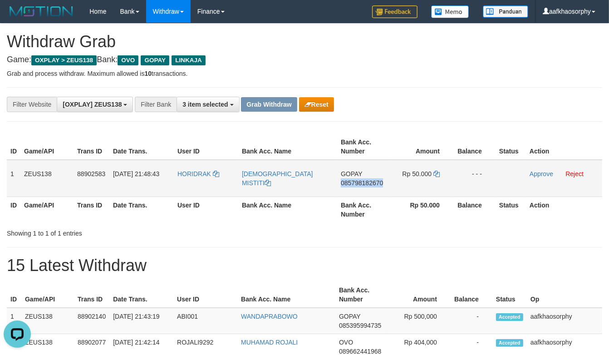
click at [362, 186] on td "GOPAY 085798182670" at bounding box center [363, 178] width 53 height 37
click at [365, 184] on span "085798182670" at bounding box center [362, 182] width 42 height 7
click at [436, 171] on icon at bounding box center [437, 174] width 6 height 6
click at [202, 182] on td "HORIDRAK" at bounding box center [206, 178] width 64 height 37
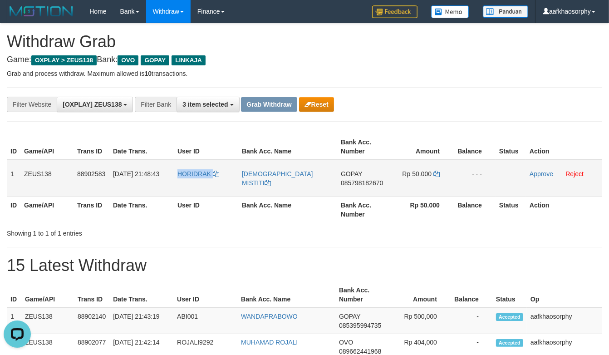
click at [202, 182] on td "HORIDRAK" at bounding box center [206, 178] width 64 height 37
copy link "HORIDRAK"
click at [433, 247] on hr at bounding box center [305, 247] width 596 height 0
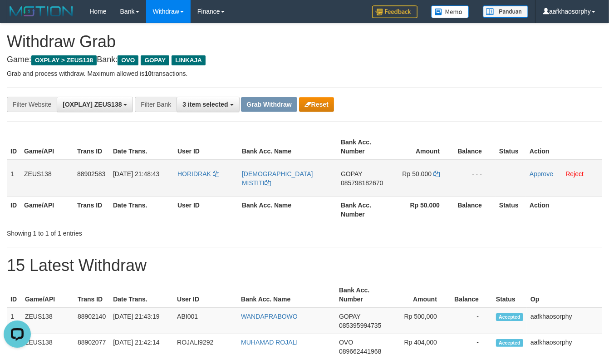
click at [405, 191] on td "Rp 50.000" at bounding box center [422, 178] width 63 height 37
click at [538, 171] on link "Approve" at bounding box center [542, 173] width 24 height 7
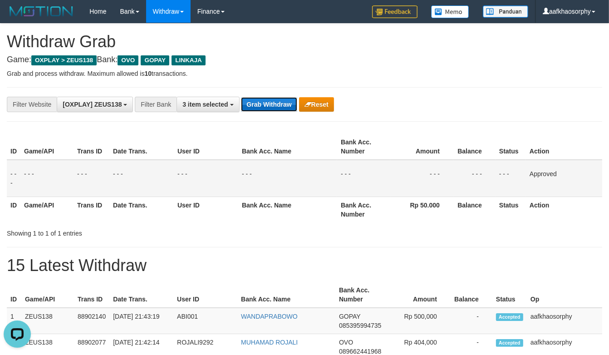
click at [262, 97] on button "Grab Withdraw" at bounding box center [269, 104] width 56 height 15
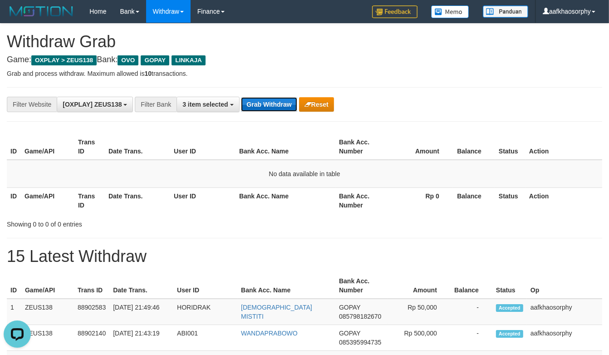
click at [267, 103] on button "Grab Withdraw" at bounding box center [269, 104] width 56 height 15
click at [241, 97] on button "Grab Withdraw" at bounding box center [269, 104] width 56 height 15
drag, startPoint x: 267, startPoint y: 103, endPoint x: 323, endPoint y: 115, distance: 57.6
click at [267, 103] on button "Grab Withdraw" at bounding box center [269, 104] width 56 height 15
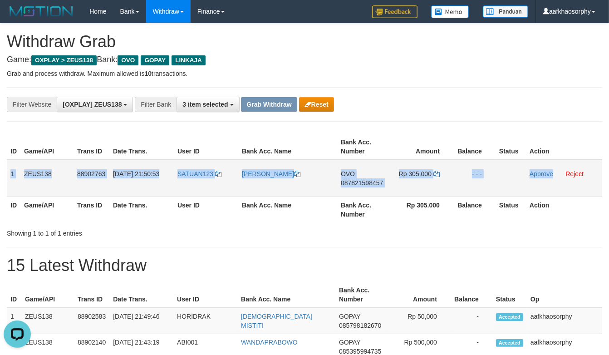
drag, startPoint x: 8, startPoint y: 176, endPoint x: 553, endPoint y: 173, distance: 545.0
click at [553, 173] on tr "1 ZEUS138 88902763 [DATE] 21:50:53 SATUAN123 LOKSA SIAHAAN OVO 087821598457 Rp …" at bounding box center [305, 178] width 596 height 37
copy tr "1 ZEUS138 88902763 [DATE] 21:50:53 SATUAN123 LOKSA SIAHAAN OVO 087821598457 Rp …"
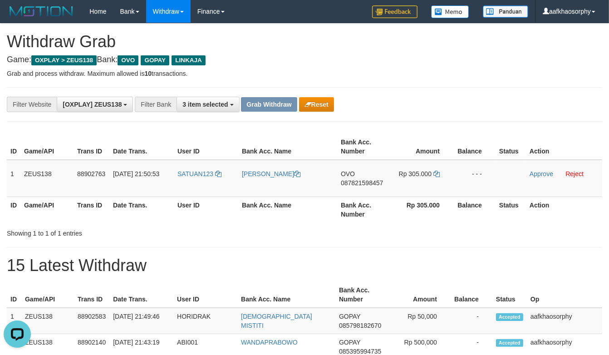
click at [371, 203] on th "Bank Acc. Number" at bounding box center [363, 210] width 53 height 26
click at [369, 182] on span "087821598457" at bounding box center [362, 182] width 42 height 7
drag, startPoint x: 369, startPoint y: 182, endPoint x: 394, endPoint y: 183, distance: 25.0
click at [375, 182] on span "087821598457" at bounding box center [362, 182] width 42 height 7
click at [437, 171] on icon at bounding box center [437, 174] width 6 height 6
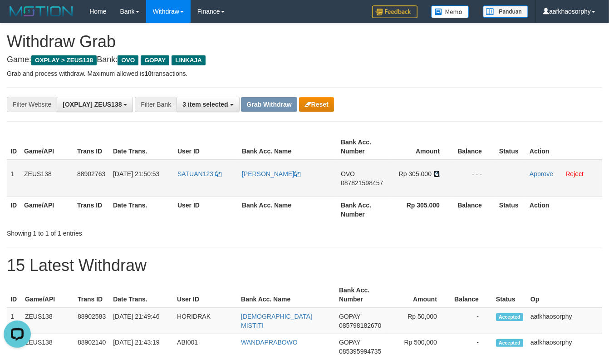
click at [437, 171] on icon at bounding box center [437, 174] width 6 height 6
drag, startPoint x: 239, startPoint y: 177, endPoint x: 224, endPoint y: 177, distance: 15.4
click at [234, 176] on tr "1 ZEUS138 88902763 01/10/2025 21:50:53 SATUAN123 LOKSA SIAHAAN OVO 087821598457…" at bounding box center [305, 178] width 596 height 37
click at [198, 183] on td "SATUAN123" at bounding box center [206, 178] width 64 height 37
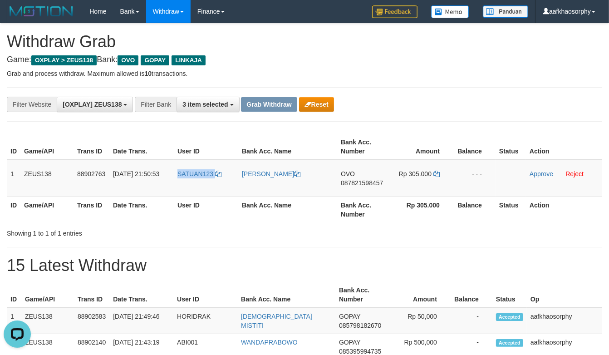
drag, startPoint x: 198, startPoint y: 183, endPoint x: 597, endPoint y: 200, distance: 398.7
click at [199, 183] on td "SATUAN123" at bounding box center [206, 178] width 64 height 37
copy link "SATUAN123"
drag, startPoint x: 544, startPoint y: 175, endPoint x: 351, endPoint y: 106, distance: 205.4
click at [544, 175] on link "Approve" at bounding box center [542, 173] width 24 height 7
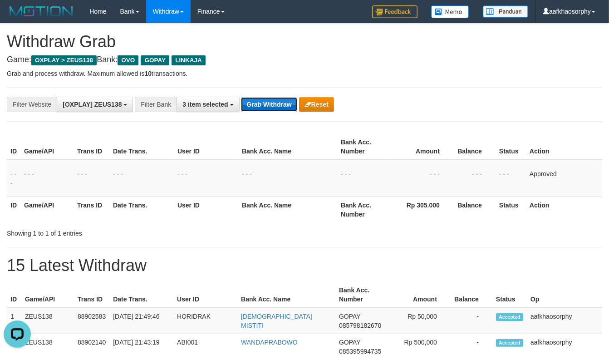
click at [263, 105] on button "Grab Withdraw" at bounding box center [269, 104] width 56 height 15
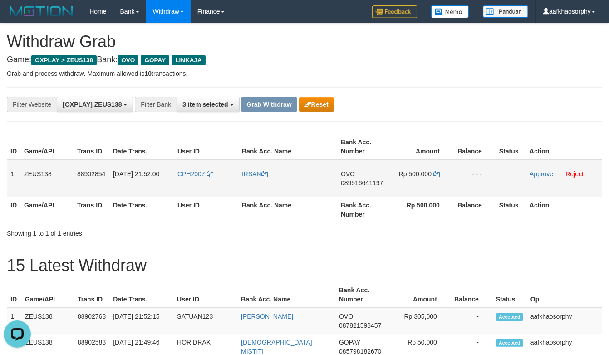
click at [362, 177] on td "OVO 089516641197" at bounding box center [363, 178] width 53 height 37
click at [356, 179] on span "089516641197" at bounding box center [362, 182] width 42 height 7
click at [436, 173] on icon at bounding box center [437, 174] width 6 height 6
drag, startPoint x: 436, startPoint y: 173, endPoint x: 609, endPoint y: 186, distance: 174.0
click at [446, 175] on td "Rp 500.000" at bounding box center [422, 178] width 63 height 37
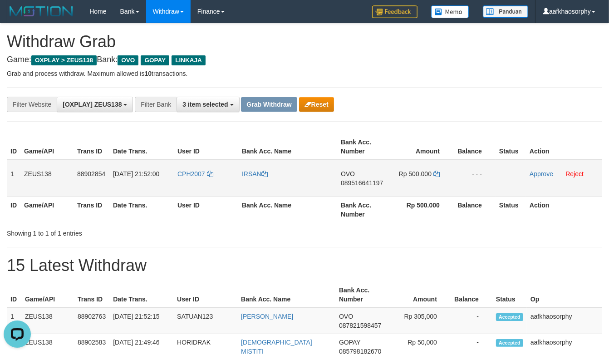
click at [183, 189] on td "CPH2007" at bounding box center [206, 178] width 64 height 37
drag, startPoint x: 183, startPoint y: 189, endPoint x: 616, endPoint y: 268, distance: 439.5
click at [185, 189] on td "CPH2007" at bounding box center [206, 178] width 64 height 37
copy link "CPH2007"
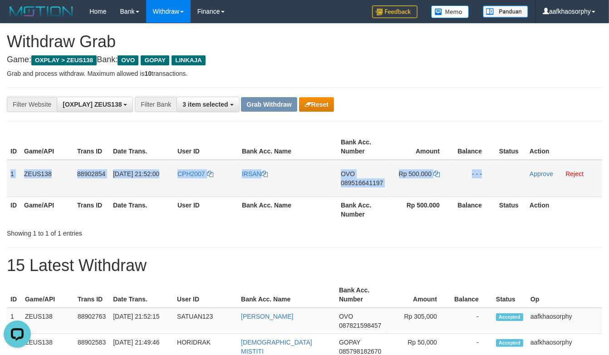
drag, startPoint x: 10, startPoint y: 174, endPoint x: 512, endPoint y: 178, distance: 502.3
click at [512, 178] on tr "1 ZEUS138 88902854 01/10/2025 21:52:00 CPH2007 IRSAN OVO 089516641197 Rp 500.00…" at bounding box center [305, 178] width 596 height 37
copy tr "1 ZEUS138 88902854 01/10/2025 21:52:00 CPH2007 IRSAN OVO 089516641197 Rp 500.00…"
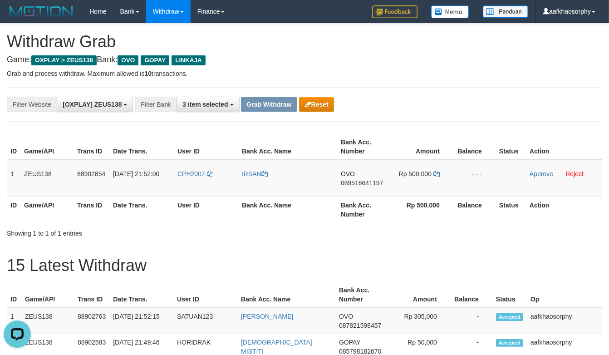
drag, startPoint x: 309, startPoint y: 262, endPoint x: 595, endPoint y: 262, distance: 286.6
click at [326, 257] on h1 "15 Latest Withdraw" at bounding box center [305, 266] width 596 height 18
click at [155, 228] on div "Showing 1 to 1 of 1 entries" at bounding box center [127, 231] width 240 height 13
click at [530, 175] on link "Approve" at bounding box center [542, 173] width 24 height 7
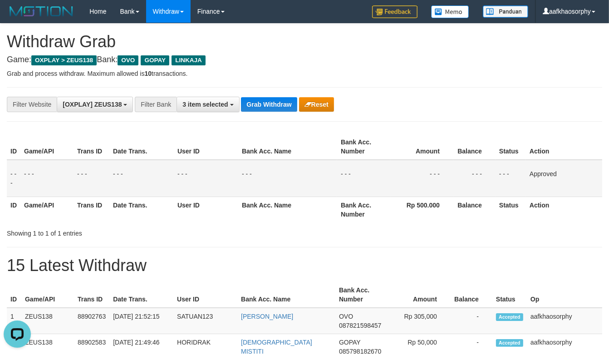
click at [255, 112] on div "**********" at bounding box center [254, 104] width 508 height 15
click at [269, 103] on div "**********" at bounding box center [254, 104] width 508 height 15
click at [269, 101] on button "Grab Withdraw" at bounding box center [269, 104] width 56 height 15
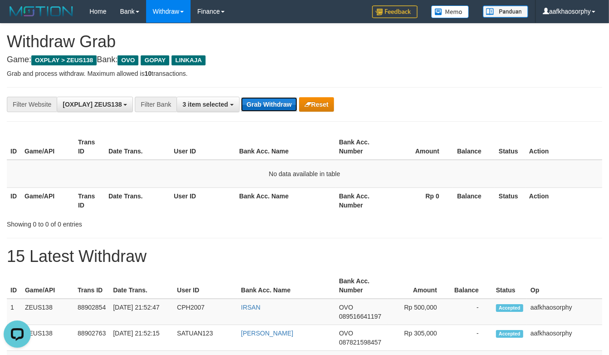
click at [245, 101] on button "Grab Withdraw" at bounding box center [269, 104] width 56 height 15
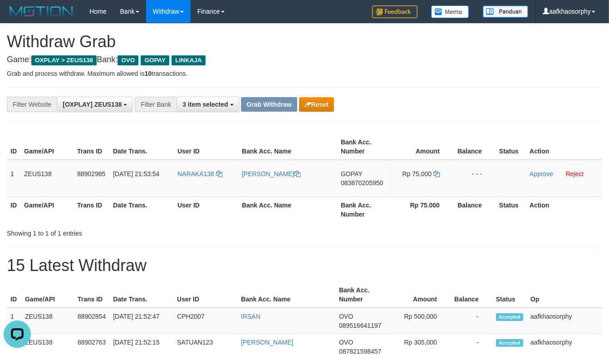
click at [306, 284] on th "Bank Acc. Name" at bounding box center [287, 295] width 98 height 26
click at [362, 183] on span "083870205950" at bounding box center [362, 182] width 42 height 7
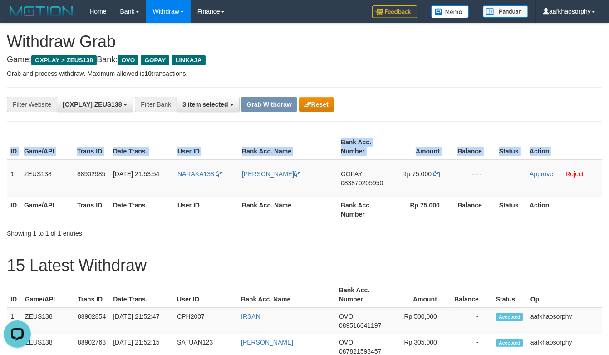
copy table "ID Game/API Trans ID Date Trans. User ID Bank Acc. Name Bank Acc. Number Amount…"
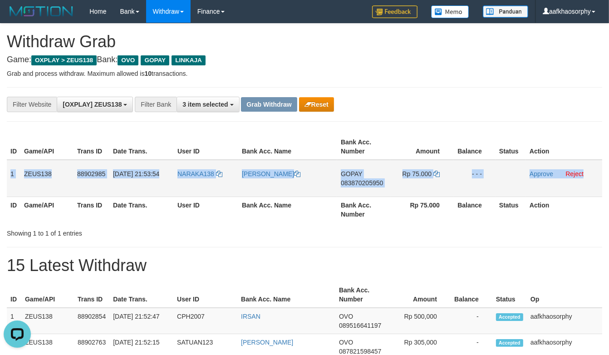
copy tr "1 ZEUS138 88902985 01/10/2025 21:53:54 NARAKA138 TANZIL BUSTAMIL GOPAY 08387020…"
drag, startPoint x: 10, startPoint y: 167, endPoint x: 584, endPoint y: 195, distance: 574.7
click at [584, 195] on tr "1 ZEUS138 88902985 01/10/2025 21:53:54 NARAKA138 TANZIL BUSTAMIL GOPAY 08387020…" at bounding box center [305, 178] width 596 height 37
click at [267, 187] on td "[PERSON_NAME]" at bounding box center [287, 178] width 99 height 37
click at [367, 182] on span "083870205950" at bounding box center [362, 182] width 42 height 7
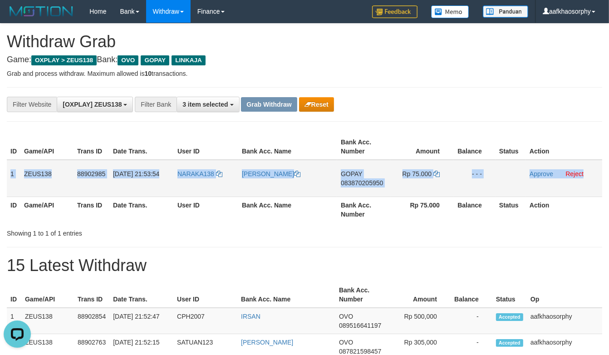
copy tr "1 ZEUS138 88902985 01/10/2025 21:53:54 NARAKA138 TANZIL BUSTAMIL GOPAY 08387020…"
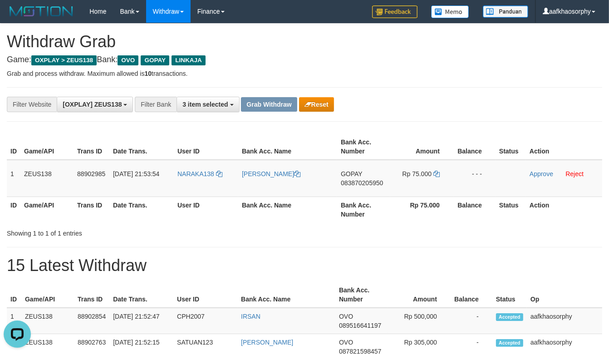
drag, startPoint x: 367, startPoint y: 182, endPoint x: 613, endPoint y: 192, distance: 246.4
click at [384, 182] on td "GOPAY 083870205950" at bounding box center [363, 178] width 53 height 37
click at [434, 173] on icon at bounding box center [437, 174] width 6 height 6
drag, startPoint x: 434, startPoint y: 173, endPoint x: 615, endPoint y: 192, distance: 182.2
click at [446, 175] on td "Rp 75.000" at bounding box center [422, 178] width 63 height 37
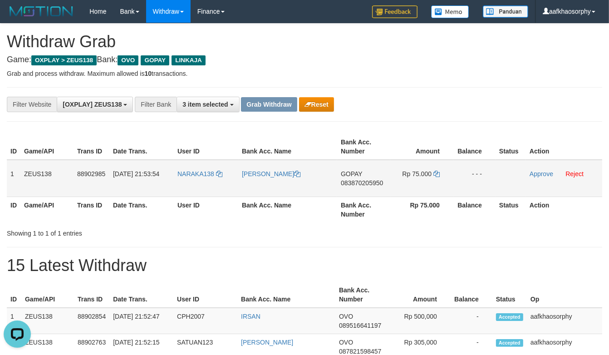
click at [203, 178] on td "NARAKA138" at bounding box center [206, 178] width 64 height 37
copy link "NARAKA138"
click at [536, 170] on link "Approve" at bounding box center [542, 173] width 24 height 7
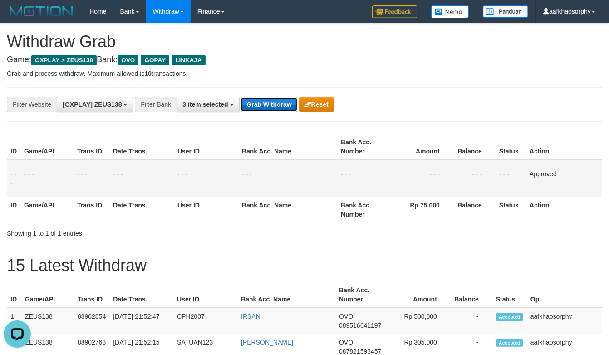
click at [253, 105] on button "Grab Withdraw" at bounding box center [269, 104] width 56 height 15
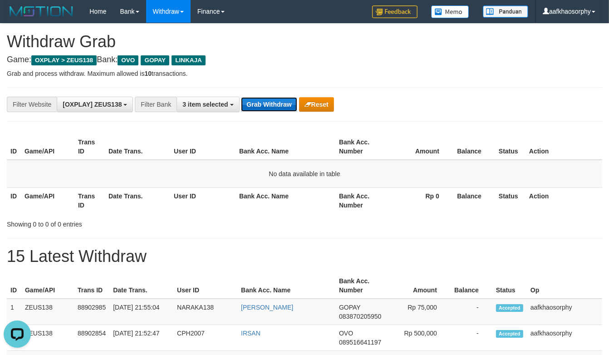
click at [260, 102] on button "Grab Withdraw" at bounding box center [269, 104] width 56 height 15
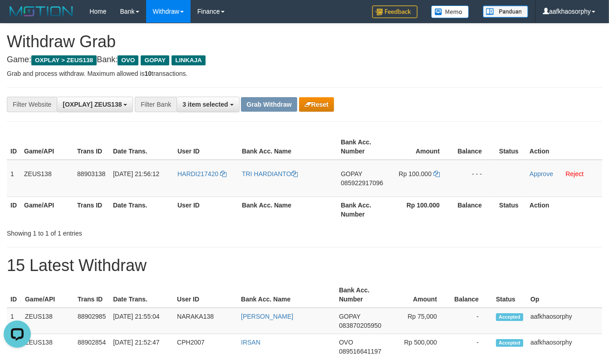
drag, startPoint x: 319, startPoint y: 220, endPoint x: 346, endPoint y: 208, distance: 29.1
click at [319, 220] on th "Bank Acc. Name" at bounding box center [287, 210] width 99 height 26
click at [370, 176] on td "GOPAY 085922917096" at bounding box center [363, 178] width 53 height 37
click at [367, 188] on td "GOPAY 085922917096" at bounding box center [363, 178] width 53 height 37
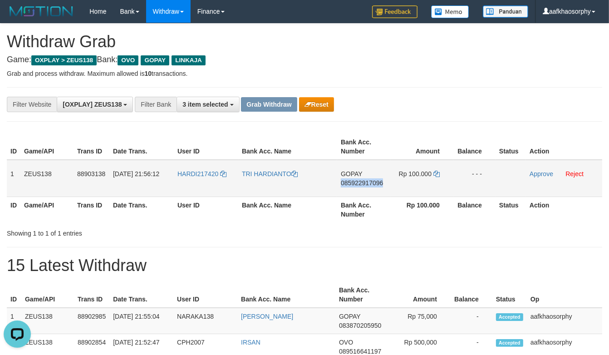
click at [366, 179] on span "085922917096" at bounding box center [362, 182] width 42 height 7
copy span "085922917096"
click at [366, 179] on span "085922917096" at bounding box center [362, 182] width 42 height 7
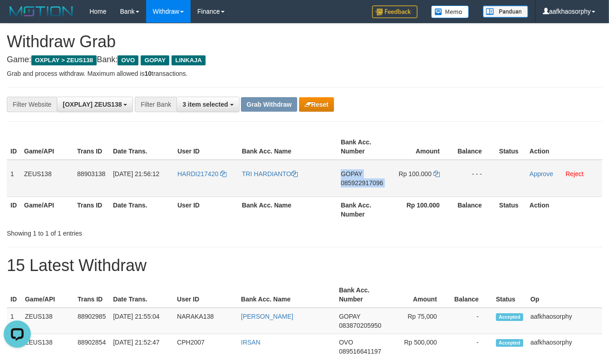
click at [366, 179] on span "085922917096" at bounding box center [362, 182] width 42 height 7
click at [439, 171] on icon at bounding box center [437, 174] width 6 height 6
drag, startPoint x: 439, startPoint y: 170, endPoint x: 611, endPoint y: 168, distance: 172.6
click at [450, 169] on td "Rp 100.000" at bounding box center [422, 178] width 63 height 37
click at [187, 191] on td "HARDI217420" at bounding box center [206, 178] width 64 height 37
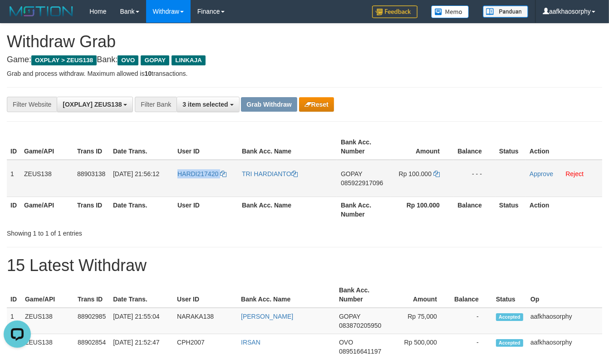
click at [187, 191] on td "HARDI217420" at bounding box center [206, 178] width 64 height 37
copy link "HARDI217420"
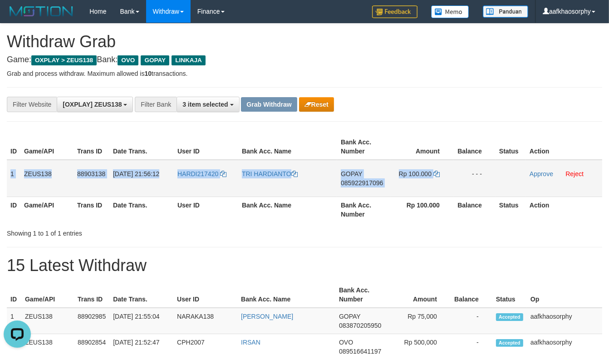
drag, startPoint x: 7, startPoint y: 168, endPoint x: 480, endPoint y: 182, distance: 473.4
click at [468, 184] on tr "1 ZEUS138 88903138 01/10/2025 21:56:12 HARDI217420 TRI HARDIANTO GOPAY 08592291…" at bounding box center [305, 178] width 596 height 37
copy tr "1 ZEUS138 88903138 01/10/2025 21:56:12 HARDI217420 TRI HARDIANTO GOPAY 08592291…"
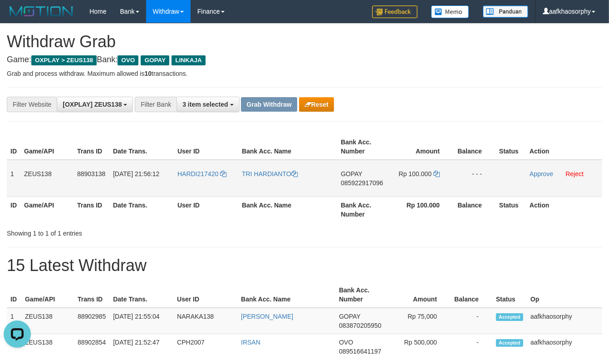
click at [537, 179] on td "Approve Reject" at bounding box center [564, 178] width 76 height 37
click at [537, 172] on link "Approve" at bounding box center [542, 173] width 24 height 7
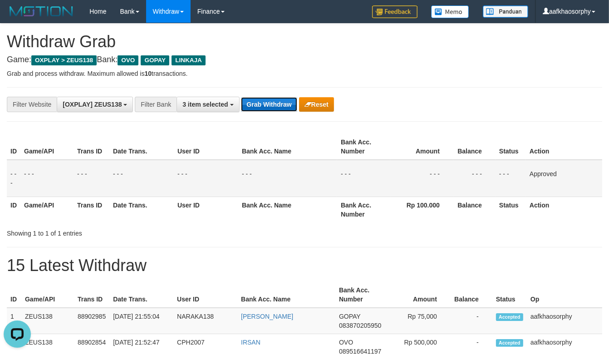
click at [266, 110] on button "Grab Withdraw" at bounding box center [269, 104] width 56 height 15
drag, startPoint x: 266, startPoint y: 110, endPoint x: 613, endPoint y: 163, distance: 350.9
click at [267, 110] on button "Grab Withdraw" at bounding box center [269, 104] width 56 height 15
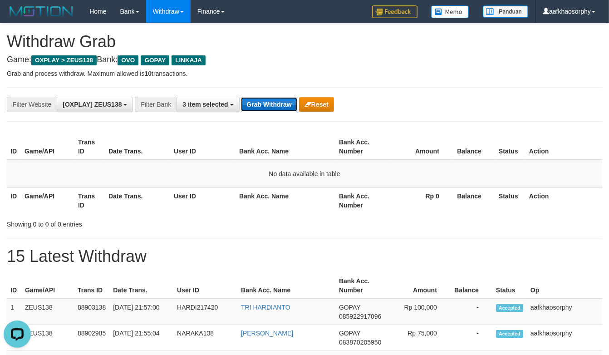
click at [283, 105] on button "Grab Withdraw" at bounding box center [269, 104] width 56 height 15
click at [284, 105] on button "Grab Withdraw" at bounding box center [269, 104] width 56 height 15
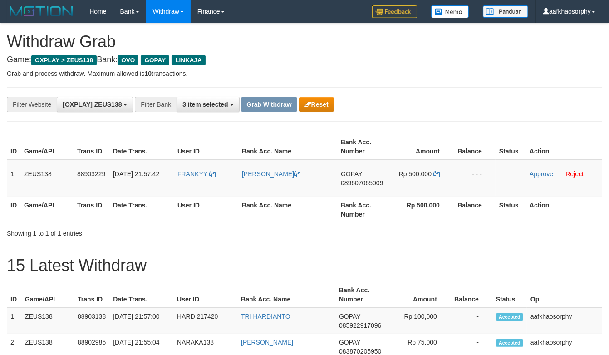
click at [315, 112] on div "**********" at bounding box center [254, 104] width 508 height 15
click at [315, 111] on button "Reset" at bounding box center [316, 104] width 35 height 15
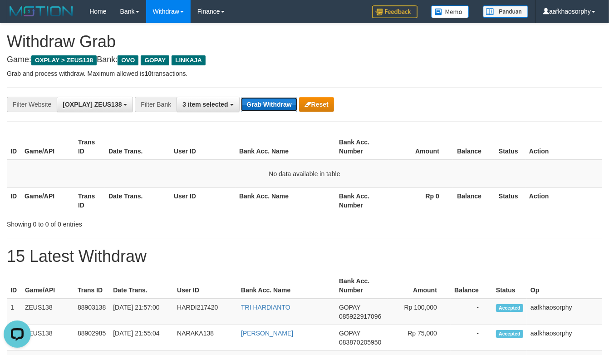
click at [277, 105] on button "Grab Withdraw" at bounding box center [269, 104] width 56 height 15
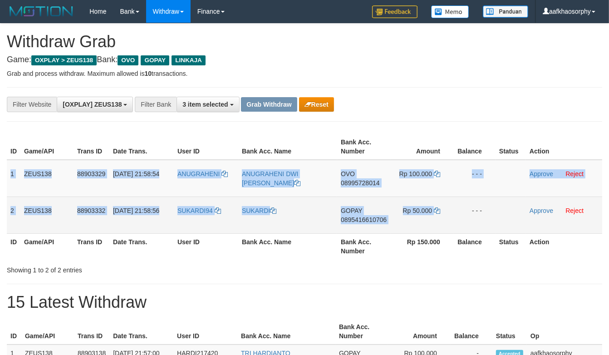
copy tbody "1 ZEUS138 88903329 01/10/2025 21:58:54 ANUGRAHENI ANUGRAHENI DWI AGUSTINA OVO 0…"
drag, startPoint x: 8, startPoint y: 178, endPoint x: 471, endPoint y: 208, distance: 463.7
click at [471, 208] on tbody "1 ZEUS138 88903329 01/10/2025 21:58:54 ANUGRAHENI ANUGRAHENI DWI AGUSTINA OVO 0…" at bounding box center [305, 197] width 596 height 74
click at [311, 214] on td "SUKARDI" at bounding box center [287, 215] width 99 height 37
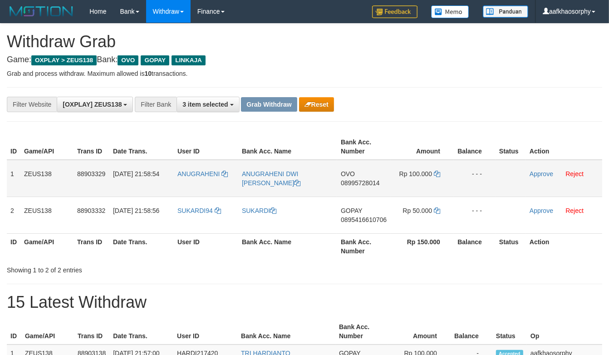
click at [337, 182] on td "OVO 08995728014" at bounding box center [364, 178] width 54 height 37
click at [349, 183] on span "08995728014" at bounding box center [360, 182] width 39 height 7
click at [438, 172] on icon at bounding box center [437, 174] width 6 height 6
drag, startPoint x: 438, startPoint y: 172, endPoint x: 611, endPoint y: 179, distance: 172.7
click at [454, 173] on tr "1 ZEUS138 88903329 01/10/2025 21:58:54 ANUGRAHENI ANUGRAHENI DWI AGUSTINA OVO 0…" at bounding box center [305, 178] width 596 height 37
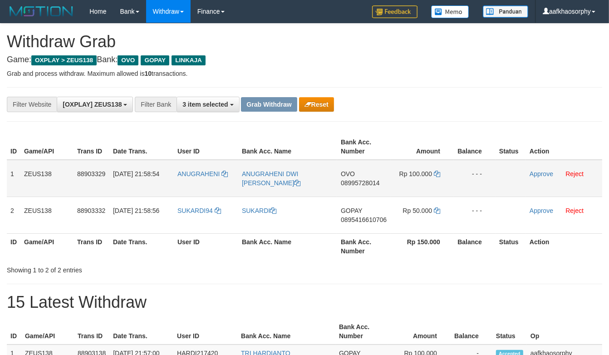
click at [221, 188] on td "ANUGRAHENI" at bounding box center [206, 178] width 64 height 37
copy link "ANUGRAHENI"
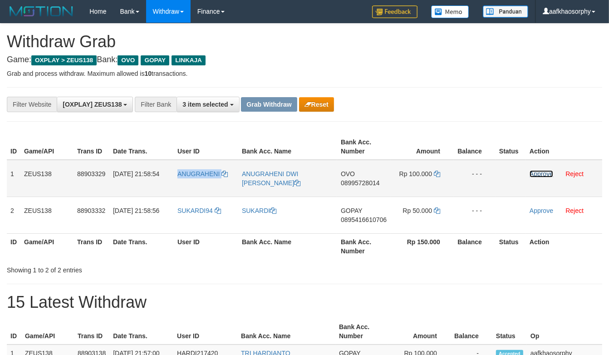
click at [541, 174] on link "Approve" at bounding box center [542, 173] width 24 height 7
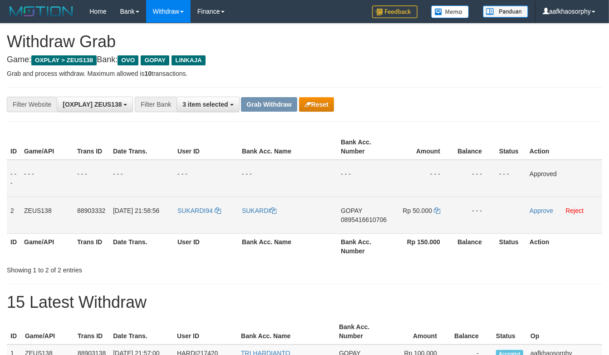
click at [361, 217] on span "0895416610706" at bounding box center [364, 219] width 46 height 7
click at [438, 209] on icon at bounding box center [437, 211] width 6 height 6
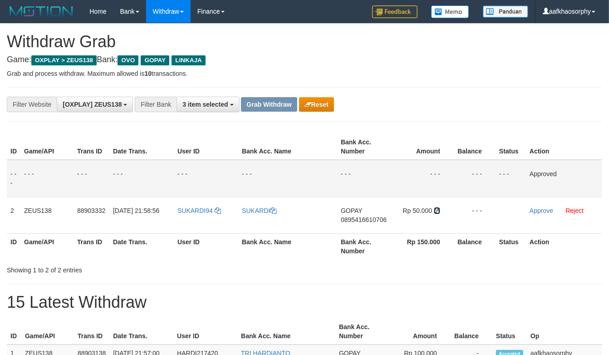
drag, startPoint x: 438, startPoint y: 209, endPoint x: 614, endPoint y: 212, distance: 176.2
click at [446, 209] on td "Rp 50.000" at bounding box center [422, 215] width 63 height 37
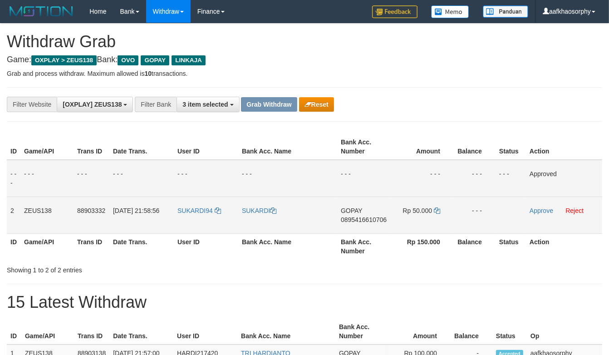
click at [188, 219] on td "SUKARDI94" at bounding box center [206, 215] width 64 height 37
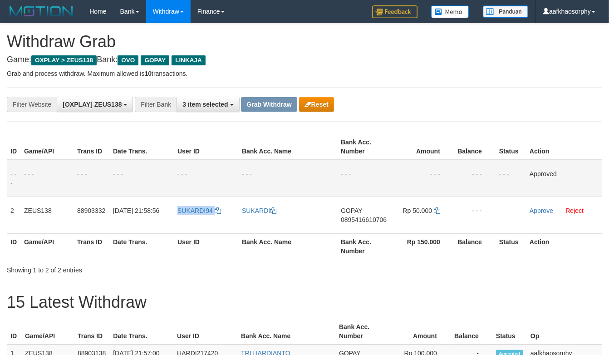
copy link "SUKARDI94"
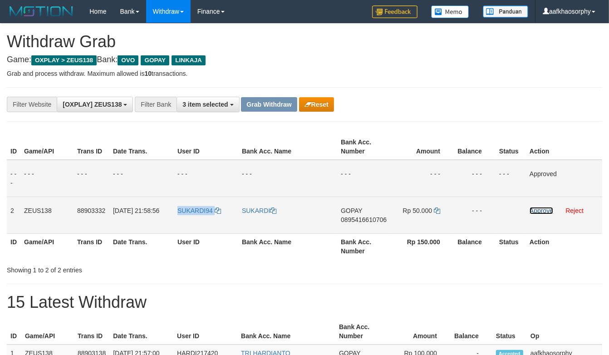
click at [543, 211] on link "Approve" at bounding box center [542, 210] width 24 height 7
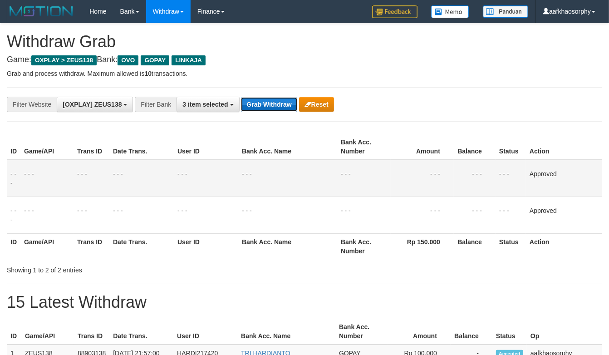
click at [256, 109] on button "Grab Withdraw" at bounding box center [269, 104] width 56 height 15
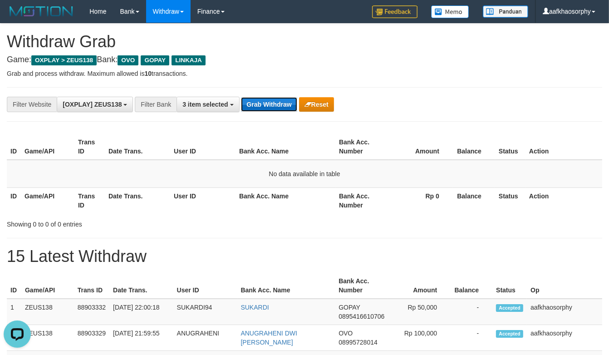
click at [292, 106] on button "Grab Withdraw" at bounding box center [269, 104] width 56 height 15
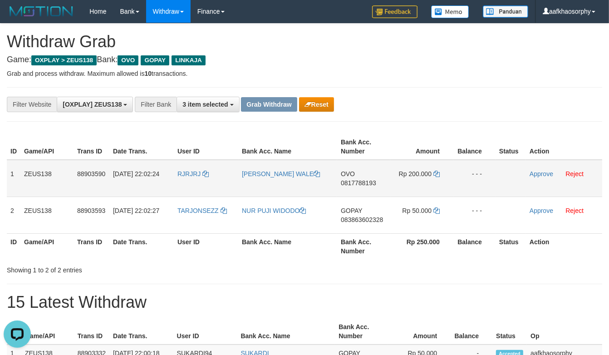
click at [360, 185] on td "OVO 0817788193" at bounding box center [363, 178] width 53 height 37
click at [361, 183] on span "0817788193" at bounding box center [358, 182] width 35 height 7
drag, startPoint x: 361, startPoint y: 183, endPoint x: 616, endPoint y: 194, distance: 255.5
click at [365, 183] on span "0817788193" at bounding box center [358, 182] width 35 height 7
click at [435, 173] on icon at bounding box center [437, 174] width 6 height 6
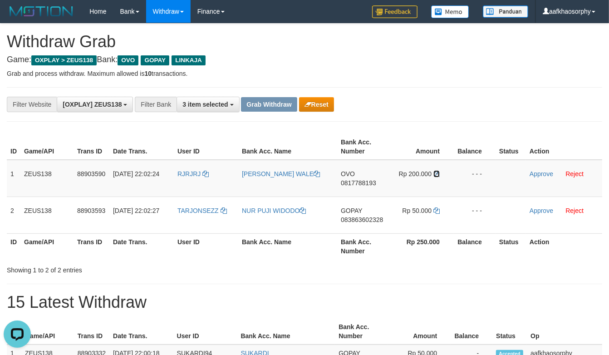
drag, startPoint x: 435, startPoint y: 173, endPoint x: 616, endPoint y: 185, distance: 181.6
click at [455, 174] on tr "1 ZEUS138 88903590 [DATE] 22:02:24 RJRJRJ [PERSON_NAME] WALE OVO 0817788193 Rp …" at bounding box center [305, 178] width 596 height 37
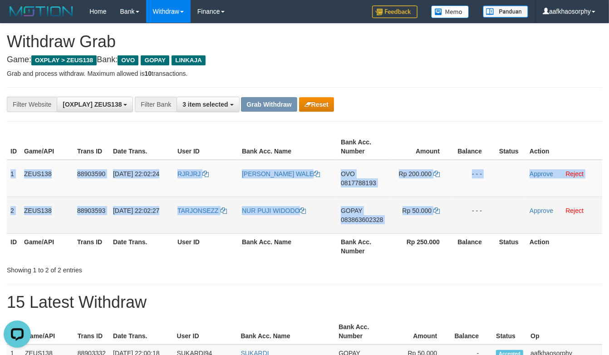
copy tbody "1 ZEUS138 88903590 [DATE] 22:02:24 RJRJRJ [PERSON_NAME] WALE OVO 0817788193 Rp …"
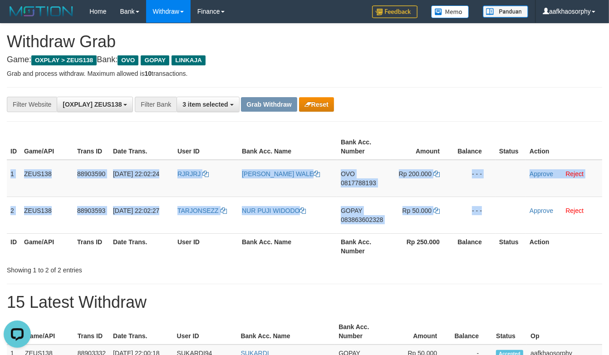
drag, startPoint x: 12, startPoint y: 176, endPoint x: 614, endPoint y: 221, distance: 603.4
click at [516, 199] on tbody "1 ZEUS138 88903590 [DATE] 22:02:24 RJRJRJ [PERSON_NAME] WALE OVO 0817788193 Rp …" at bounding box center [305, 197] width 596 height 74
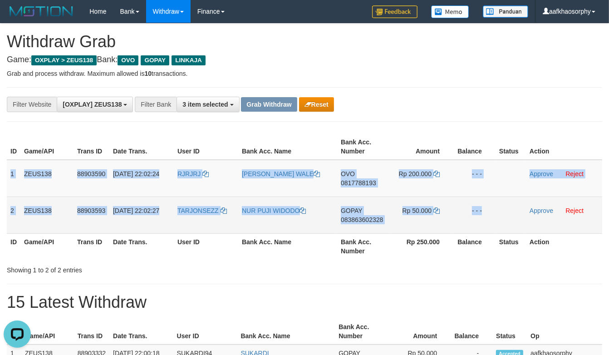
click at [173, 197] on td "[DATE] 22:02:27" at bounding box center [141, 215] width 64 height 37
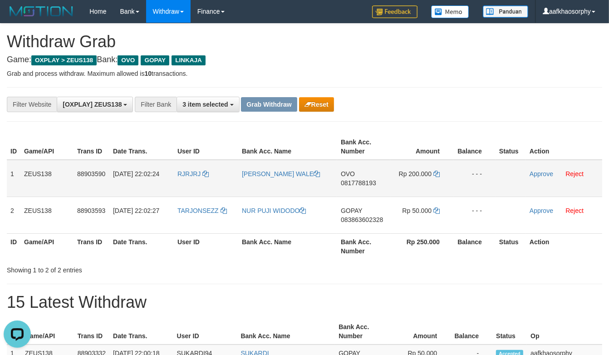
click at [190, 185] on td "RJRJRJ" at bounding box center [206, 178] width 64 height 37
copy link "RJRJRJ"
click at [541, 177] on td "Approve Reject" at bounding box center [564, 178] width 76 height 37
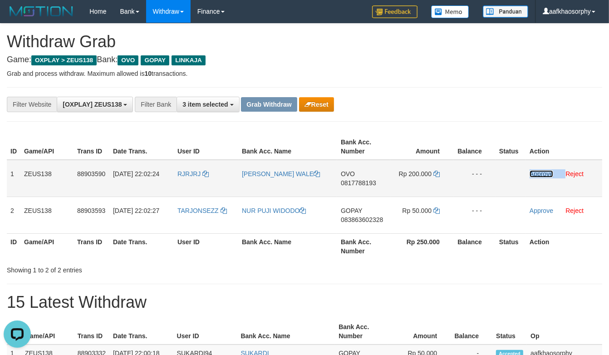
click at [541, 175] on link "Approve" at bounding box center [542, 173] width 24 height 7
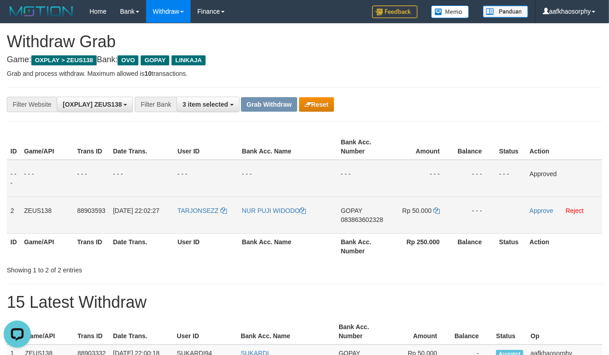
click at [367, 213] on td "GOPAY 083863602328" at bounding box center [363, 215] width 53 height 37
click at [369, 219] on span "083863602328" at bounding box center [362, 219] width 42 height 7
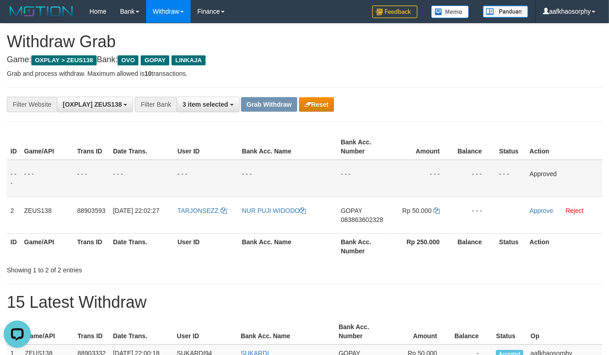
drag, startPoint x: 369, startPoint y: 219, endPoint x: 614, endPoint y: 233, distance: 246.1
click at [410, 225] on tr "2 ZEUS138 88903593 [DATE] 22:02:27 TARJONSEZZ [PERSON_NAME] WIDODO GOPAY 083863…" at bounding box center [305, 215] width 596 height 37
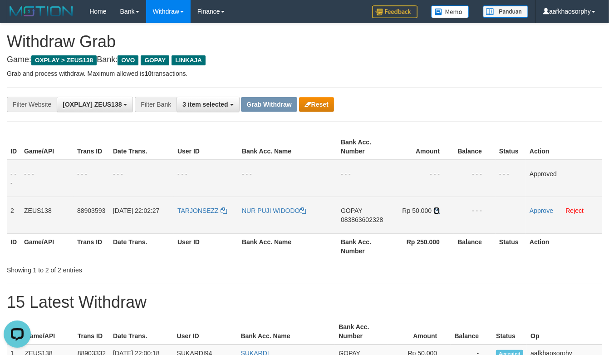
click at [438, 208] on icon at bounding box center [437, 211] width 6 height 6
click at [205, 226] on td "TARJONSEZZ" at bounding box center [206, 215] width 64 height 37
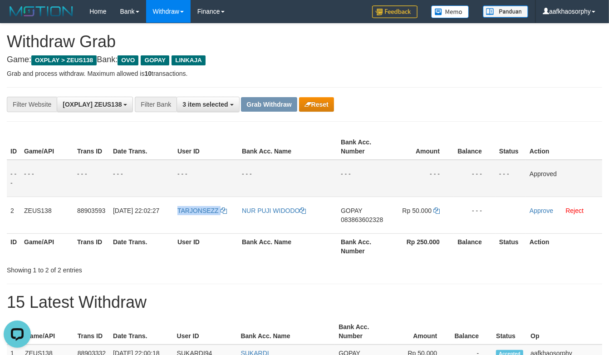
drag, startPoint x: 205, startPoint y: 226, endPoint x: 614, endPoint y: 292, distance: 414.1
click at [208, 226] on td "TARJONSEZZ" at bounding box center [206, 215] width 64 height 37
copy link "TARJONSEZZ"
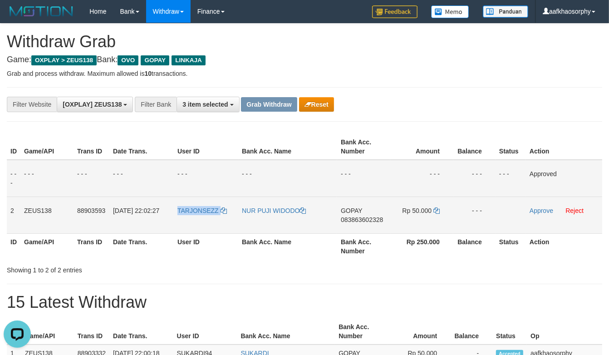
click at [193, 225] on td "TARJONSEZZ" at bounding box center [206, 215] width 64 height 37
click at [193, 224] on td "TARJONSEZZ" at bounding box center [206, 215] width 64 height 37
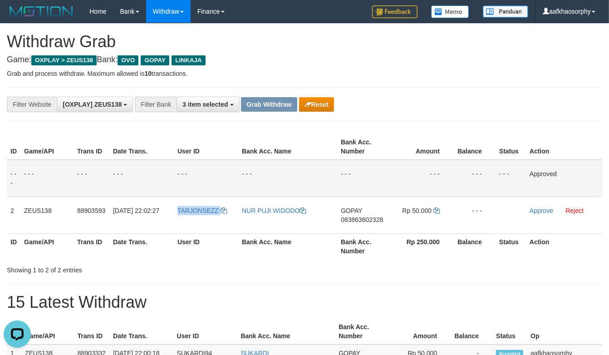
drag, startPoint x: 193, startPoint y: 224, endPoint x: 610, endPoint y: 305, distance: 424.2
click at [201, 226] on td "TARJONSEZZ" at bounding box center [206, 215] width 64 height 37
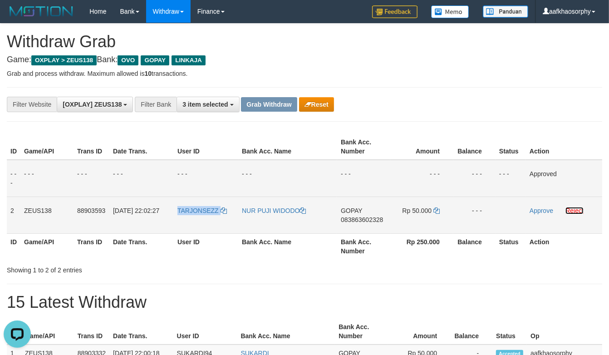
click at [576, 213] on link "Reject" at bounding box center [575, 210] width 18 height 7
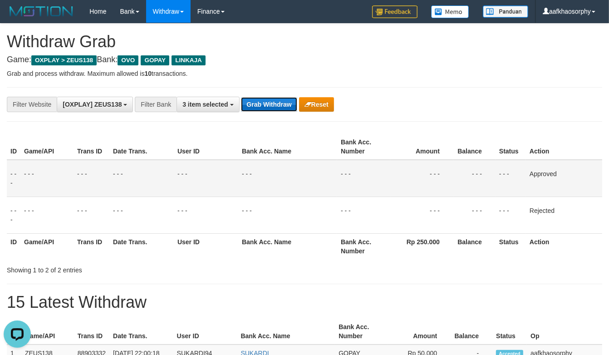
drag, startPoint x: 270, startPoint y: 105, endPoint x: 289, endPoint y: 109, distance: 20.0
click at [270, 105] on button "Grab Withdraw" at bounding box center [269, 104] width 56 height 15
drag, startPoint x: 289, startPoint y: 109, endPoint x: 450, endPoint y: 135, distance: 162.8
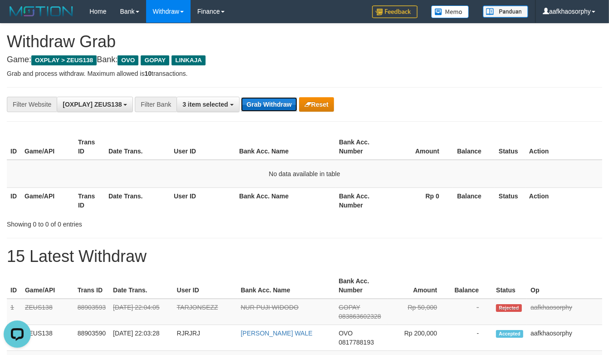
click at [287, 105] on button "Grab Withdraw" at bounding box center [269, 104] width 56 height 15
click at [241, 97] on button "Grab Withdraw" at bounding box center [269, 104] width 56 height 15
click at [287, 105] on button "Grab Withdraw" at bounding box center [269, 104] width 56 height 15
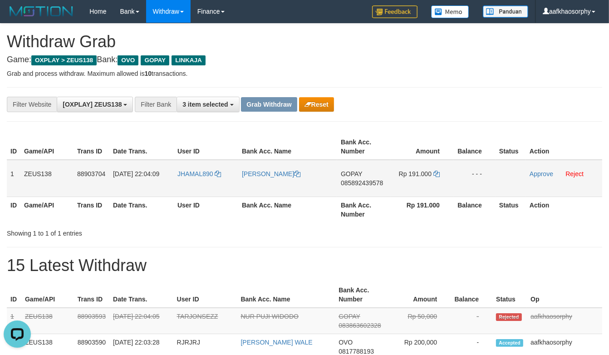
click at [39, 179] on td "ZEUS138" at bounding box center [46, 178] width 53 height 37
drag, startPoint x: 12, startPoint y: 172, endPoint x: 482, endPoint y: 183, distance: 470.2
click at [482, 183] on tr "1 ZEUS138 88903704 [DATE] 22:04:09 JHAMAL890 [PERSON_NAME] GOPAY 085892439578 R…" at bounding box center [305, 178] width 596 height 37
copy tr "ZEUS138 88903704 [DATE] 22:04:09 JHAMAL890 [PERSON_NAME] GOPAY 085892439578 Rp …"
click at [383, 183] on span "085892439578" at bounding box center [362, 182] width 42 height 7
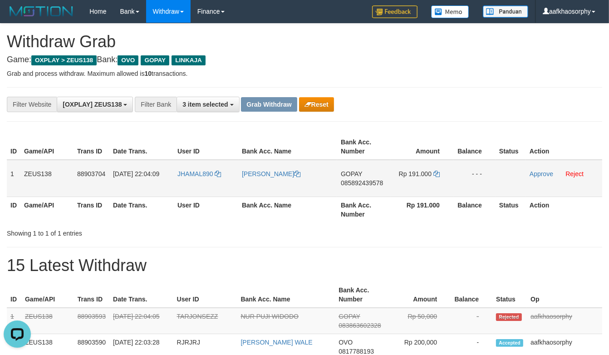
click at [371, 183] on span "085892439578" at bounding box center [362, 182] width 42 height 7
drag, startPoint x: 373, startPoint y: 183, endPoint x: 611, endPoint y: 190, distance: 238.1
click at [461, 191] on tr "1 ZEUS138 88903704 01/10/2025 22:04:09 JHAMAL890 MUHAMAD REZA FEBRIAN GOPAY 085…" at bounding box center [305, 178] width 596 height 37
click at [438, 171] on icon at bounding box center [437, 174] width 6 height 6
drag, startPoint x: 438, startPoint y: 171, endPoint x: 578, endPoint y: 181, distance: 140.7
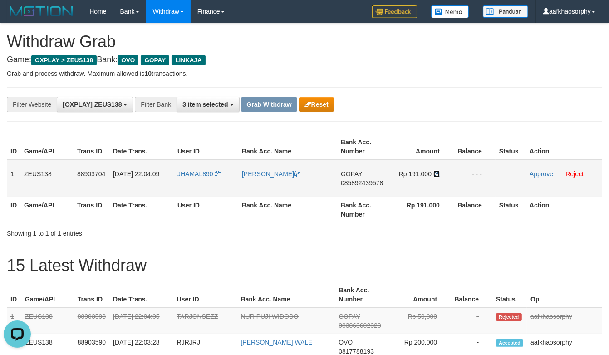
click at [470, 174] on tr "1 ZEUS138 88903704 01/10/2025 22:04:09 JHAMAL890 MUHAMAD REZA FEBRIAN GOPAY 085…" at bounding box center [305, 178] width 596 height 37
click at [201, 191] on td "JHAMAL890" at bounding box center [206, 178] width 64 height 37
copy link "JHAMAL890"
click at [535, 172] on link "Approve" at bounding box center [542, 173] width 24 height 7
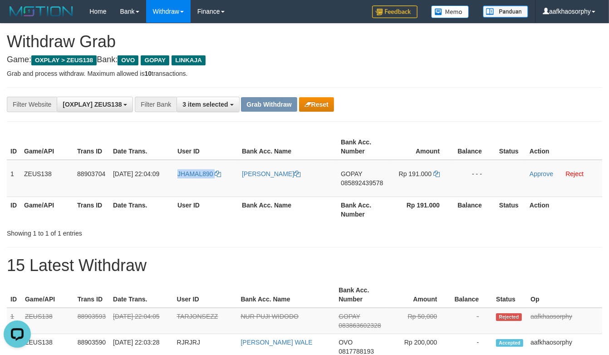
click at [260, 108] on button "Grab Withdraw" at bounding box center [269, 104] width 56 height 15
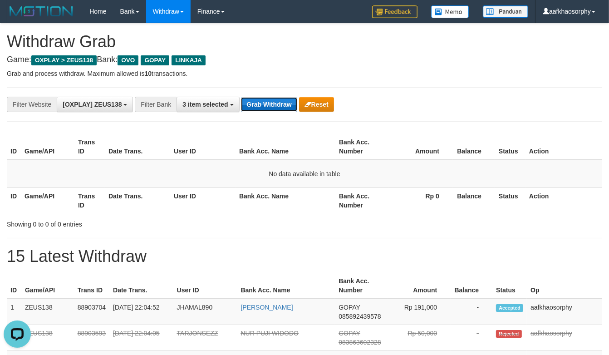
click at [291, 104] on button "Grab Withdraw" at bounding box center [269, 104] width 56 height 15
click at [241, 97] on button "Grab Withdraw" at bounding box center [269, 104] width 56 height 15
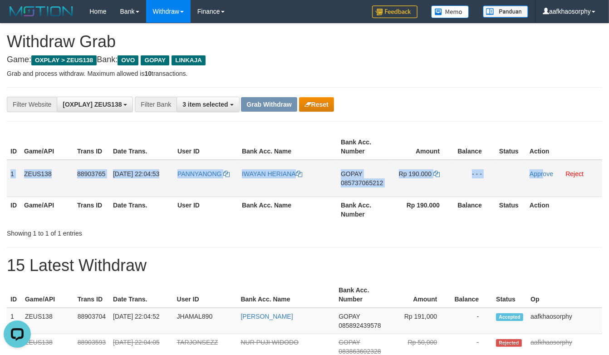
drag, startPoint x: 8, startPoint y: 173, endPoint x: 543, endPoint y: 181, distance: 535.0
click at [543, 181] on tr "1 ZEUS138 88903765 01/10/2025 22:04:53 PANNYANONG IWAYAN HERIANA GOPAY 08573706…" at bounding box center [305, 178] width 596 height 37
copy tr "1 ZEUS138 88903765 01/10/2025 22:04:53 PANNYANONG IWAYAN HERIANA GOPAY 08573706…"
drag, startPoint x: 300, startPoint y: 168, endPoint x: 313, endPoint y: 173, distance: 14.4
click at [301, 168] on td "IWAYAN HERIANA" at bounding box center [287, 178] width 99 height 37
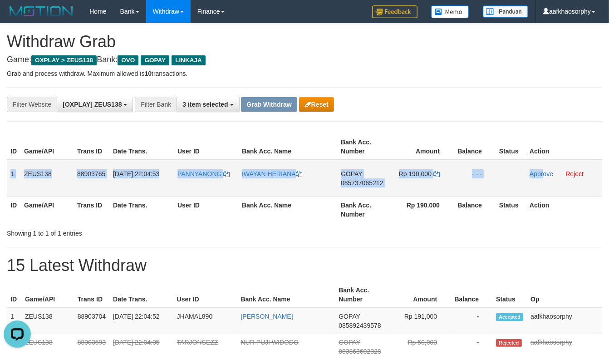
click at [365, 188] on td "GOPAY 085737065212" at bounding box center [363, 178] width 53 height 37
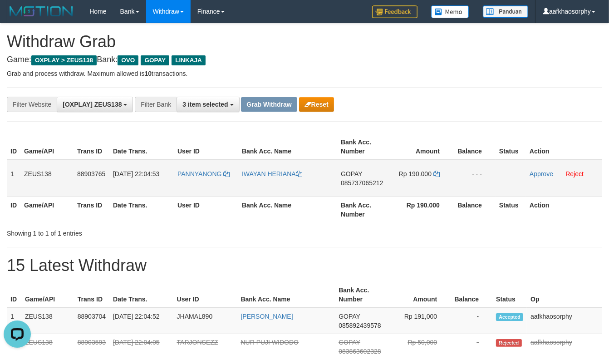
click at [366, 185] on span "085737065212" at bounding box center [362, 182] width 42 height 7
click at [367, 183] on span "085737065212" at bounding box center [362, 182] width 42 height 7
click at [438, 171] on icon at bounding box center [437, 174] width 6 height 6
drag, startPoint x: 438, startPoint y: 171, endPoint x: 612, endPoint y: 176, distance: 174.0
click at [471, 175] on tr "1 ZEUS138 88903765 01/10/2025 22:04:53 PANNYANONG IWAYAN HERIANA GOPAY 08573706…" at bounding box center [305, 178] width 596 height 37
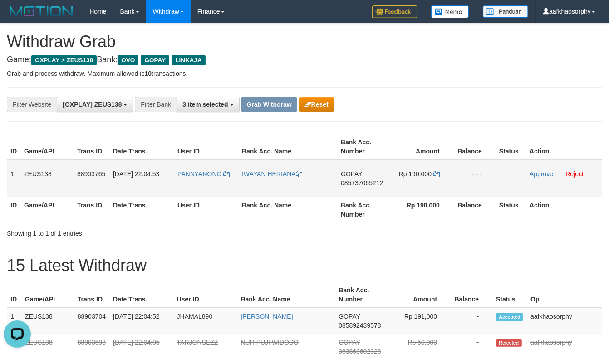
click at [194, 183] on td "PANNYANONG" at bounding box center [206, 178] width 64 height 37
copy link "PANNYANONG"
drag, startPoint x: 541, startPoint y: 169, endPoint x: 352, endPoint y: 101, distance: 200.8
click at [541, 170] on link "Approve" at bounding box center [542, 173] width 24 height 7
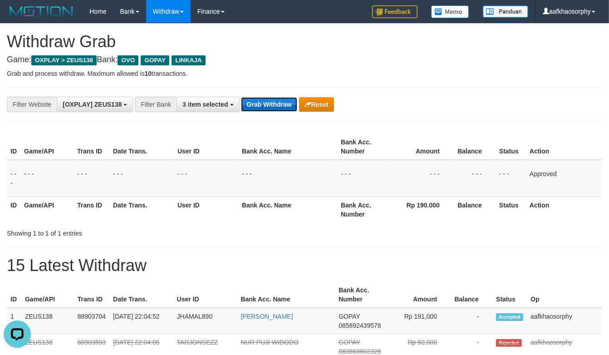
click at [274, 99] on button "Grab Withdraw" at bounding box center [269, 104] width 56 height 15
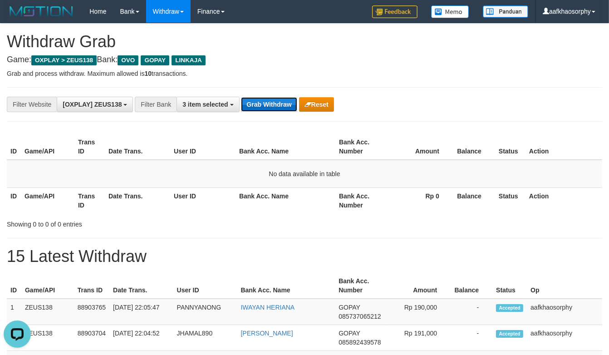
click at [283, 103] on button "Grab Withdraw" at bounding box center [269, 104] width 56 height 15
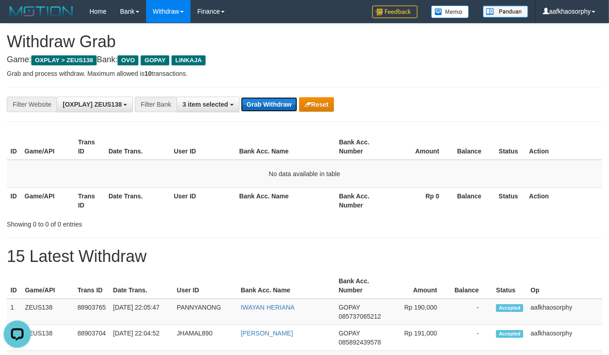
click at [249, 108] on button "Grab Withdraw" at bounding box center [269, 104] width 56 height 15
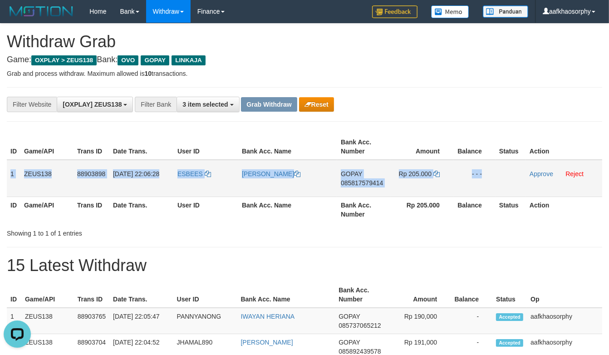
drag, startPoint x: 11, startPoint y: 169, endPoint x: 520, endPoint y: 187, distance: 509.9
click at [520, 187] on tr "1 ZEUS138 88903898 [DATE] 22:06:28 ESBEES [PERSON_NAME] GOPAY 085817579414 Rp 2…" at bounding box center [305, 178] width 596 height 37
copy tr "1 ZEUS138 88903898 [DATE] 22:06:28 ESBEES [PERSON_NAME] 085817579414 Rp 205.000…"
click at [362, 183] on span "085817579414" at bounding box center [362, 182] width 42 height 7
copy tr "1 ZEUS138 88903898 01/10/2025 22:06:28 ESBEES SATRIO BUDI SETIAWAN GOPAY 085817…"
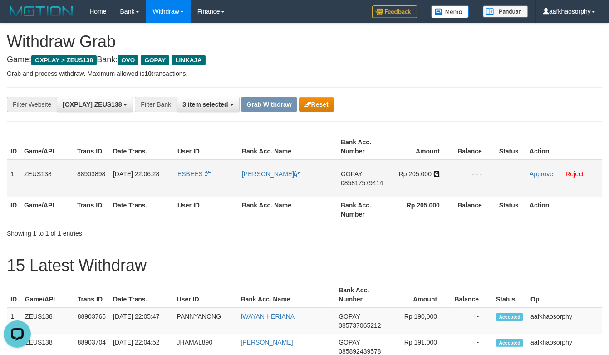
click at [439, 171] on icon at bounding box center [437, 174] width 6 height 6
drag, startPoint x: 439, startPoint y: 171, endPoint x: 612, endPoint y: 178, distance: 173.6
click at [443, 173] on td "Rp 205.000" at bounding box center [422, 178] width 63 height 37
click at [183, 175] on span "ESBEES" at bounding box center [190, 173] width 25 height 7
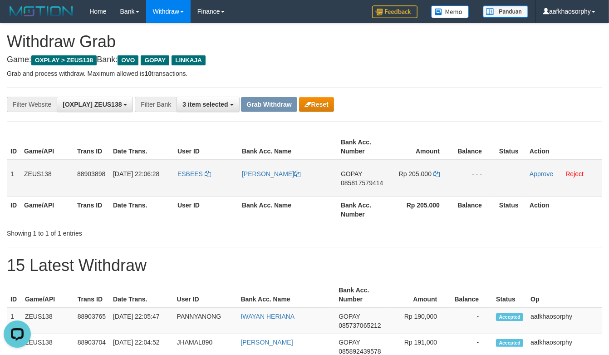
click at [189, 182] on td "ESBEES" at bounding box center [206, 178] width 64 height 37
copy link "ESBEES"
click at [543, 176] on link "Approve" at bounding box center [542, 173] width 24 height 7
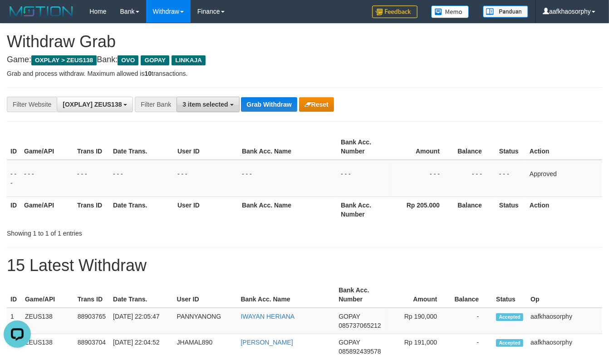
click at [233, 103] on button "3 item selected" at bounding box center [208, 104] width 63 height 15
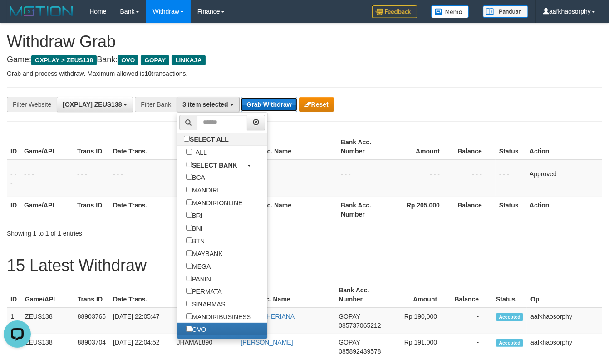
click at [263, 103] on button "Grab Withdraw" at bounding box center [269, 104] width 56 height 15
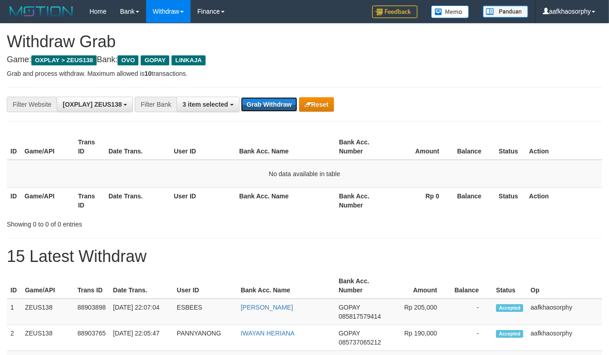
click at [264, 102] on button "Grab Withdraw" at bounding box center [269, 104] width 56 height 15
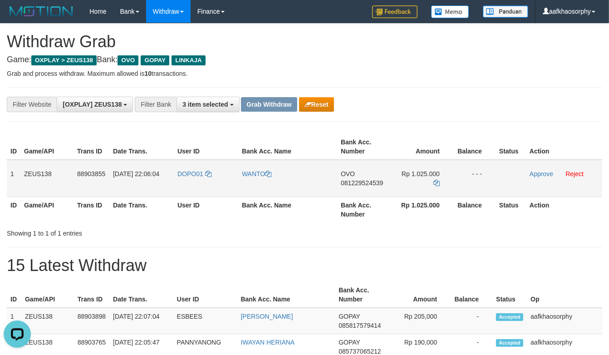
click at [371, 181] on span "081229524539" at bounding box center [362, 182] width 42 height 7
click at [435, 181] on icon at bounding box center [437, 183] width 6 height 6
drag, startPoint x: 435, startPoint y: 181, endPoint x: 610, endPoint y: 192, distance: 175.6
click at [441, 182] on td "Rp 1.025.000" at bounding box center [422, 178] width 63 height 37
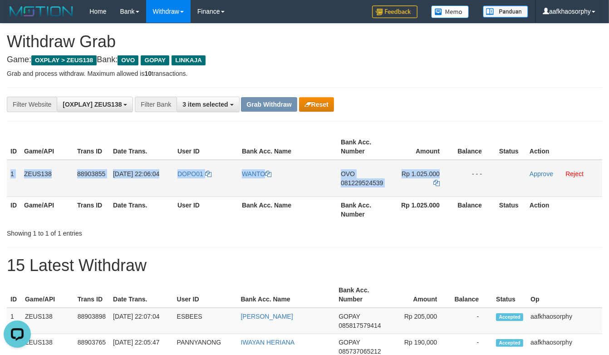
drag, startPoint x: 8, startPoint y: 166, endPoint x: 615, endPoint y: 180, distance: 607.4
click at [473, 169] on tr "1 ZEUS138 88903855 [DATE] 22:06:04 DOPO01 WANTO OVO 081229524539 Rp 1.025.000 -…" at bounding box center [305, 178] width 596 height 37
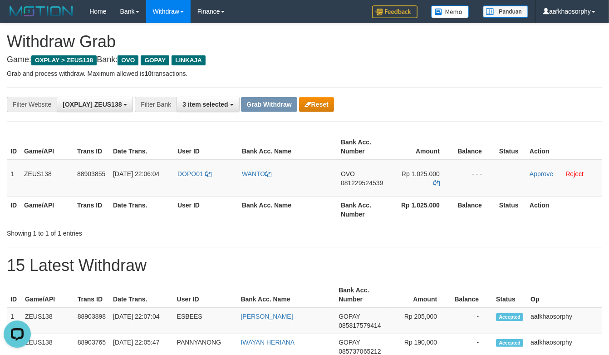
click at [342, 207] on th "Bank Acc. Number" at bounding box center [363, 210] width 53 height 26
click at [189, 180] on td "DOPO01" at bounding box center [206, 178] width 64 height 37
copy link "DOPO01"
click at [533, 170] on link "Approve" at bounding box center [542, 173] width 24 height 7
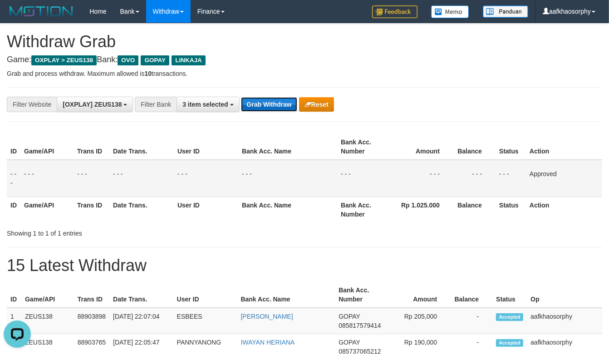
click at [241, 102] on button "Grab Withdraw" at bounding box center [269, 104] width 56 height 15
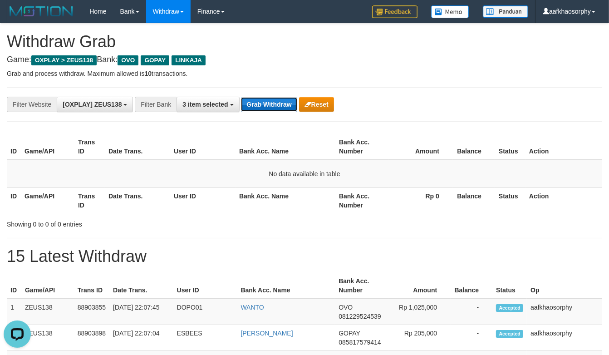
click at [256, 105] on button "Grab Withdraw" at bounding box center [269, 104] width 56 height 15
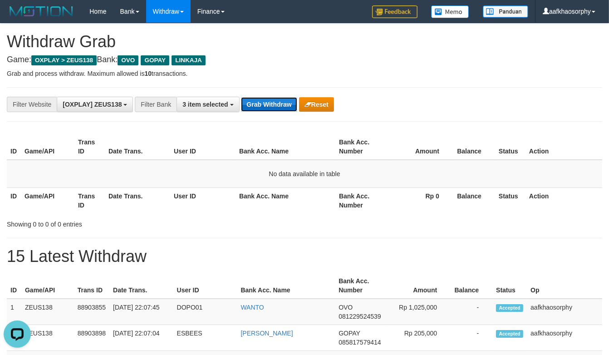
click at [256, 105] on button "Grab Withdraw" at bounding box center [269, 104] width 56 height 15
click at [272, 107] on button "Grab Withdraw" at bounding box center [269, 104] width 56 height 15
click at [246, 97] on button "Grab Withdraw" at bounding box center [269, 104] width 56 height 15
click at [252, 101] on button "Grab Withdraw" at bounding box center [269, 104] width 56 height 15
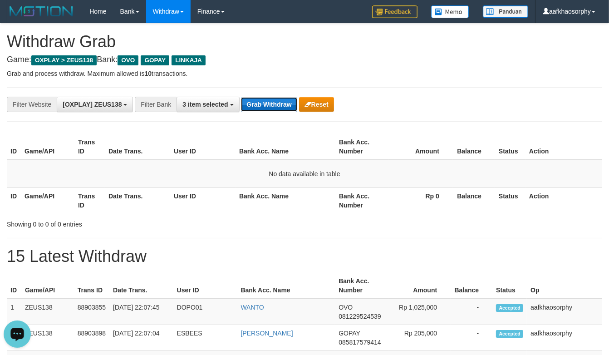
click at [252, 101] on button "Grab Withdraw" at bounding box center [269, 104] width 56 height 15
click at [269, 107] on button "Grab Withdraw" at bounding box center [269, 104] width 56 height 15
click at [254, 104] on button "Grab Withdraw" at bounding box center [269, 104] width 56 height 15
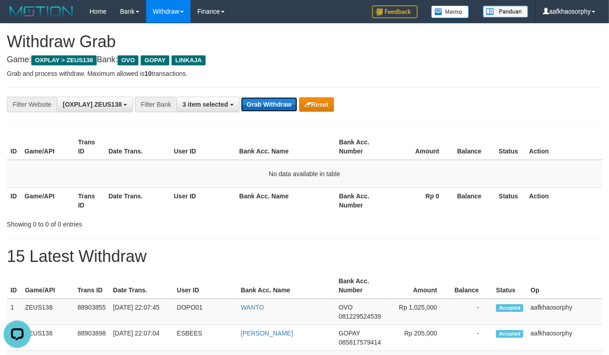
click at [254, 104] on button "Grab Withdraw" at bounding box center [269, 104] width 56 height 15
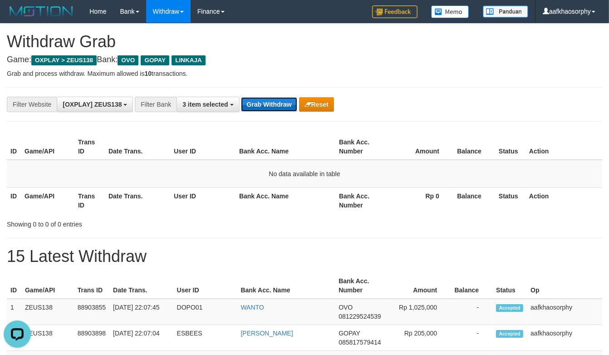
click at [254, 104] on button "Grab Withdraw" at bounding box center [269, 104] width 56 height 15
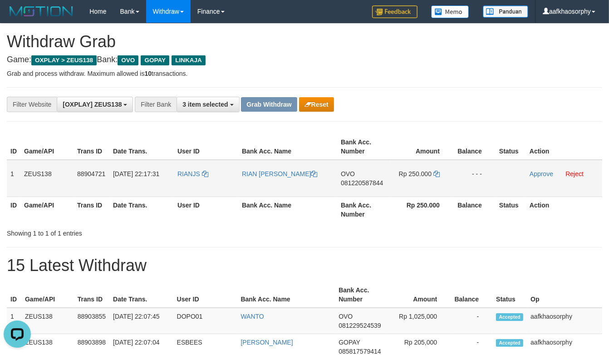
click at [358, 188] on td "OVO 081220587844" at bounding box center [363, 178] width 53 height 37
click at [358, 175] on td "OVO 081220587844" at bounding box center [363, 178] width 53 height 37
click at [360, 184] on span "081220587844" at bounding box center [362, 182] width 42 height 7
drag, startPoint x: 360, startPoint y: 184, endPoint x: 612, endPoint y: 188, distance: 251.6
click at [365, 185] on span "081220587844" at bounding box center [362, 182] width 42 height 7
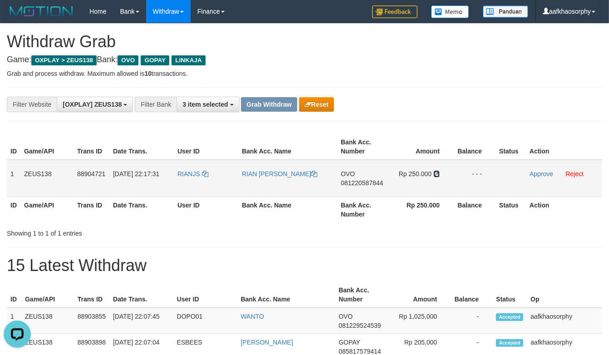
click at [435, 173] on icon at bounding box center [437, 174] width 6 height 6
drag, startPoint x: 435, startPoint y: 173, endPoint x: 494, endPoint y: 169, distance: 58.7
click at [439, 171] on icon at bounding box center [437, 174] width 6 height 6
click at [192, 184] on td "RIANJS" at bounding box center [206, 178] width 64 height 37
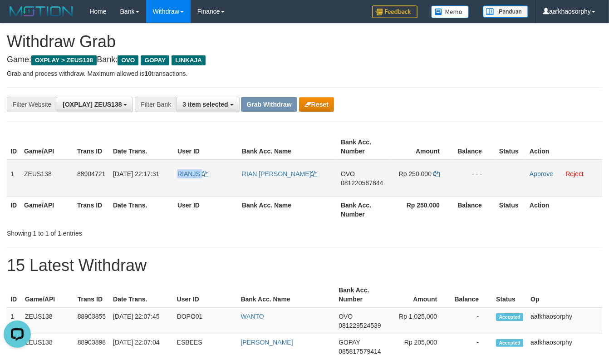
click at [192, 184] on td "RIANJS" at bounding box center [206, 178] width 64 height 37
copy link "RIANJS"
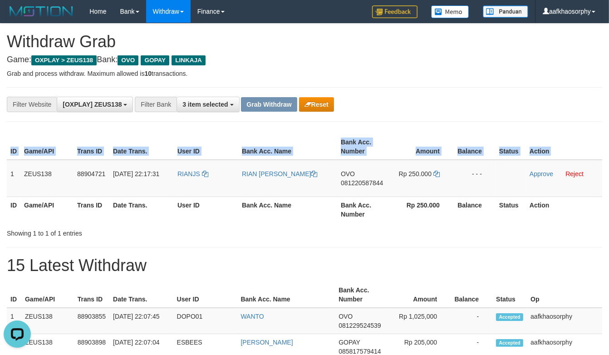
copy table "ID Game/API Trans ID Date Trans. User ID Bank Acc. Name Bank Acc. Number Amount…"
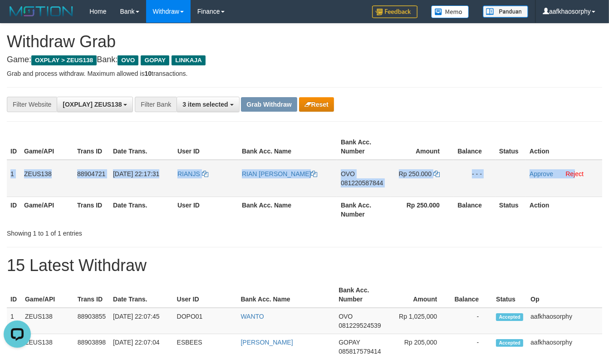
copy tr "1 ZEUS138 88904721 [DATE] 22:17:31 RIANJS RIAN [PERSON_NAME] OVO 081220587844 R…"
drag, startPoint x: 8, startPoint y: 169, endPoint x: 575, endPoint y: 185, distance: 567.0
click at [575, 185] on tr "1 ZEUS138 88904721 01/10/2025 22:17:31 RIANJS RIAN JOHNIE SIMBOLON OVO 08122058…" at bounding box center [305, 178] width 596 height 37
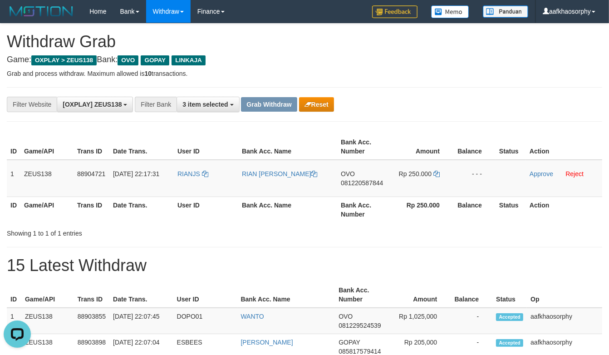
drag, startPoint x: 318, startPoint y: 211, endPoint x: 615, endPoint y: 237, distance: 298.2
click at [329, 212] on th "Bank Acc. Name" at bounding box center [287, 210] width 99 height 26
click at [536, 174] on link "Approve" at bounding box center [542, 173] width 24 height 7
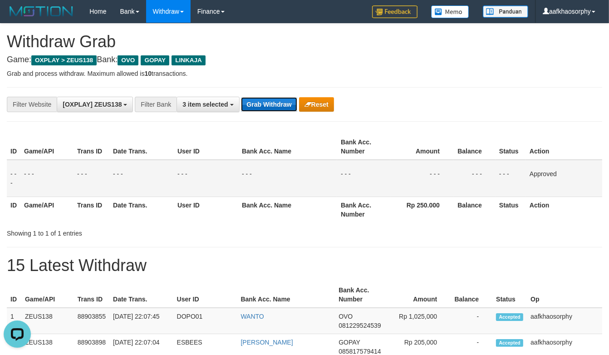
drag, startPoint x: 271, startPoint y: 103, endPoint x: 283, endPoint y: 99, distance: 13.4
click at [272, 102] on button "Grab Withdraw" at bounding box center [269, 104] width 56 height 15
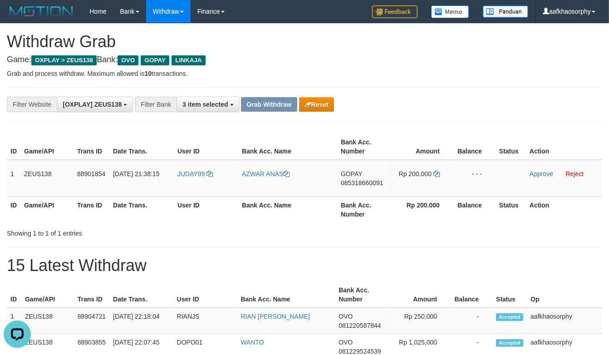
drag, startPoint x: 378, startPoint y: 216, endPoint x: 398, endPoint y: 214, distance: 19.7
click at [378, 216] on th "Bank Acc. Number" at bounding box center [363, 210] width 53 height 26
click at [368, 180] on span "085318660091" at bounding box center [362, 182] width 42 height 7
copy span "6"
click at [328, 109] on button "Reset" at bounding box center [316, 104] width 35 height 15
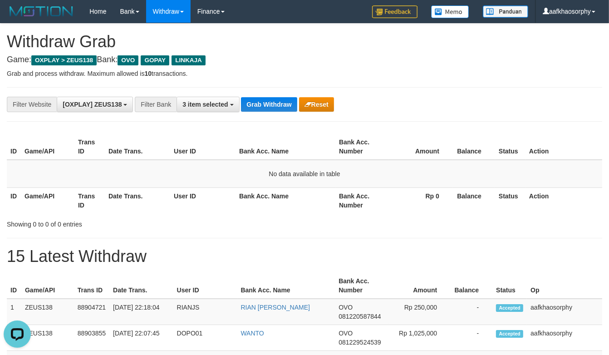
click at [410, 203] on th "Rp 0" at bounding box center [421, 201] width 64 height 26
drag, startPoint x: 264, startPoint y: 97, endPoint x: 270, endPoint y: 98, distance: 6.0
click at [264, 97] on div "**********" at bounding box center [254, 104] width 508 height 15
click at [262, 111] on button "Grab Withdraw" at bounding box center [269, 104] width 56 height 15
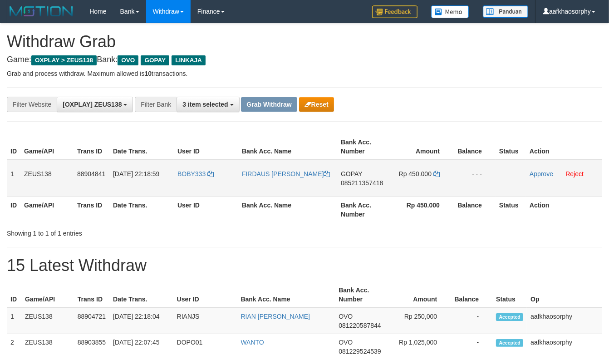
click at [357, 184] on span "085211357418" at bounding box center [362, 182] width 42 height 7
click at [436, 172] on icon at bounding box center [437, 174] width 6 height 6
drag, startPoint x: 436, startPoint y: 172, endPoint x: 614, endPoint y: 188, distance: 178.4
click at [456, 173] on tr "1 ZEUS138 88904841 01/10/2025 22:18:59 BOBY333 FIRDAUS ABRAHAM SIAHAAN GOPAY 08…" at bounding box center [305, 178] width 596 height 37
click at [200, 193] on td "BOBY333" at bounding box center [206, 178] width 64 height 37
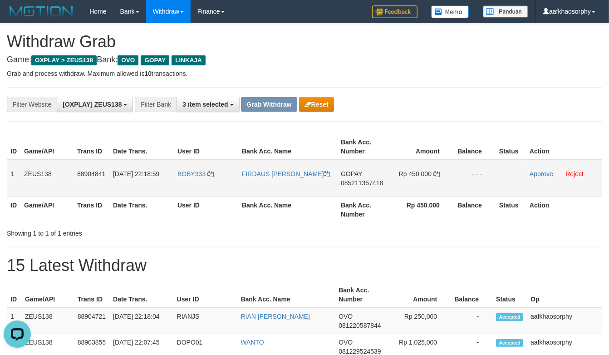
click at [198, 189] on td "BOBY333" at bounding box center [206, 178] width 64 height 37
copy link "BOBY333"
click at [188, 187] on td "BOBY333" at bounding box center [206, 178] width 64 height 37
drag, startPoint x: 188, startPoint y: 187, endPoint x: 613, endPoint y: 305, distance: 441.3
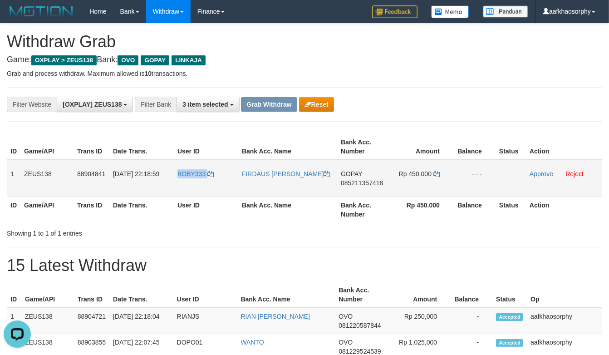
click at [191, 187] on td "BOBY333" at bounding box center [206, 178] width 64 height 37
click at [193, 188] on td "BOBY333" at bounding box center [206, 178] width 64 height 37
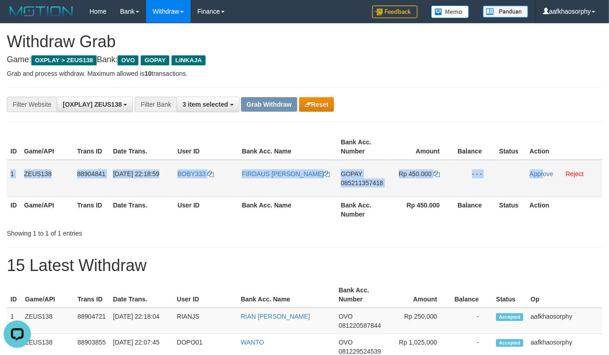
drag, startPoint x: 8, startPoint y: 170, endPoint x: 542, endPoint y: 178, distance: 534.2
click at [542, 178] on tr "1 ZEUS138 88904841 01/10/2025 22:18:59 BOBY333 FIRDAUS ABRAHAM SIAHAAN GOPAY 08…" at bounding box center [305, 178] width 596 height 37
click at [537, 173] on link "Approve" at bounding box center [542, 173] width 24 height 7
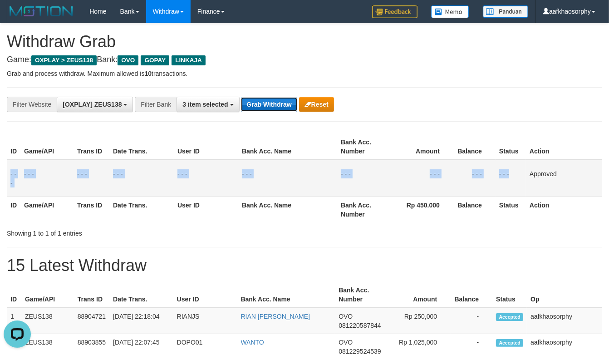
click at [280, 111] on button "Grab Withdraw" at bounding box center [269, 104] width 56 height 15
drag, startPoint x: 280, startPoint y: 111, endPoint x: 614, endPoint y: 180, distance: 340.9
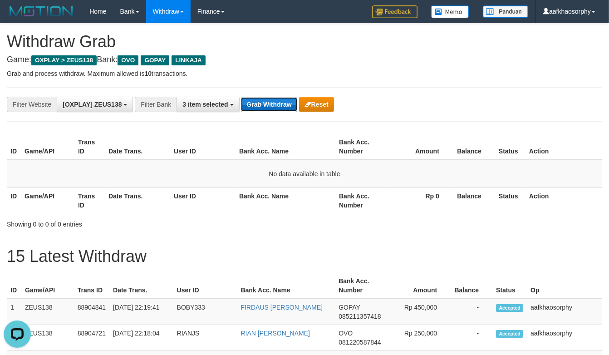
click at [275, 103] on button "Grab Withdraw" at bounding box center [269, 104] width 56 height 15
drag, startPoint x: 275, startPoint y: 103, endPoint x: 615, endPoint y: 130, distance: 341.3
click at [285, 102] on button "Grab Withdraw" at bounding box center [269, 104] width 56 height 15
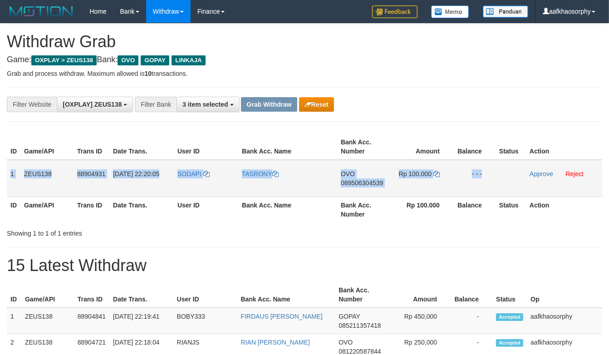
drag, startPoint x: 21, startPoint y: 171, endPoint x: 510, endPoint y: 180, distance: 488.8
click at [510, 180] on tr "1 ZEUS138 88904931 [DATE] 22:20:05 SODAPI [GEOGRAPHIC_DATA] OVO 089506304539 Rp…" at bounding box center [305, 178] width 596 height 37
copy tr "1 ZEUS138 88904931 [DATE] 22:20:05 SODAPI TASRONY OVO 089506304539 Rp 100.000 -…"
click at [370, 180] on span "089506304539" at bounding box center [362, 182] width 42 height 7
copy tr "1 ZEUS138 88904931 [DATE] 22:20:05 SODAPI TASRONY OVO 089506304539 Rp 100.000 -…"
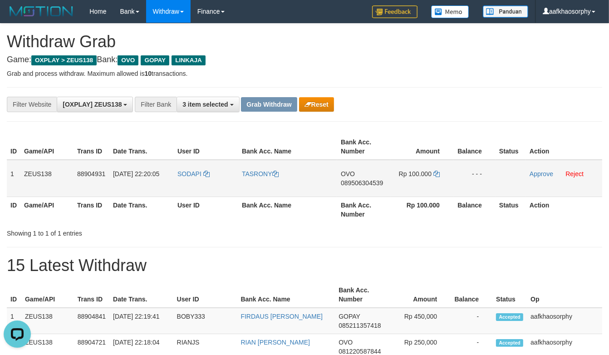
click at [370, 180] on span "089506304539" at bounding box center [362, 182] width 42 height 7
click at [435, 171] on icon at bounding box center [437, 174] width 6 height 6
click at [181, 178] on td "SODAPI" at bounding box center [206, 178] width 64 height 37
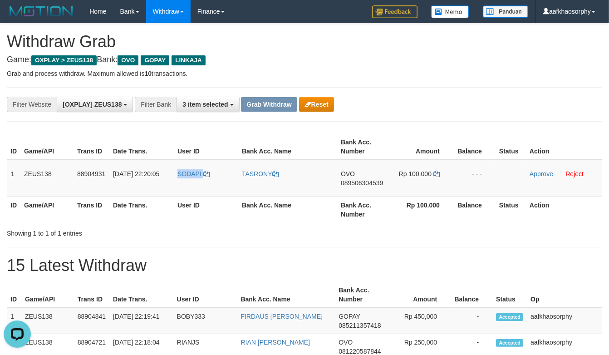
copy link "SODAPI"
click at [534, 168] on td "Approve Reject" at bounding box center [564, 178] width 76 height 37
click at [530, 173] on link "Approve" at bounding box center [542, 173] width 24 height 7
click at [266, 101] on button "Grab Withdraw" at bounding box center [269, 104] width 56 height 15
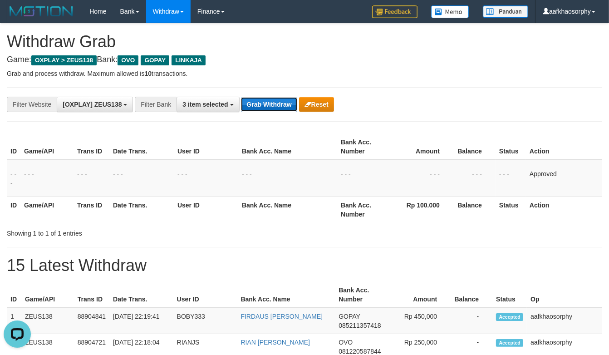
click at [268, 102] on button "Grab Withdraw" at bounding box center [269, 104] width 56 height 15
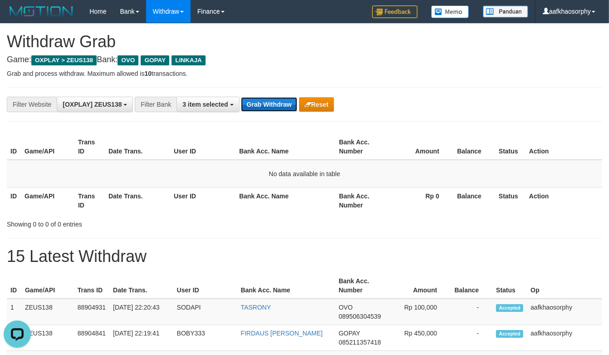
click at [261, 110] on button "Grab Withdraw" at bounding box center [269, 104] width 56 height 15
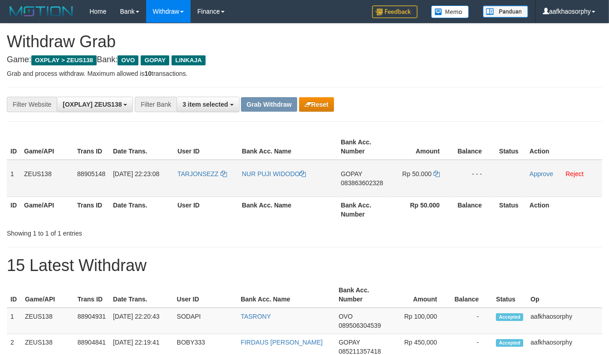
click at [353, 183] on span "083863602328" at bounding box center [362, 182] width 42 height 7
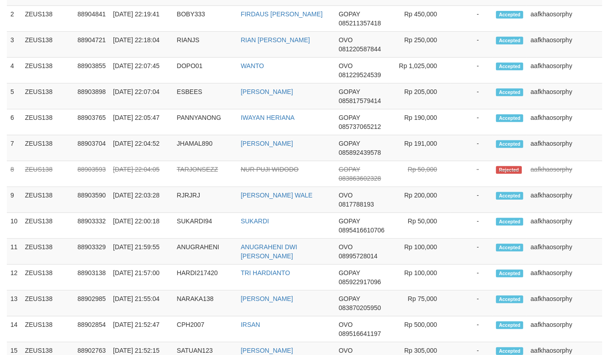
scroll to position [5, 0]
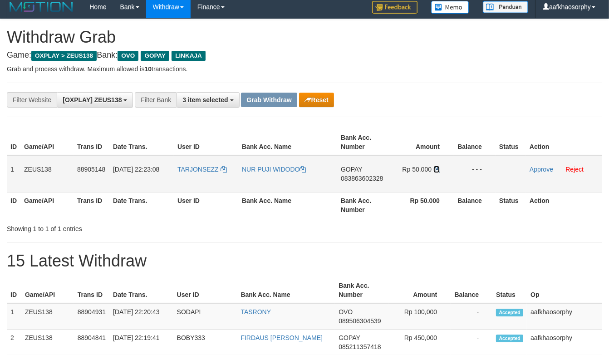
click at [437, 166] on icon at bounding box center [437, 169] width 6 height 6
drag, startPoint x: 437, startPoint y: 166, endPoint x: 612, endPoint y: 174, distance: 175.5
click at [447, 168] on td "Rp 50.000" at bounding box center [422, 173] width 63 height 37
click at [226, 180] on td "TARJONSEZZ" at bounding box center [206, 173] width 64 height 37
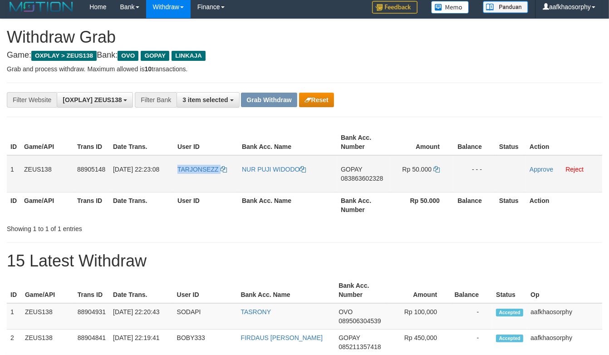
click at [226, 180] on td "TARJONSEZZ" at bounding box center [206, 173] width 64 height 37
copy tr "TARJONSEZZ"
click at [579, 171] on link "Reject" at bounding box center [575, 169] width 18 height 7
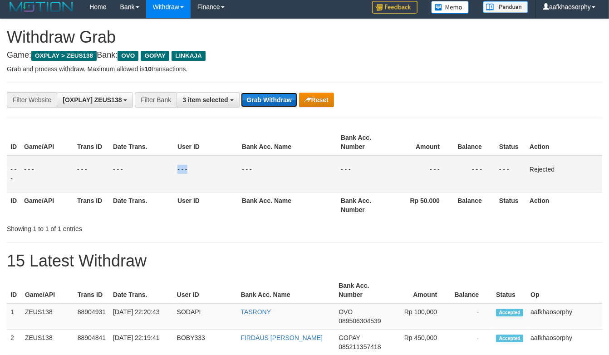
click at [258, 94] on button "Grab Withdraw" at bounding box center [269, 100] width 56 height 15
drag, startPoint x: 258, startPoint y: 94, endPoint x: 612, endPoint y: 90, distance: 354.3
click at [339, 97] on div "**********" at bounding box center [254, 99] width 508 height 15
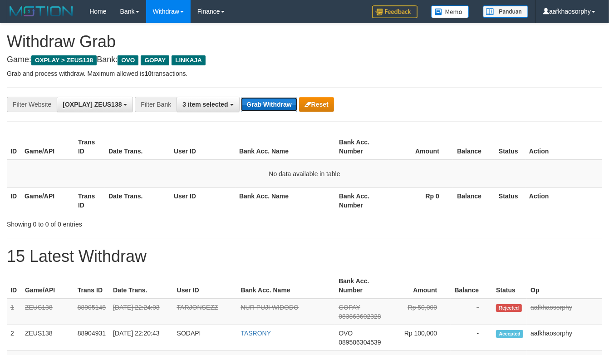
click at [271, 105] on button "Grab Withdraw" at bounding box center [269, 104] width 56 height 15
drag, startPoint x: 271, startPoint y: 105, endPoint x: 610, endPoint y: 149, distance: 342.0
click at [273, 105] on button "Grab Withdraw" at bounding box center [269, 104] width 56 height 15
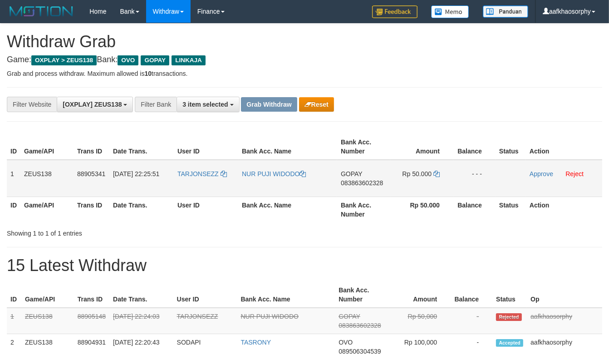
click at [371, 189] on td "GOPAY 083863602328" at bounding box center [363, 178] width 53 height 37
click at [365, 182] on span "083863602328" at bounding box center [362, 182] width 42 height 7
drag, startPoint x: 365, startPoint y: 182, endPoint x: 614, endPoint y: 180, distance: 249.3
click at [381, 183] on span "083863602328" at bounding box center [362, 182] width 42 height 7
click at [434, 178] on td "Rp 50.000" at bounding box center [422, 178] width 63 height 37
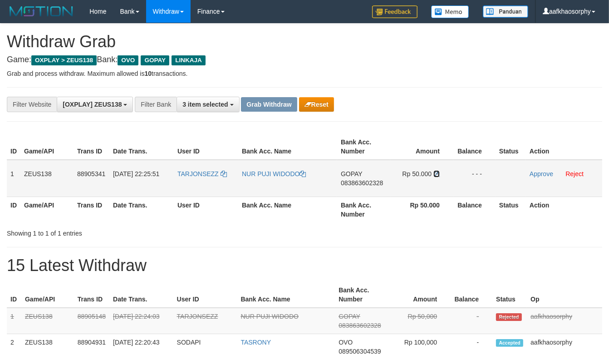
click at [434, 176] on icon at bounding box center [437, 174] width 6 height 6
click at [575, 178] on td "Approve Reject" at bounding box center [564, 178] width 76 height 37
click at [577, 175] on link "Reject" at bounding box center [575, 173] width 18 height 7
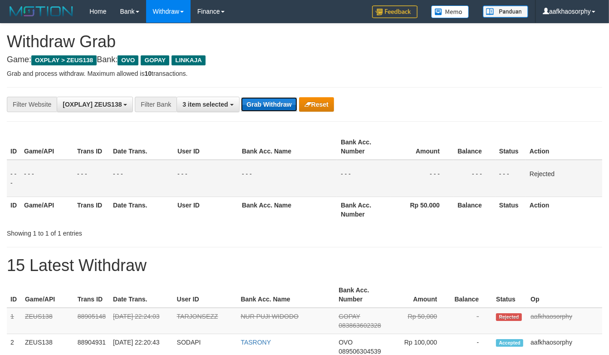
click at [262, 103] on button "Grab Withdraw" at bounding box center [269, 104] width 56 height 15
drag, startPoint x: 262, startPoint y: 103, endPoint x: 573, endPoint y: 100, distance: 310.7
click at [273, 103] on button "Grab Withdraw" at bounding box center [269, 104] width 56 height 15
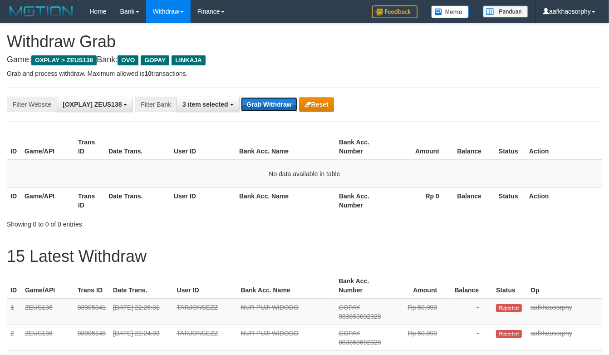
click at [266, 102] on button "Grab Withdraw" at bounding box center [269, 104] width 56 height 15
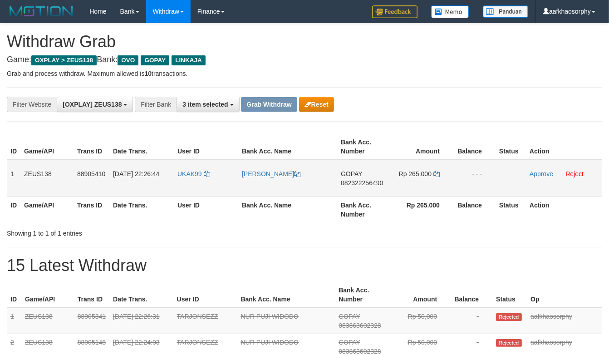
copy tr "1 ZEUS138 88905410 [DATE] 22:26:44 UKAK99 [PERSON_NAME] 082322256490 Rp 265.000…"
drag, startPoint x: 8, startPoint y: 171, endPoint x: 491, endPoint y: 176, distance: 483.3
click at [491, 176] on tr "1 ZEUS138 88905410 [DATE] 22:26:44 UKAK99 [PERSON_NAME] GOPAY 082322256490 Rp 2…" at bounding box center [305, 178] width 596 height 37
click at [381, 180] on span "082322256490" at bounding box center [362, 182] width 42 height 7
click at [381, 181] on span "082322256490" at bounding box center [362, 182] width 42 height 7
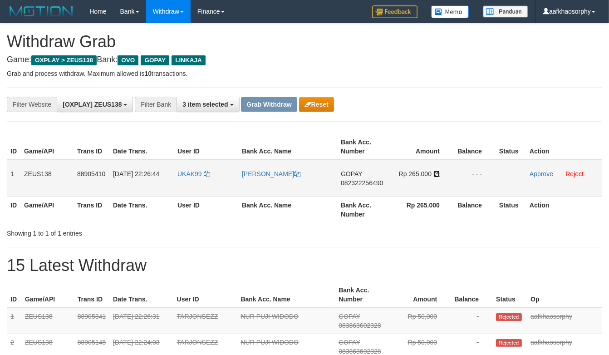
click at [438, 171] on icon at bounding box center [437, 174] width 6 height 6
drag, startPoint x: 438, startPoint y: 171, endPoint x: 616, endPoint y: 191, distance: 178.7
click at [444, 173] on td "Rp 265.000" at bounding box center [422, 178] width 63 height 37
click at [208, 182] on td "UKAK99" at bounding box center [206, 178] width 64 height 37
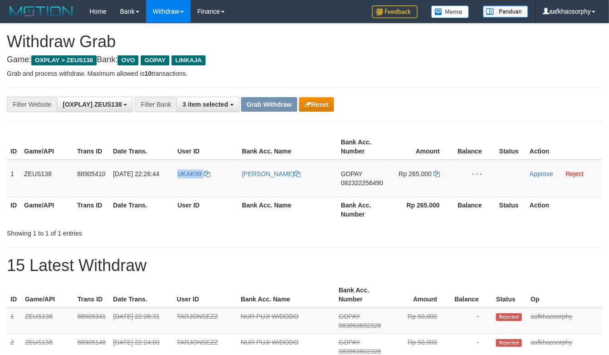
drag, startPoint x: 208, startPoint y: 182, endPoint x: 330, endPoint y: 198, distance: 122.9
click at [209, 182] on td "UKAK99" at bounding box center [206, 178] width 64 height 37
copy tr "UKAK99"
drag, startPoint x: 534, startPoint y: 173, endPoint x: 346, endPoint y: 101, distance: 201.8
click at [534, 173] on link "Approve" at bounding box center [542, 173] width 24 height 7
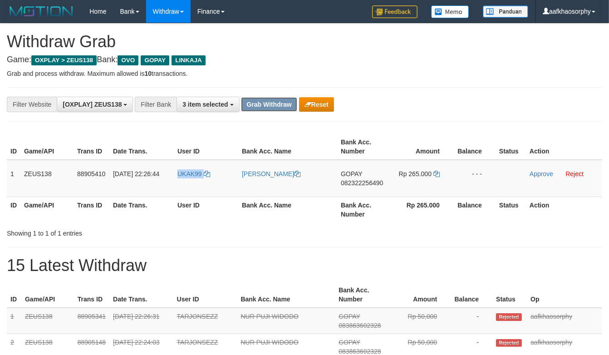
click at [257, 103] on button "Grab Withdraw" at bounding box center [269, 104] width 56 height 15
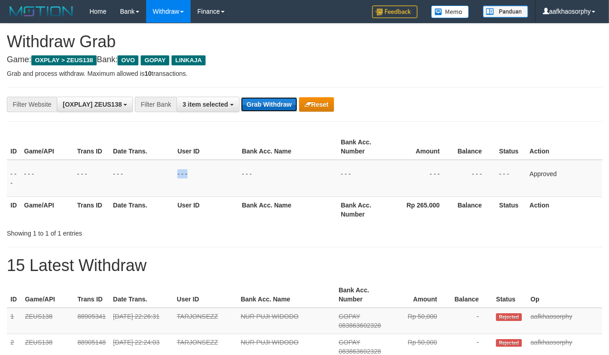
click at [241, 97] on button "Grab Withdraw" at bounding box center [269, 104] width 56 height 15
drag, startPoint x: 257, startPoint y: 103, endPoint x: 332, endPoint y: 116, distance: 76.0
click at [262, 103] on button "Grab Withdraw" at bounding box center [269, 104] width 56 height 15
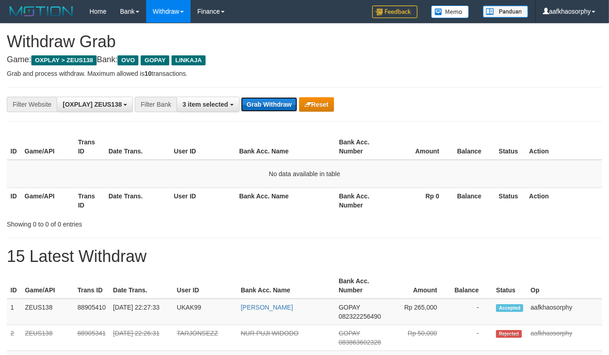
click at [273, 106] on button "Grab Withdraw" at bounding box center [269, 104] width 56 height 15
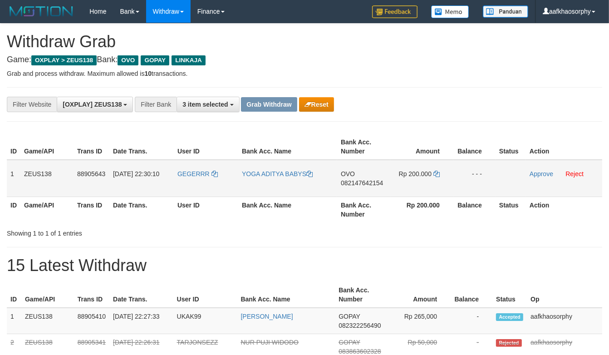
click at [365, 182] on span "082147642154" at bounding box center [362, 182] width 42 height 7
click at [432, 171] on td "Rp 200.000" at bounding box center [422, 178] width 63 height 37
click at [434, 173] on icon at bounding box center [437, 174] width 6 height 6
drag, startPoint x: 434, startPoint y: 173, endPoint x: 612, endPoint y: 182, distance: 177.8
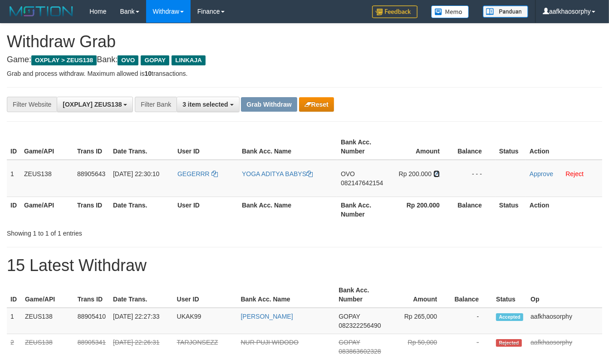
click at [452, 175] on td "Rp 200.000" at bounding box center [422, 178] width 63 height 37
click at [193, 185] on td "GEGERRR" at bounding box center [206, 178] width 64 height 37
copy link "GEGERRR"
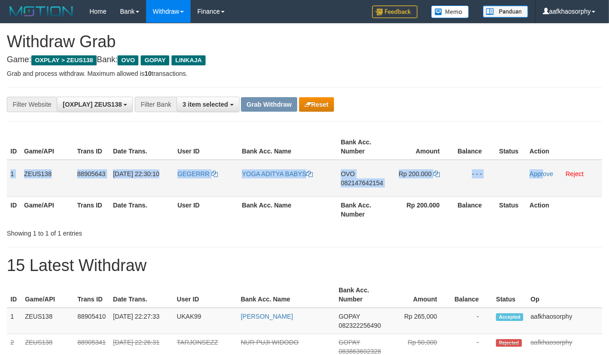
drag, startPoint x: 7, startPoint y: 165, endPoint x: 542, endPoint y: 177, distance: 535.1
click at [542, 177] on tr "1 ZEUS138 88905643 01/10/2025 22:30:10 GEGERRR YOGA ADITYA BABYS OVO 0821476421…" at bounding box center [305, 178] width 596 height 37
copy tr "1 ZEUS138 88905643 01/10/2025 22:30:10 GEGERRR YOGA ADITYA BABYS OVO 0821476421…"
drag, startPoint x: 542, startPoint y: 174, endPoint x: 361, endPoint y: 153, distance: 182.5
click at [542, 174] on link "Approve" at bounding box center [542, 173] width 24 height 7
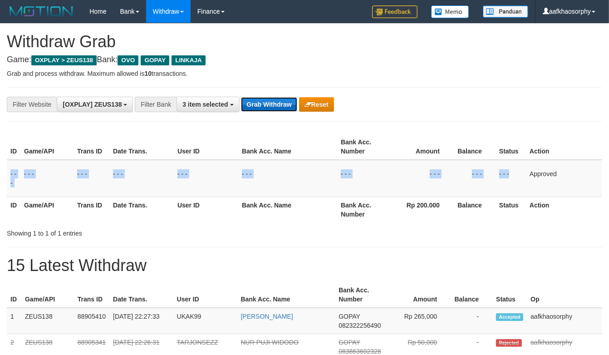
click at [247, 104] on button "Grab Withdraw" at bounding box center [269, 104] width 56 height 15
drag, startPoint x: 248, startPoint y: 104, endPoint x: 614, endPoint y: 170, distance: 373.0
click at [248, 104] on button "Grab Withdraw" at bounding box center [269, 104] width 56 height 15
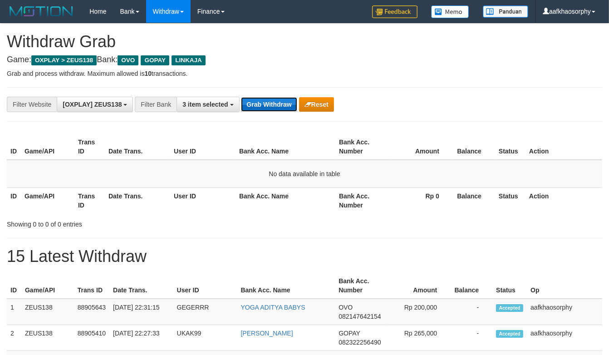
click at [279, 104] on button "Grab Withdraw" at bounding box center [269, 104] width 56 height 15
